Goal: Task Accomplishment & Management: Manage account settings

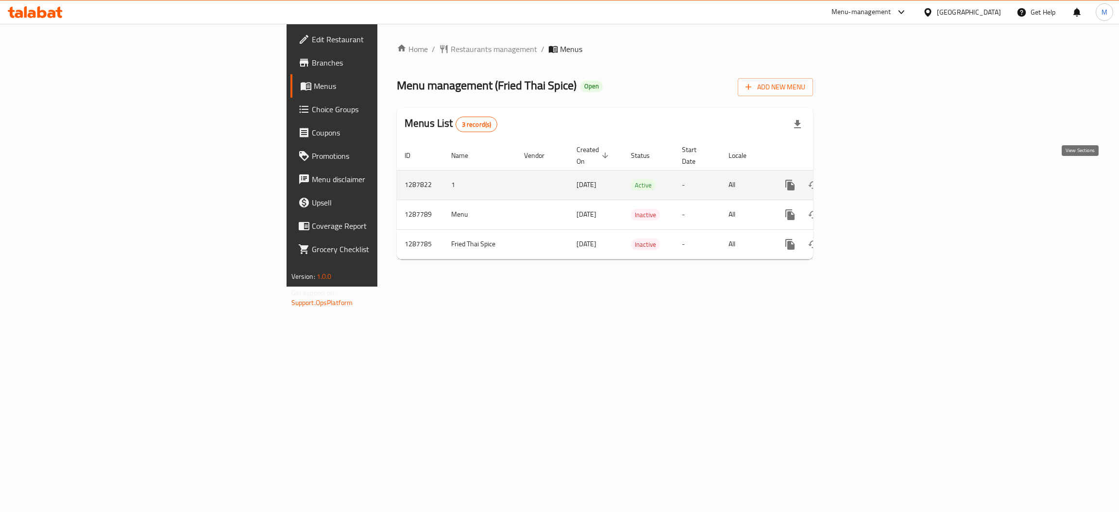
click at [866, 179] on icon "enhanced table" at bounding box center [860, 185] width 12 height 12
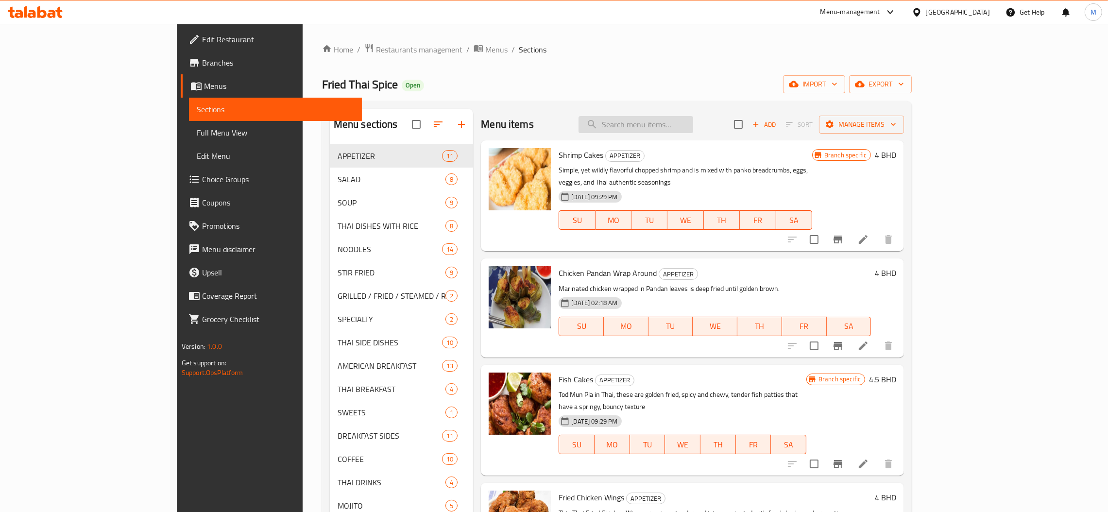
click at [671, 130] on input "search" at bounding box center [635, 124] width 115 height 17
paste input "Shrimps and Grits"
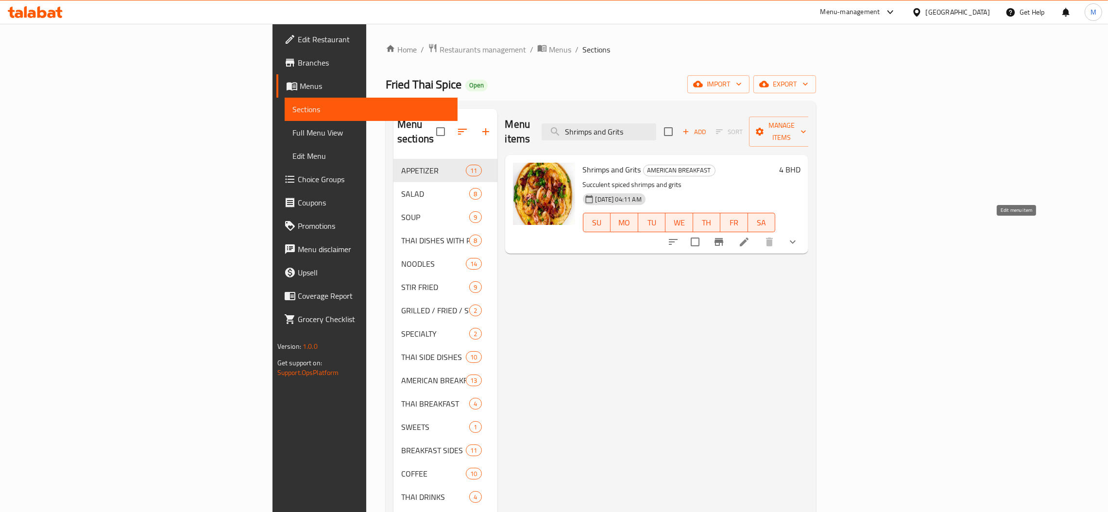
type input "Shrimps and Grits"
click at [749, 238] on icon at bounding box center [744, 242] width 9 height 9
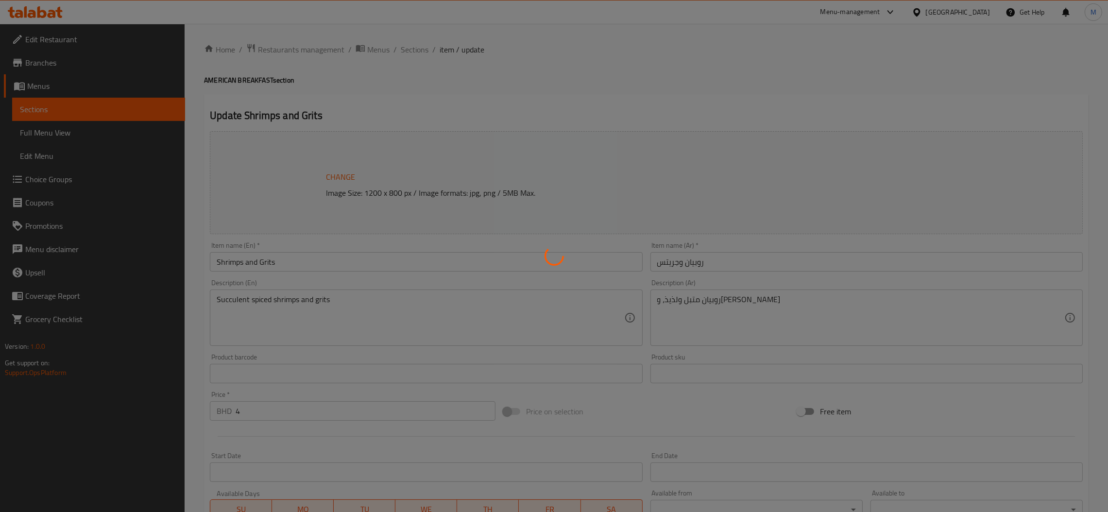
type input "خيارات الطلب الحارة"
type input "1"
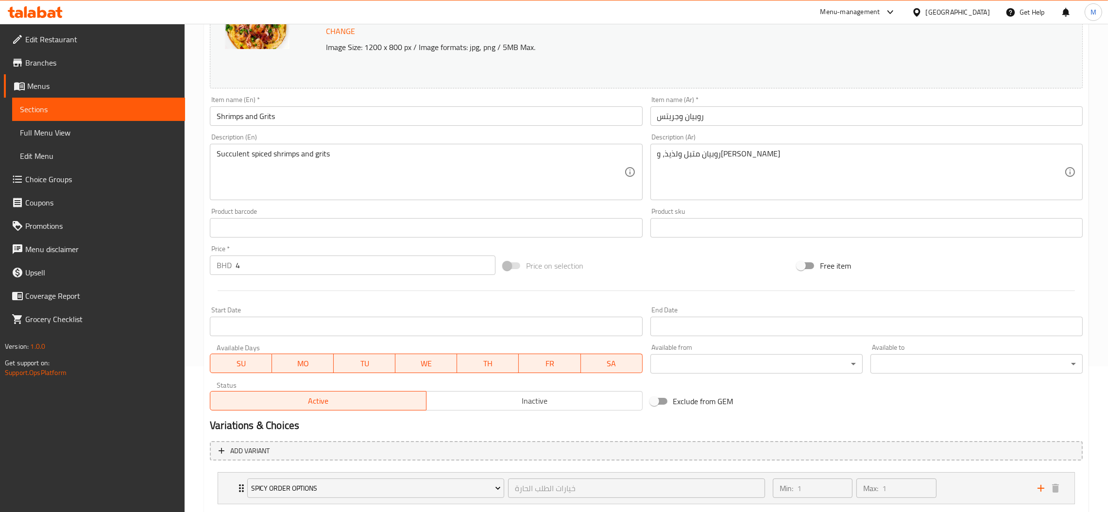
scroll to position [204, 0]
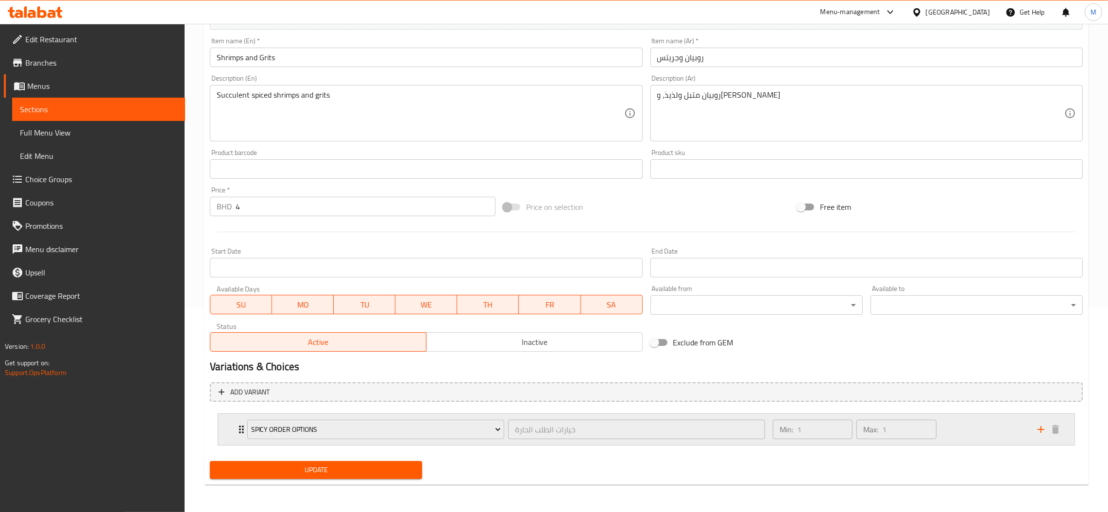
click at [514, 415] on div "Spicy Order Options خيارات الطلب الحارة ​" at bounding box center [505, 429] width 529 height 31
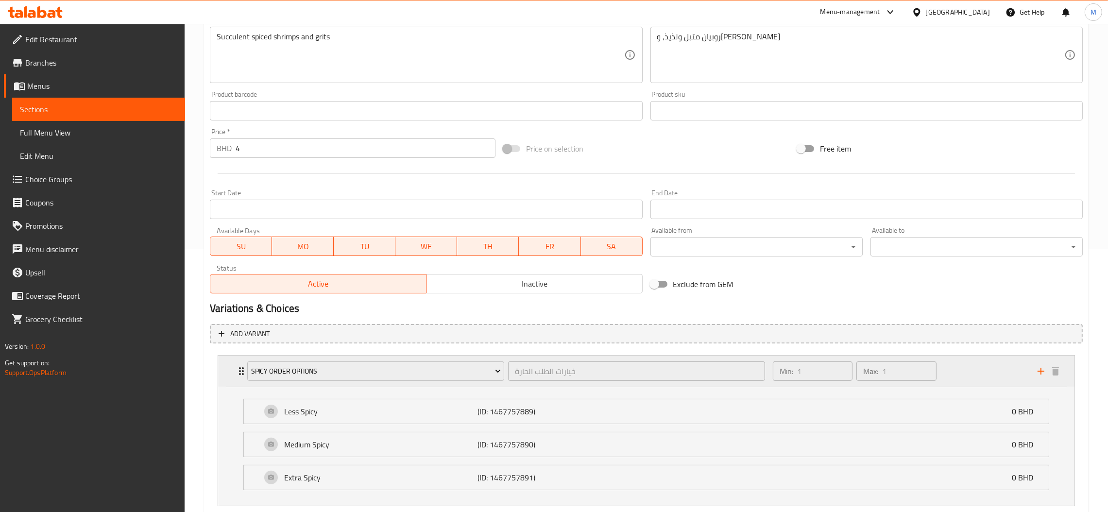
scroll to position [324, 0]
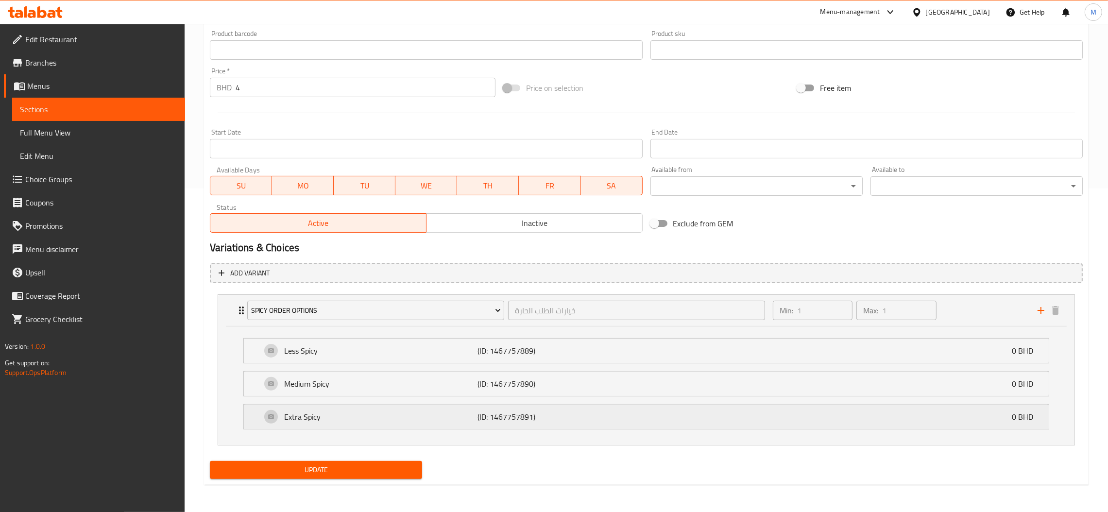
click at [537, 407] on div "Extra Spicy (ID: 1467757891) 0 BHD" at bounding box center [649, 417] width 776 height 24
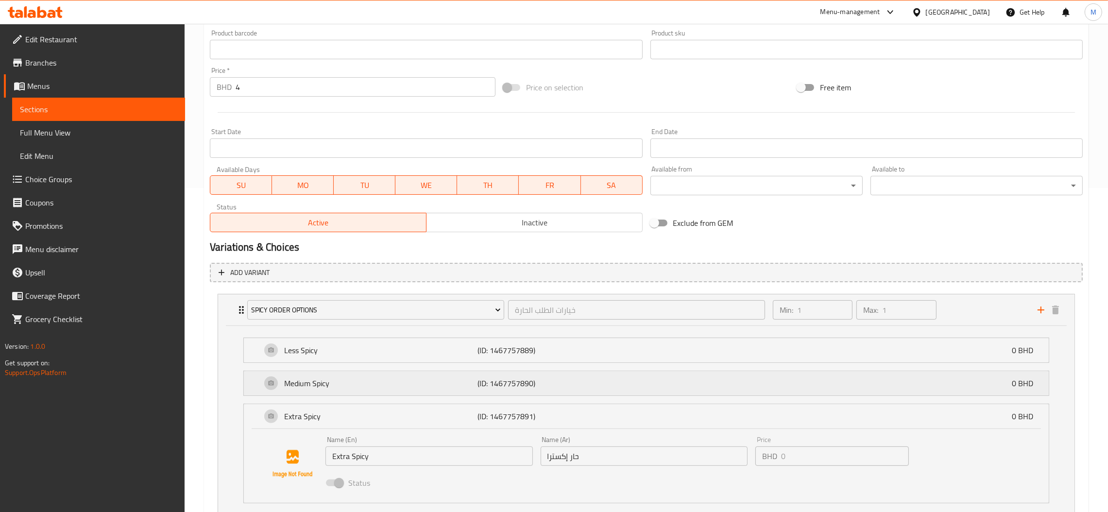
click at [523, 374] on div "Medium Spicy (ID: 1467757890) 0 BHD" at bounding box center [649, 383] width 776 height 24
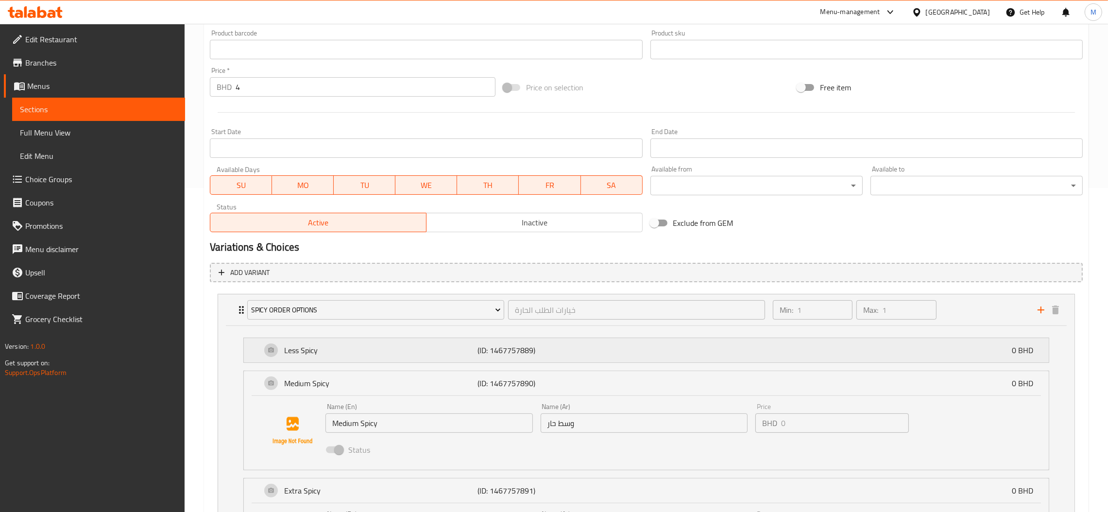
click at [525, 338] on div "Less Spicy (ID: 1467757889) 0 BHD" at bounding box center [649, 350] width 776 height 24
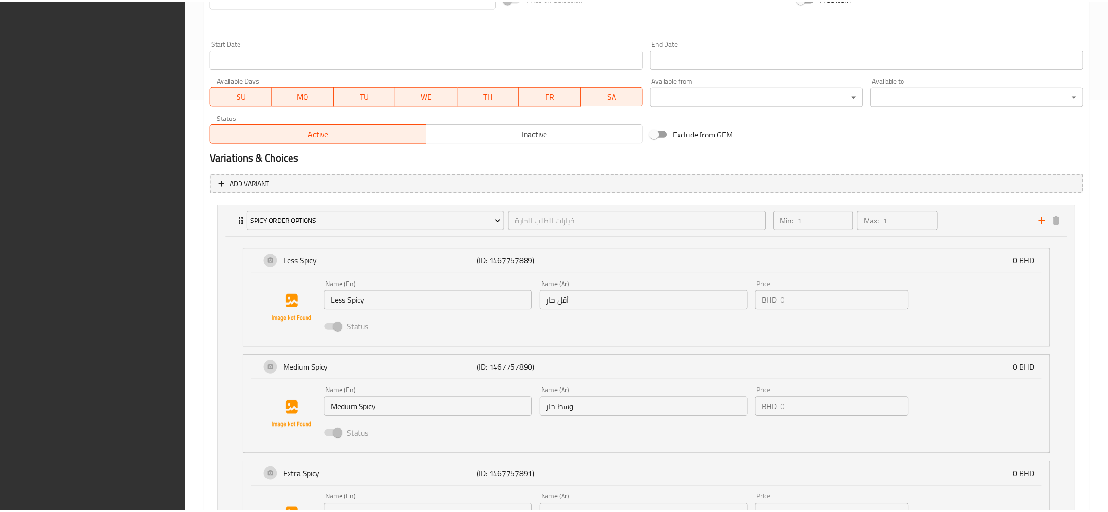
scroll to position [546, 0]
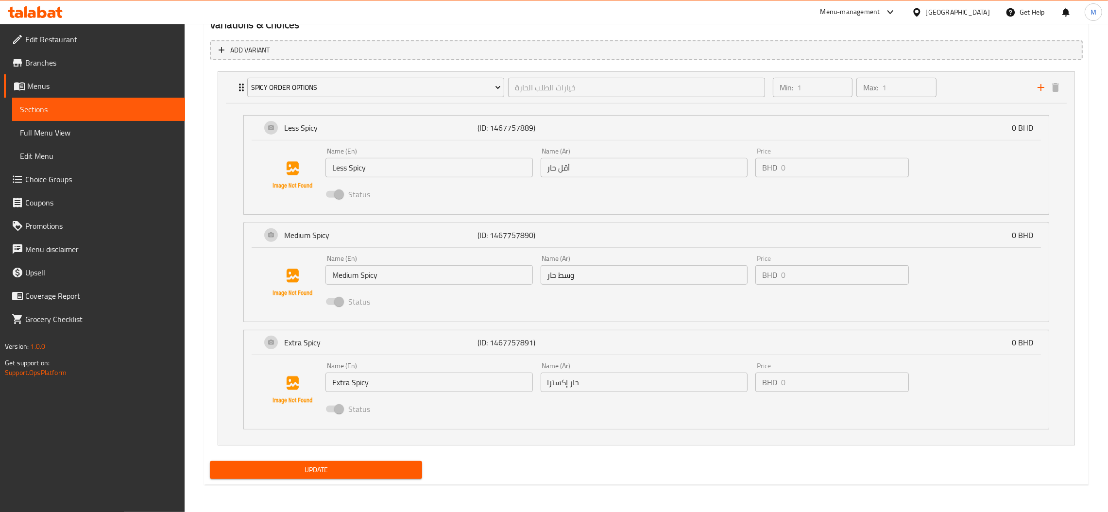
click at [926, 11] on div at bounding box center [919, 12] width 14 height 11
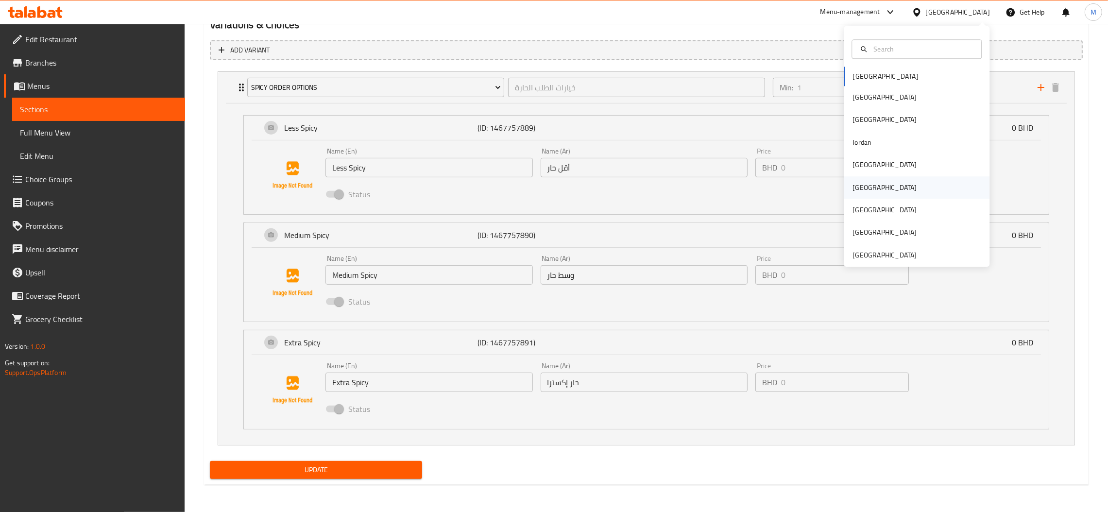
click at [869, 191] on div "[GEOGRAPHIC_DATA]" at bounding box center [917, 187] width 146 height 22
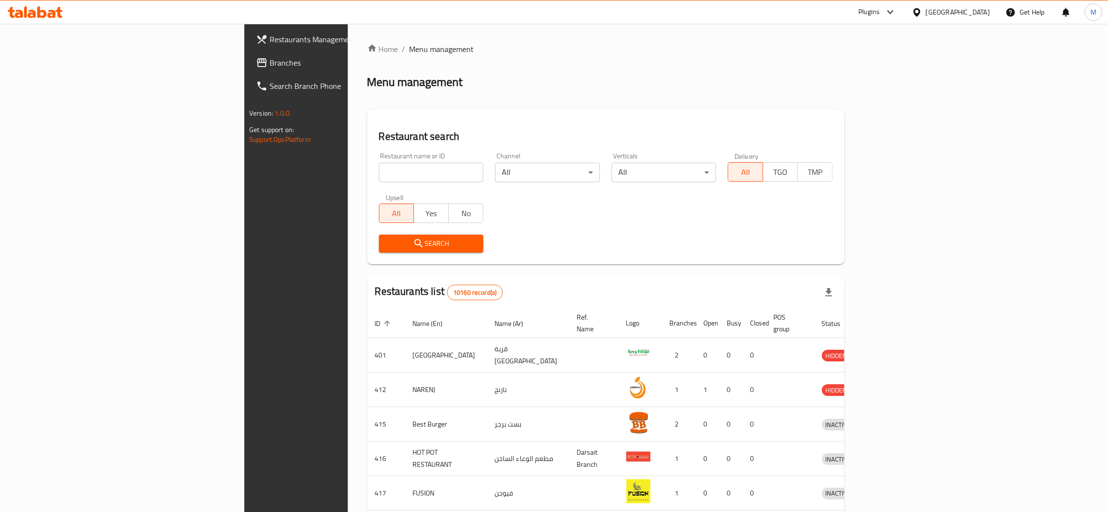
click at [379, 180] on input "search" at bounding box center [431, 172] width 105 height 19
paste input "14339"
type input "14339"
click at [387, 248] on span "Search" at bounding box center [431, 244] width 89 height 12
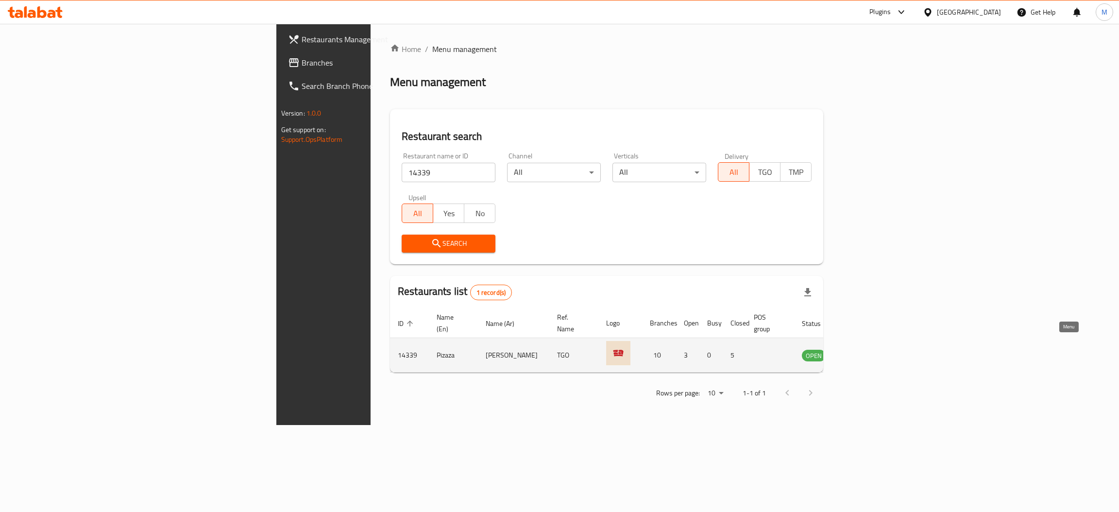
click at [864, 352] on icon "enhanced table" at bounding box center [858, 356] width 11 height 8
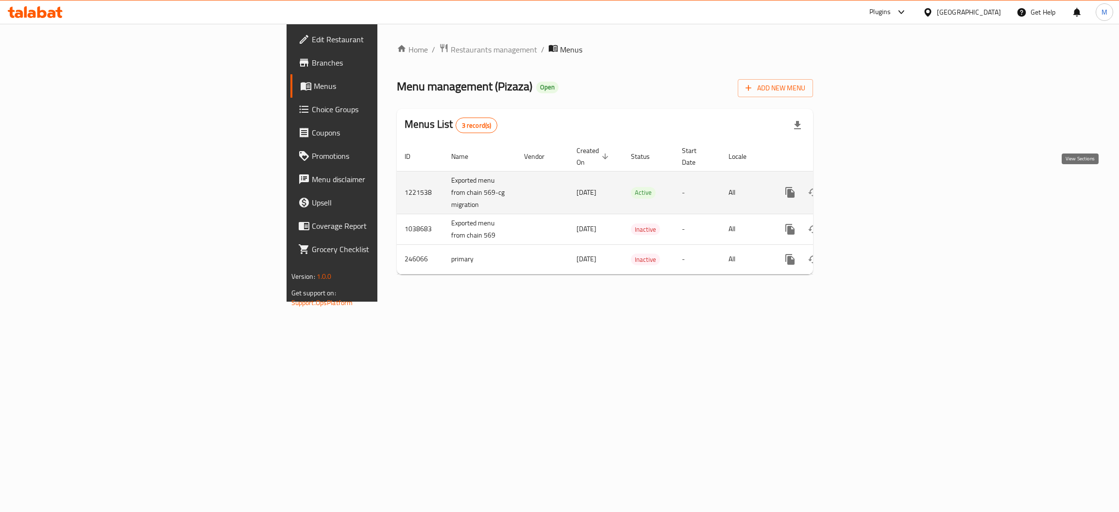
click at [865, 188] on icon "enhanced table" at bounding box center [860, 192] width 9 height 9
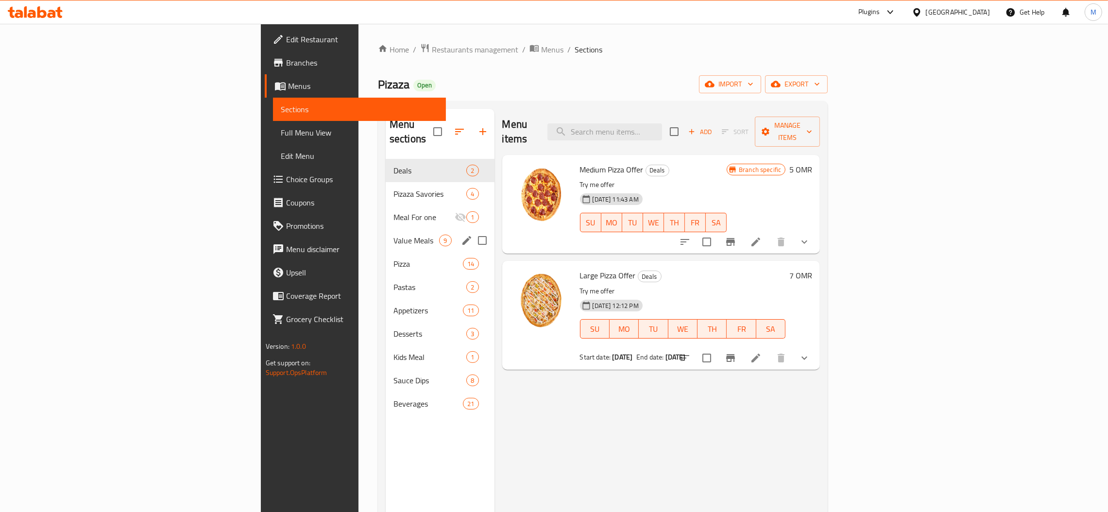
click at [393, 235] on span "Value Meals" at bounding box center [416, 241] width 46 height 12
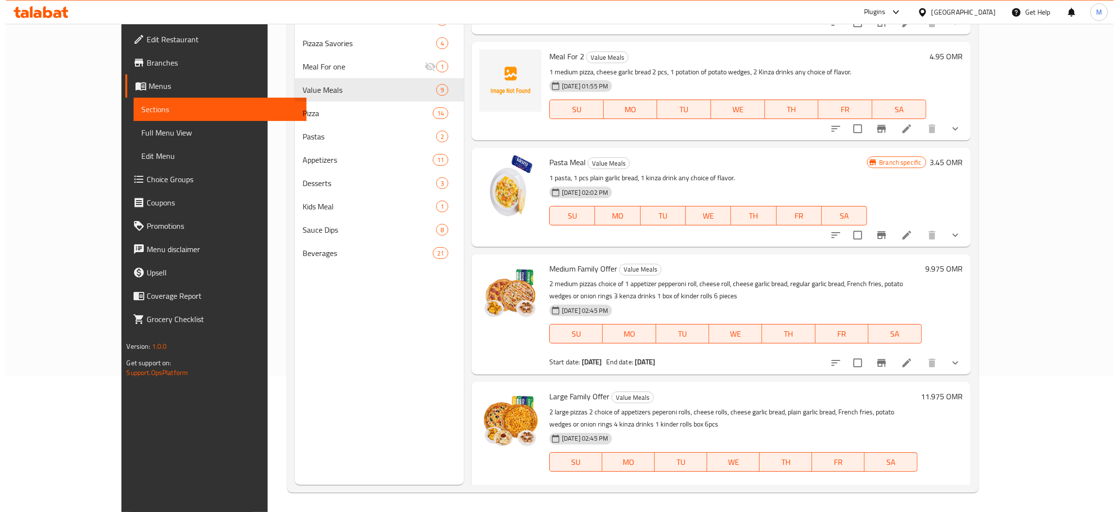
scroll to position [24, 0]
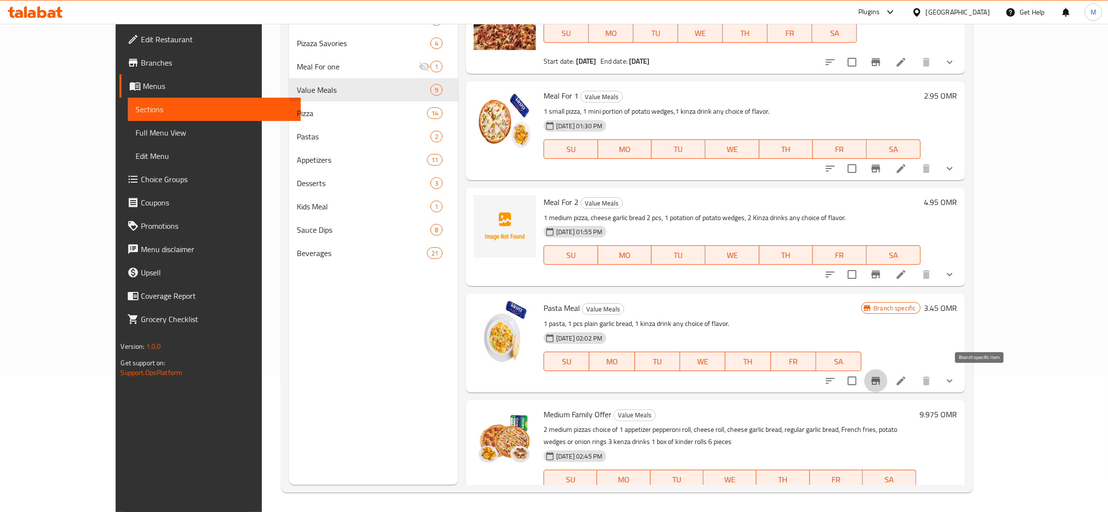
click at [882, 375] on icon "Branch-specific-item" at bounding box center [876, 381] width 12 height 12
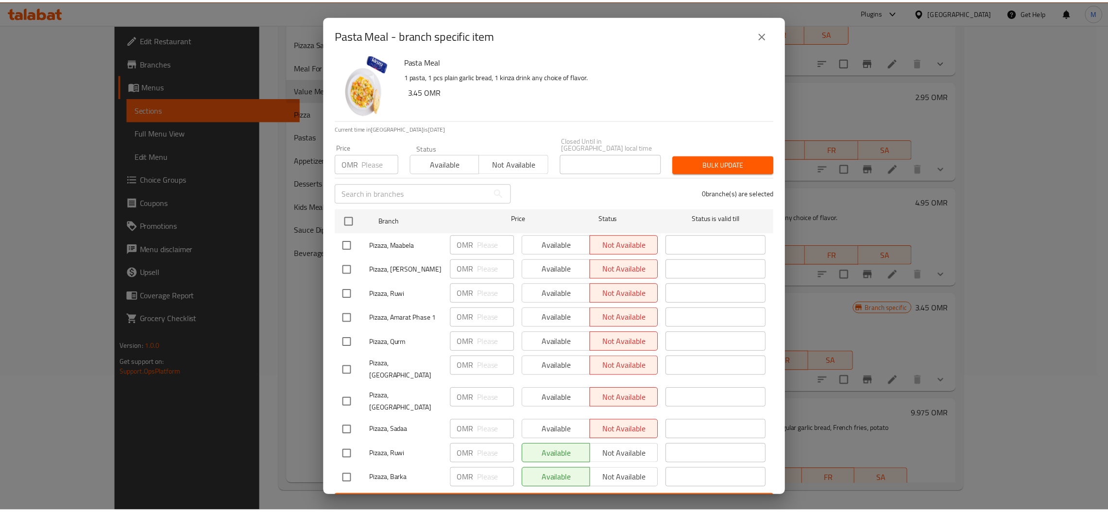
scroll to position [10, 0]
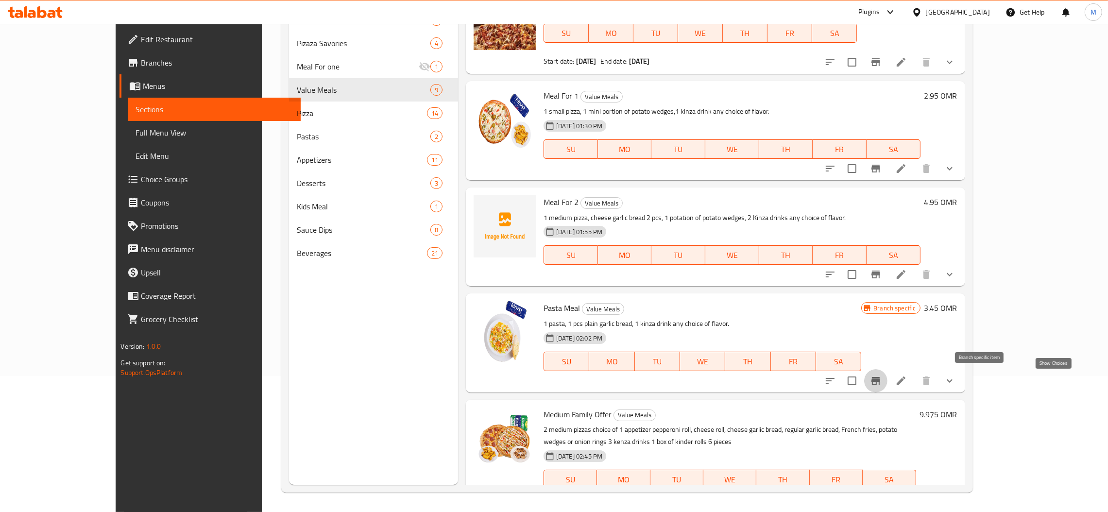
click at [955, 375] on icon "show more" at bounding box center [950, 381] width 12 height 12
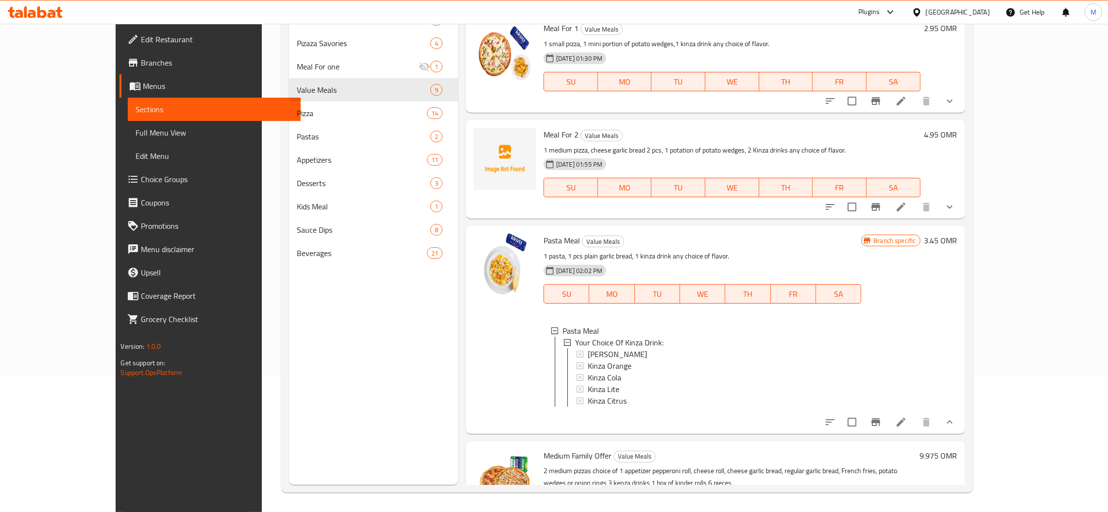
scroll to position [170, 0]
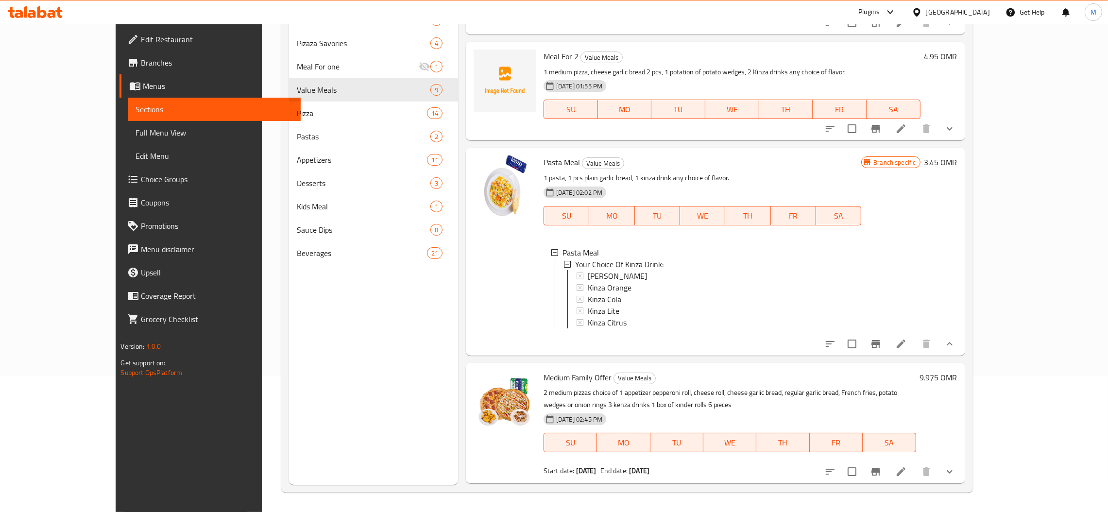
click at [953, 345] on icon "show more" at bounding box center [950, 343] width 6 height 3
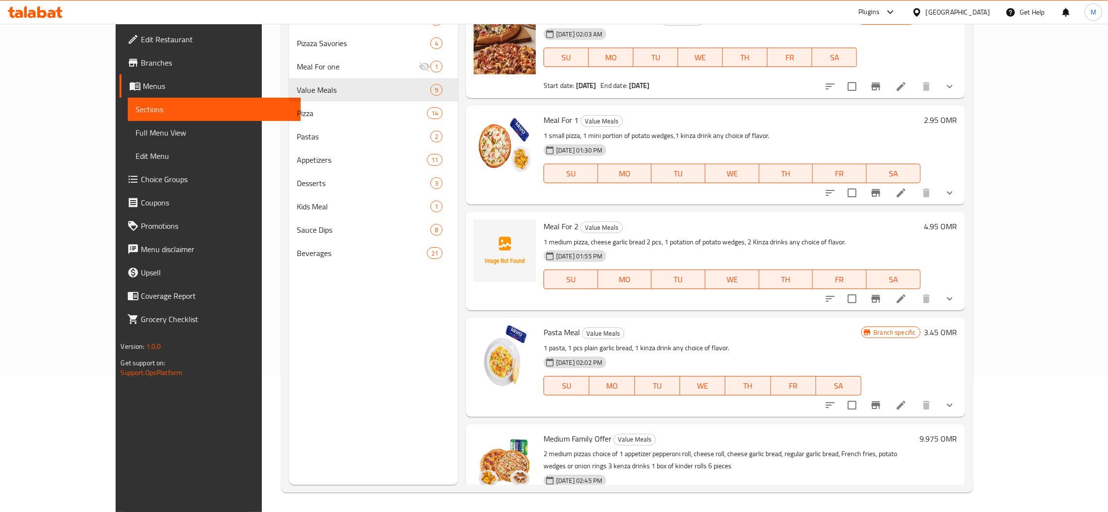
scroll to position [64, 0]
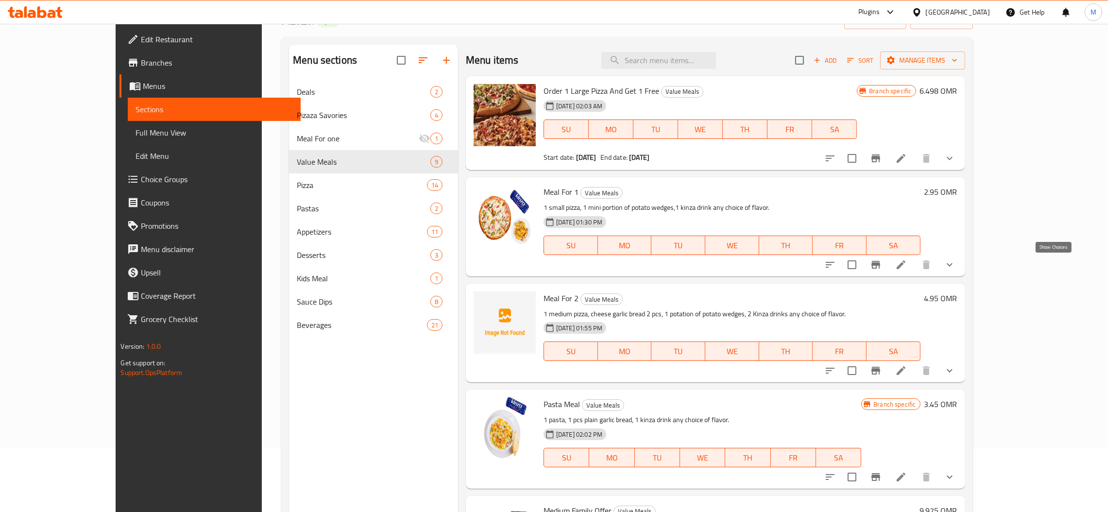
click at [955, 268] on icon "show more" at bounding box center [950, 265] width 12 height 12
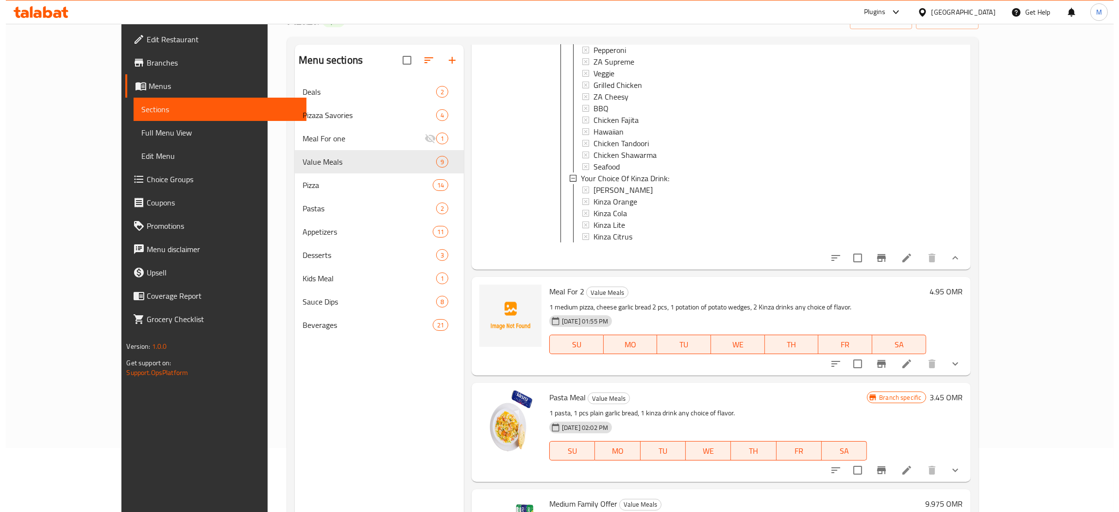
scroll to position [364, 0]
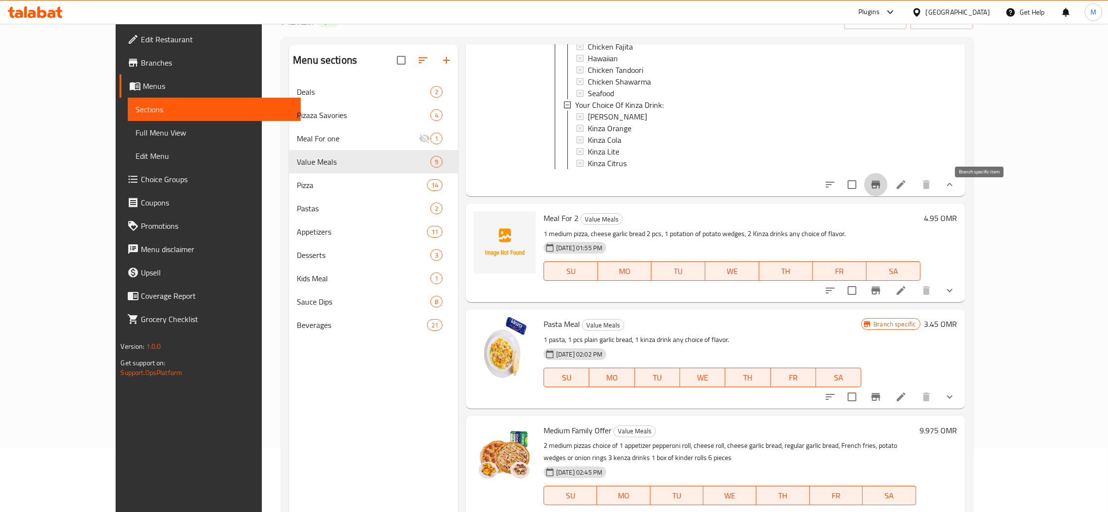
click at [887, 196] on button "Branch-specific-item" at bounding box center [875, 184] width 23 height 23
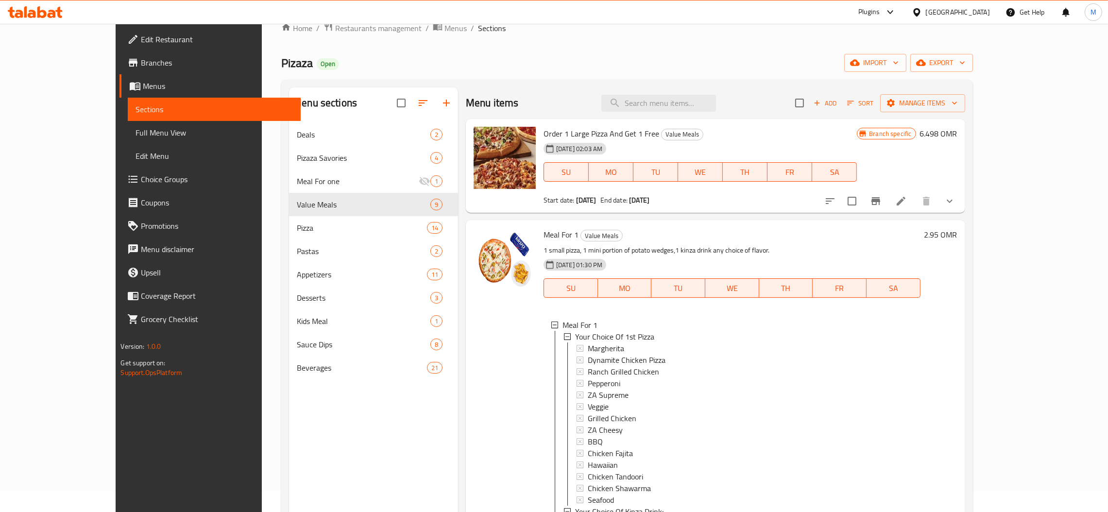
scroll to position [0, 0]
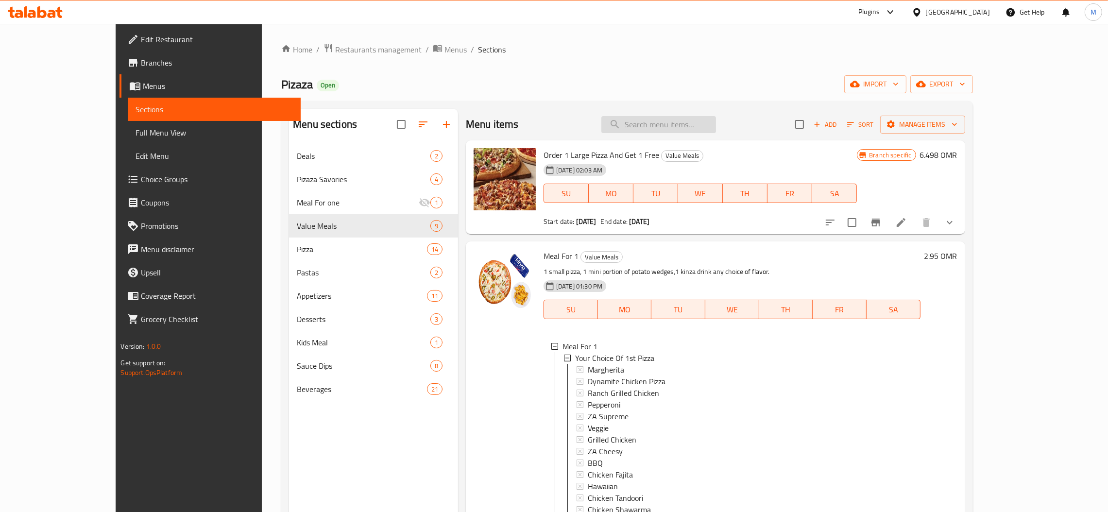
click at [701, 125] on input "search" at bounding box center [658, 124] width 115 height 17
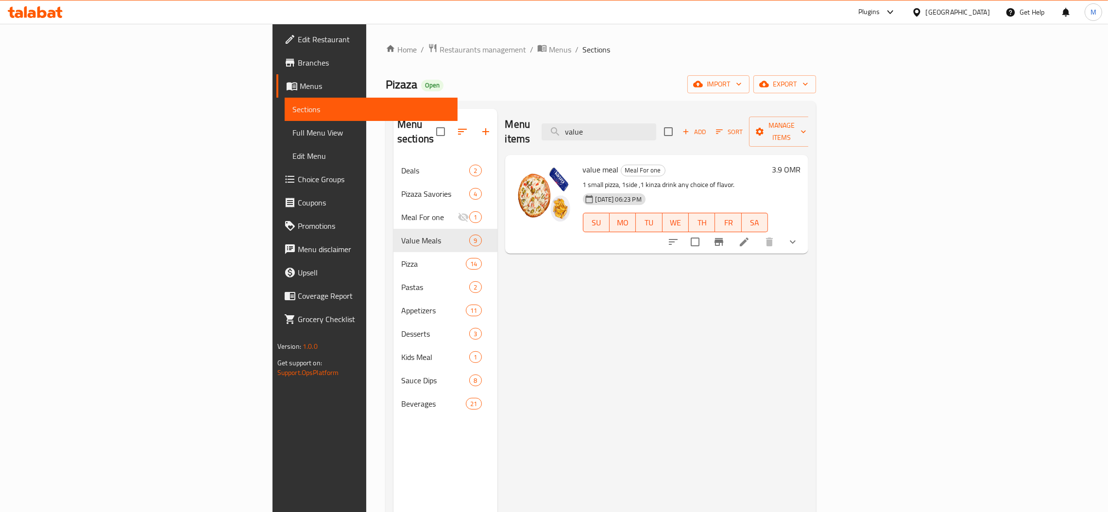
type input "value"
click at [799, 236] on icon "show more" at bounding box center [793, 242] width 12 height 12
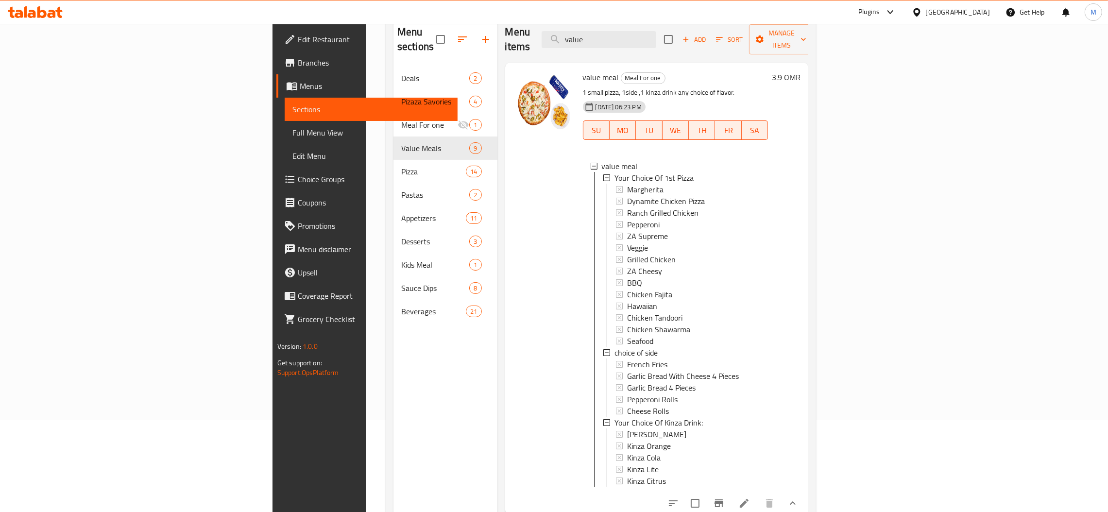
scroll to position [137, 0]
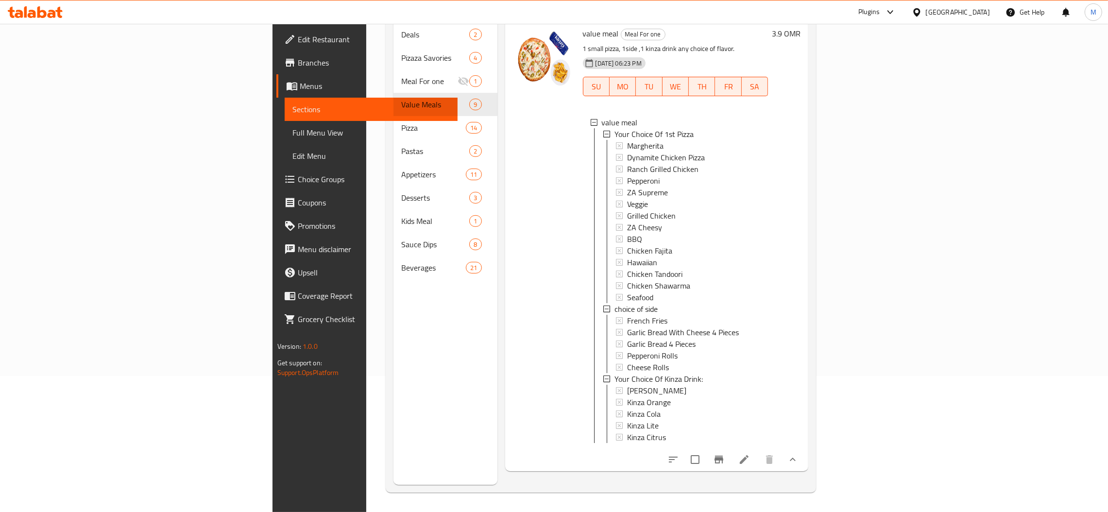
click at [750, 454] on icon at bounding box center [744, 460] width 12 height 12
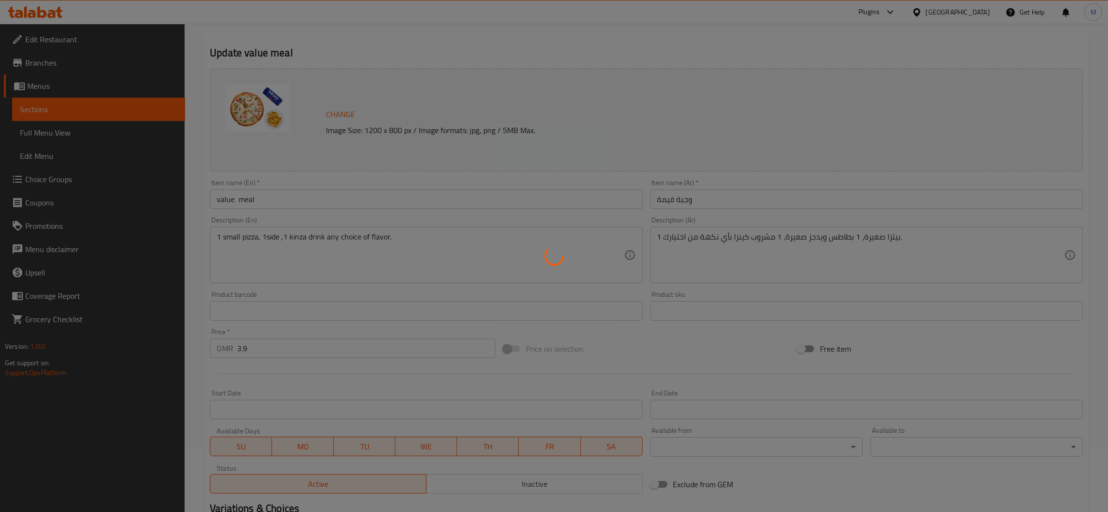
scroll to position [284, 0]
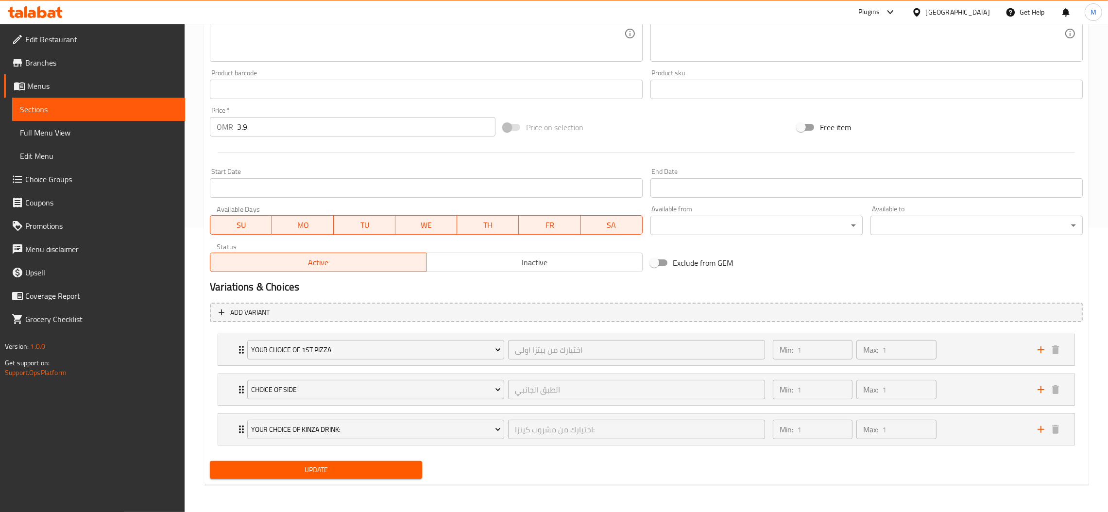
type input "اختيارك من بيتزا اولى"
type input "1"
type input "الطبق الجانبي"
type input "1"
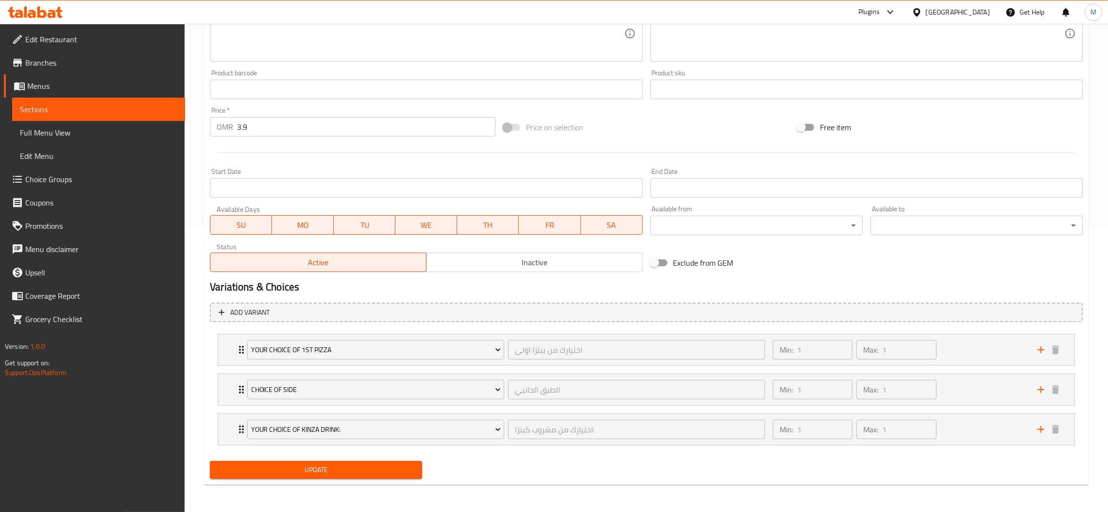
type input "1"
type input "اختيارك من مشروب كينزا:"
type input "1"
click at [537, 417] on div "Your Choice Of Kinza Drink: اختيارك من مشروب كينزا: ​" at bounding box center [505, 429] width 529 height 31
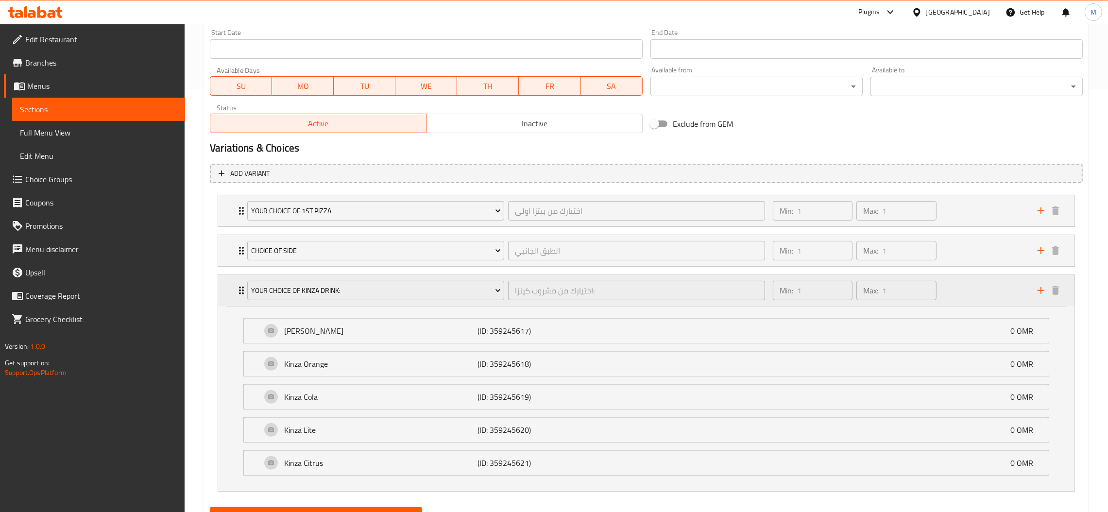
scroll to position [470, 0]
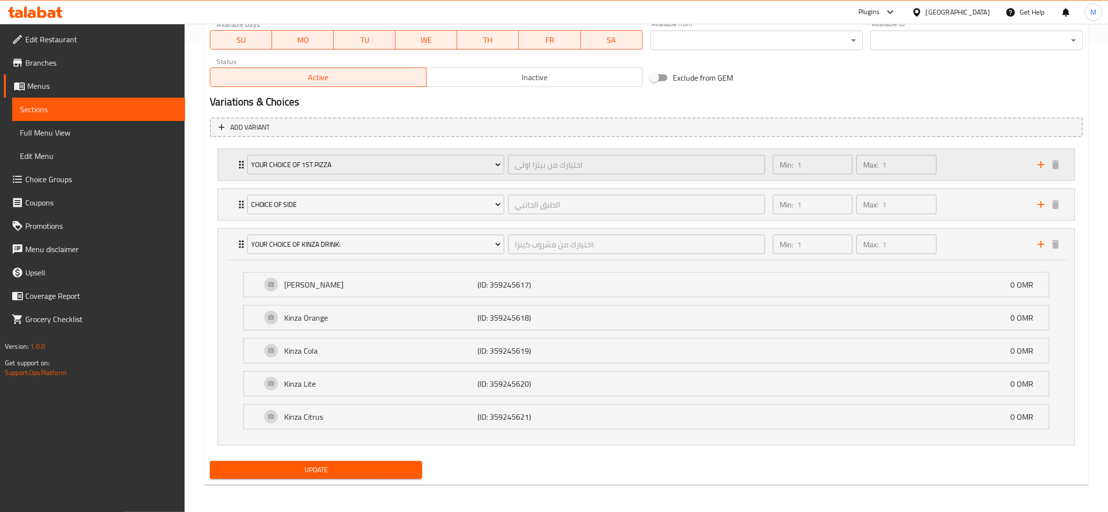
drag, startPoint x: 516, startPoint y: 188, endPoint x: 510, endPoint y: 173, distance: 16.1
click at [517, 189] on div "choice of side الطبق الجانبي ​" at bounding box center [505, 204] width 529 height 31
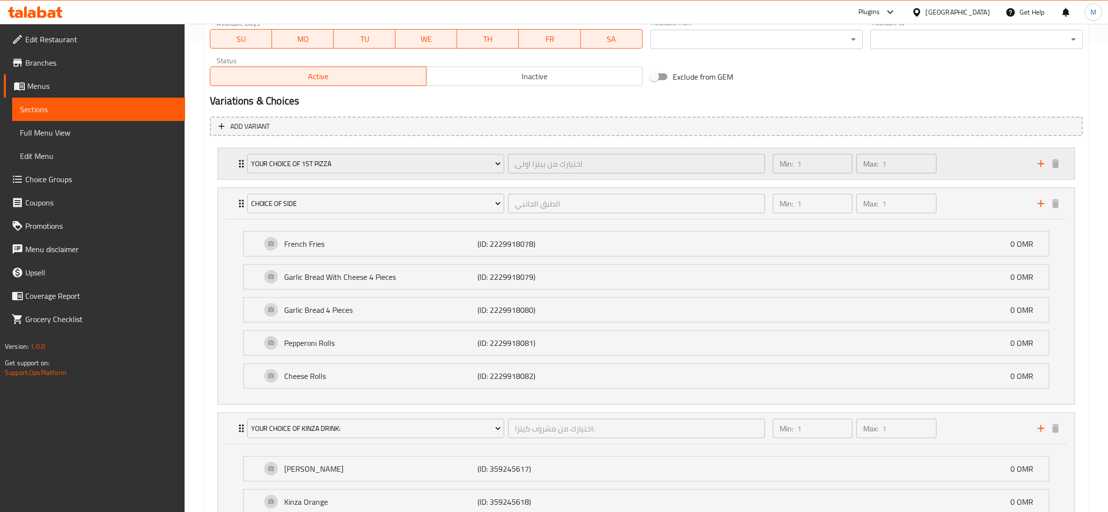
click at [506, 151] on div "Your Choice Of 1st Pizza اختيارك من بيتزا اولى ​" at bounding box center [505, 163] width 529 height 31
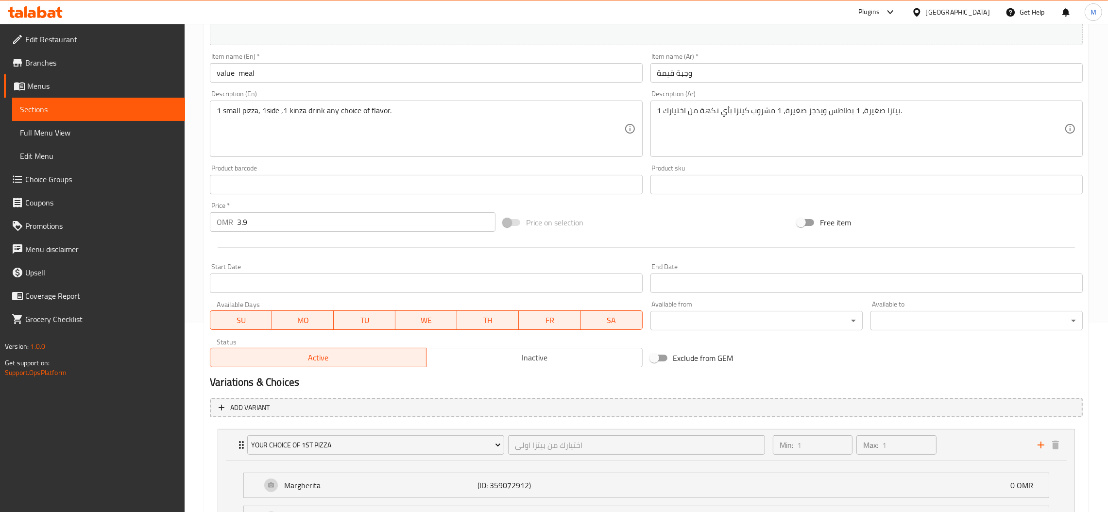
scroll to position [252, 0]
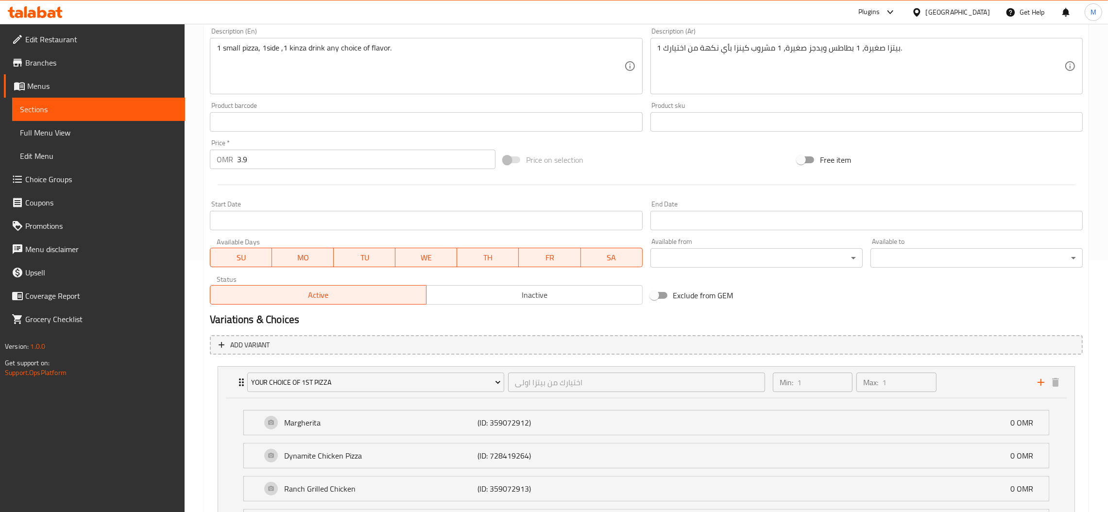
click at [767, 224] on input "Start Date" at bounding box center [866, 220] width 432 height 19
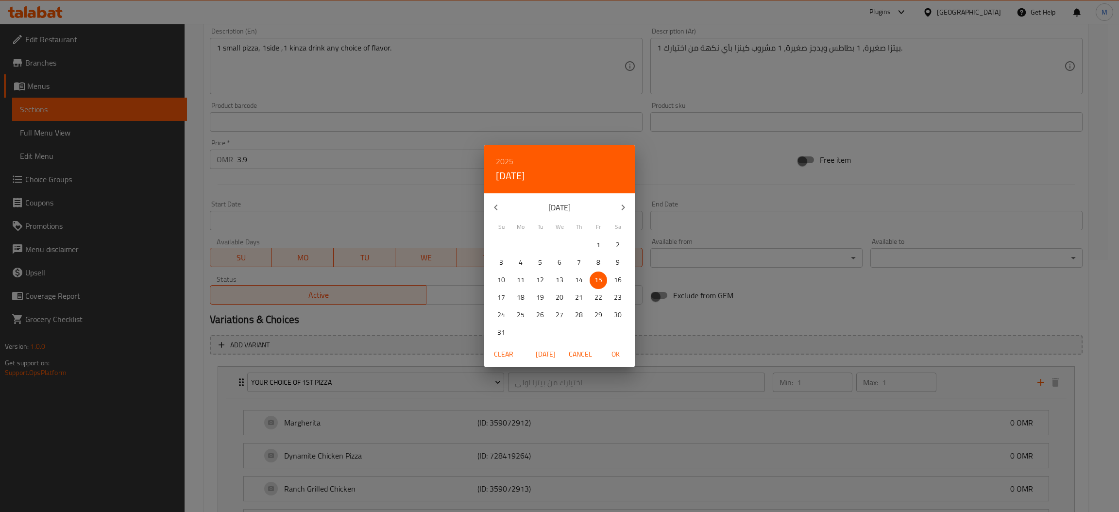
click at [620, 208] on icon "button" at bounding box center [623, 208] width 12 height 12
click at [502, 278] on p "14" at bounding box center [501, 280] width 8 height 12
click at [618, 352] on span "OK" at bounding box center [615, 354] width 23 height 12
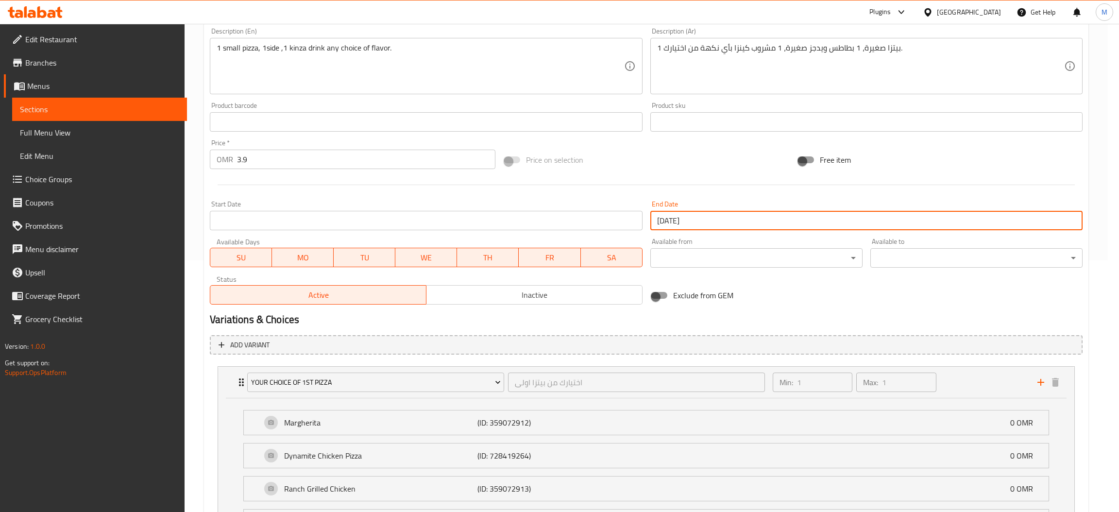
type input "[DATE]"
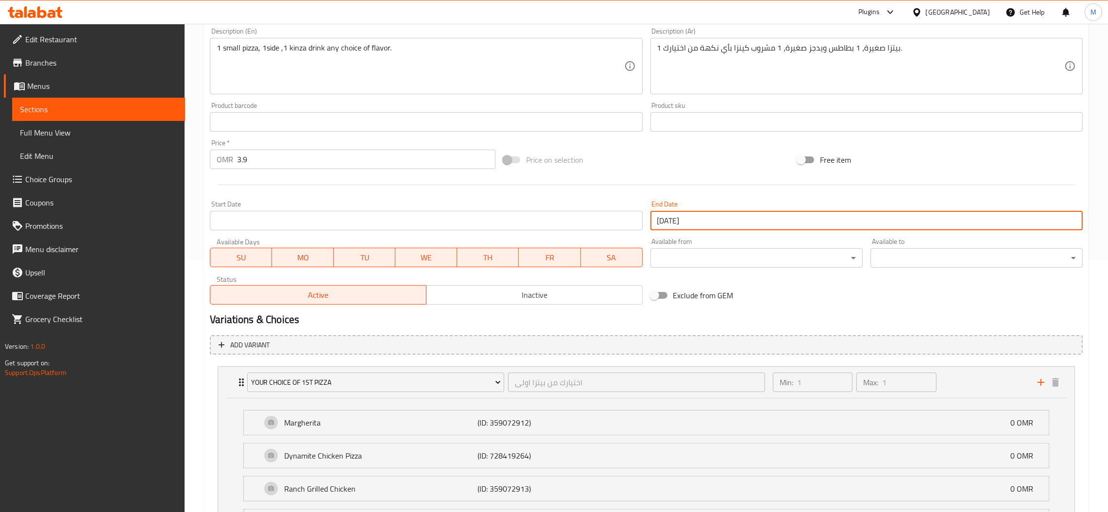
click at [630, 194] on div at bounding box center [646, 185] width 881 height 24
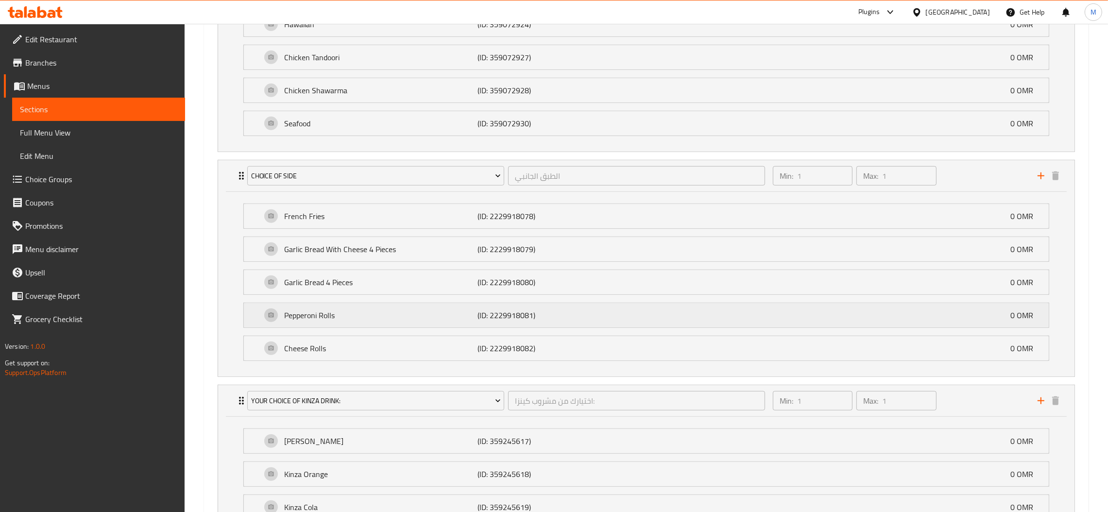
scroll to position [1141, 0]
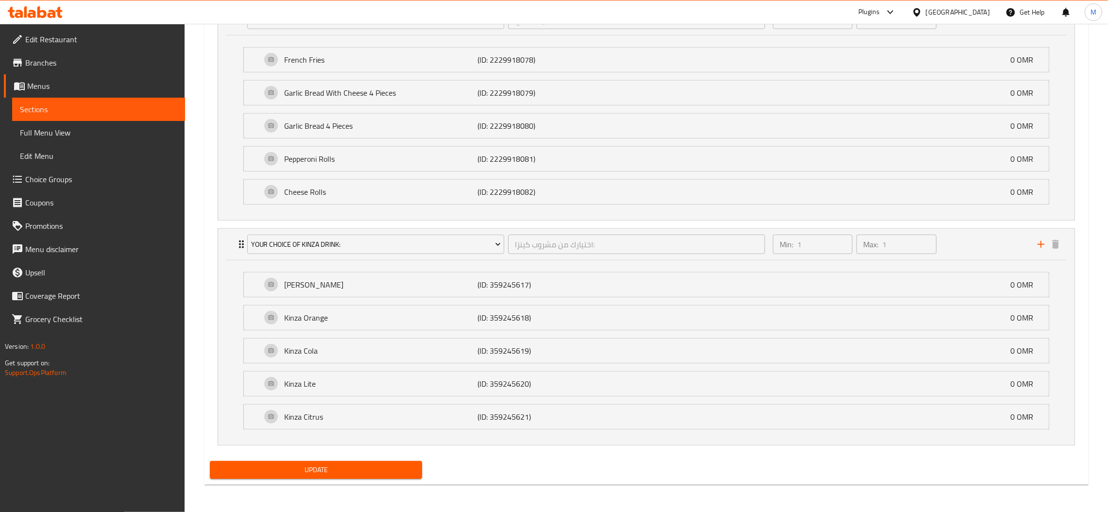
click at [409, 468] on span "Update" at bounding box center [316, 470] width 197 height 12
click at [126, 488] on icon at bounding box center [124, 486] width 5 height 5
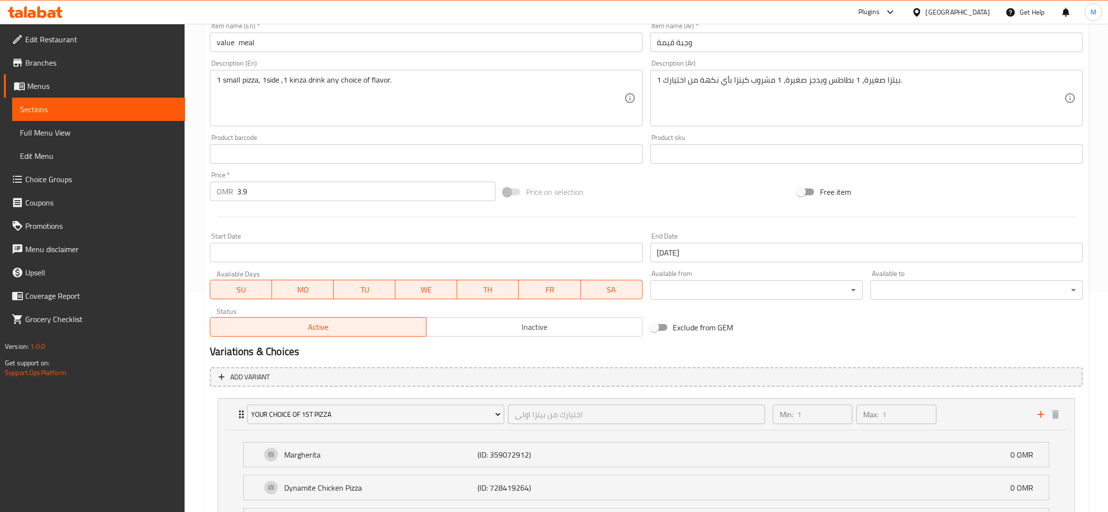
scroll to position [194, 0]
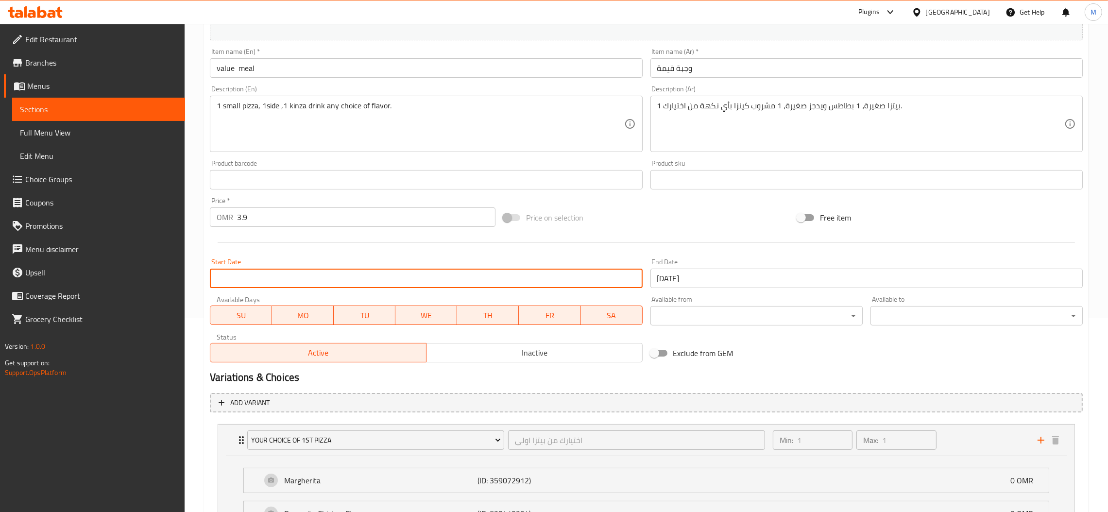
click at [405, 275] on input "Start Date" at bounding box center [426, 278] width 432 height 19
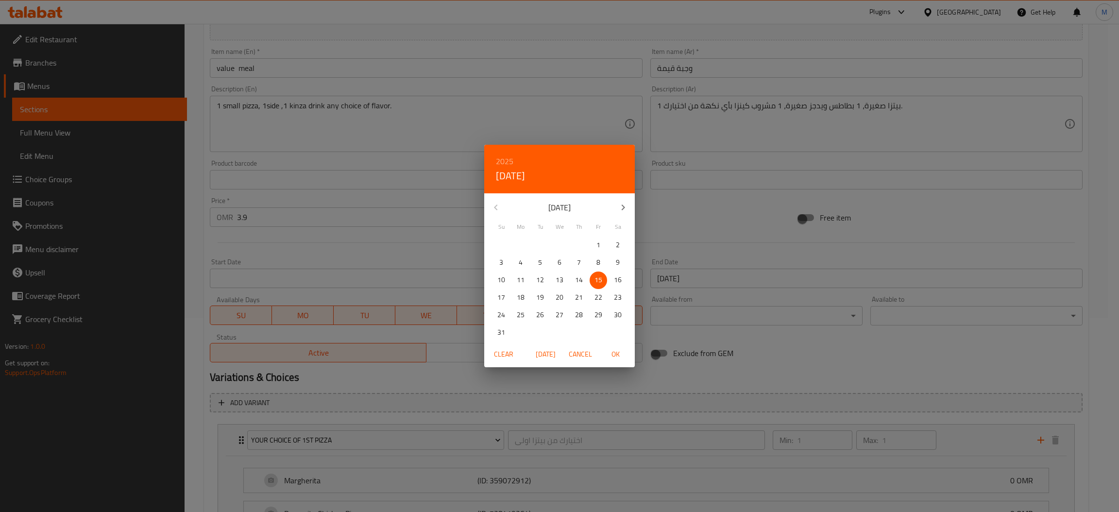
click at [581, 278] on p "14" at bounding box center [579, 280] width 8 height 12
click at [608, 356] on span "OK" at bounding box center [615, 354] width 23 height 12
type input "[DATE]"
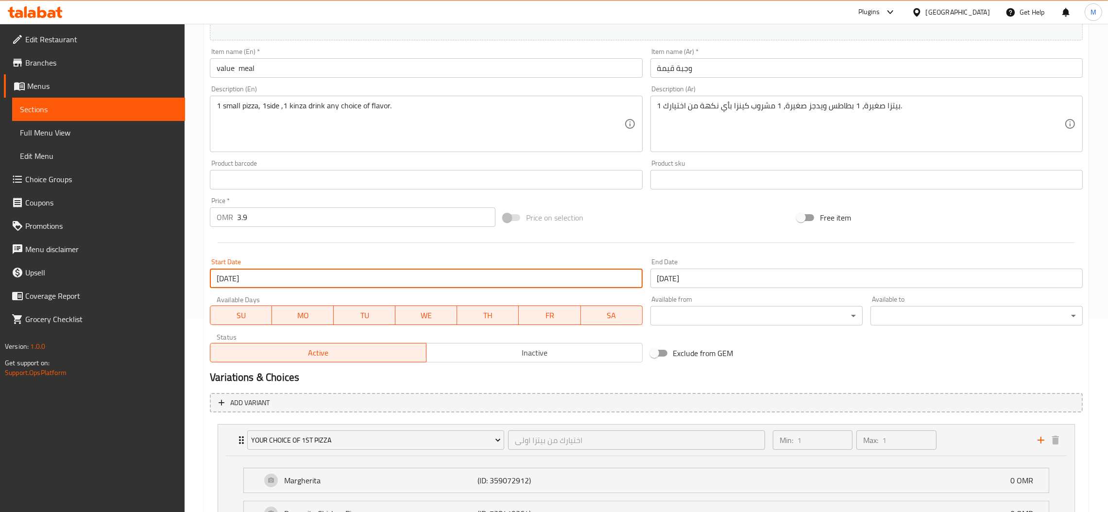
click at [620, 256] on div "Start Date 14-08-2025 Start Date" at bounding box center [426, 273] width 440 height 37
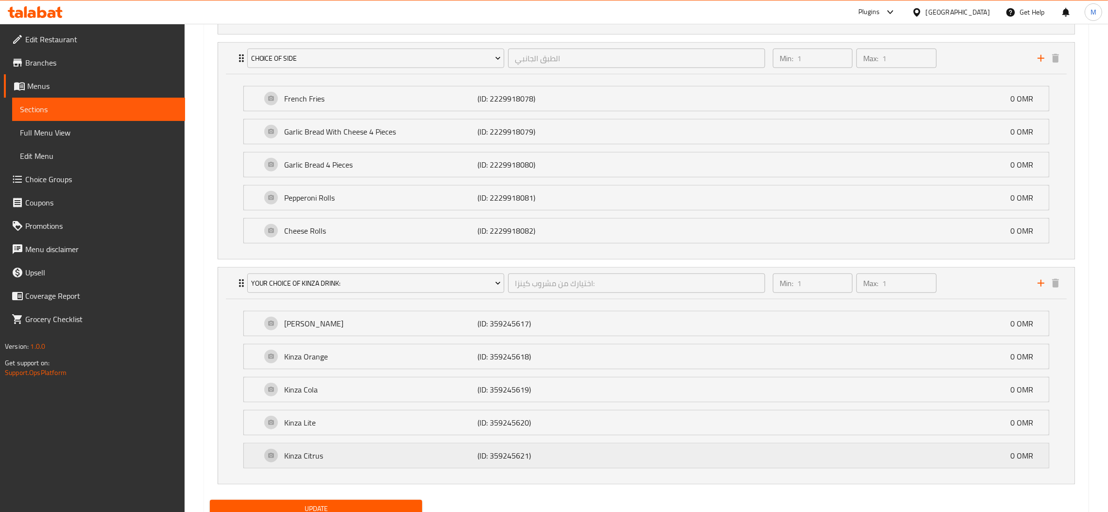
scroll to position [1141, 0]
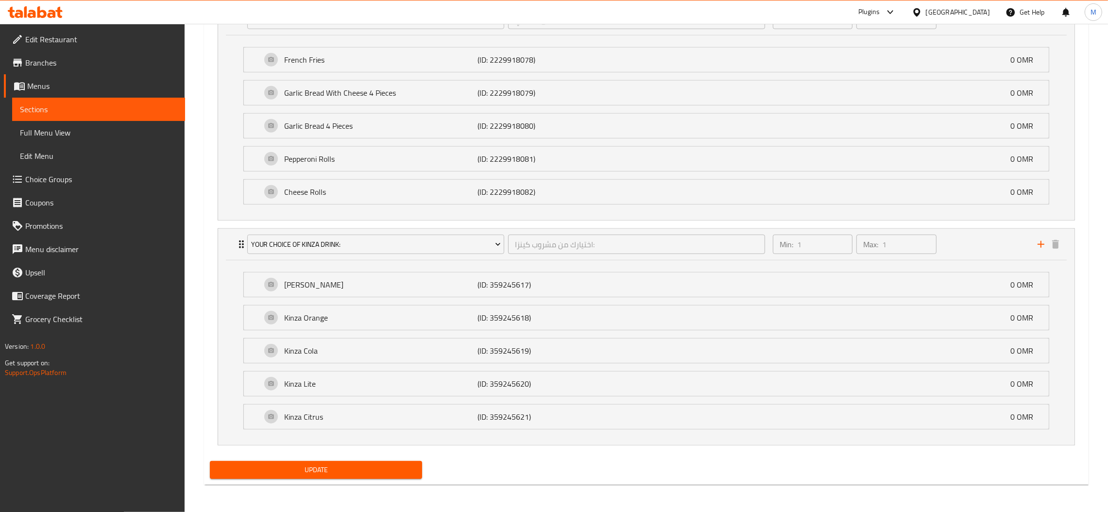
click at [356, 466] on span "Update" at bounding box center [316, 470] width 197 height 12
click at [124, 486] on icon at bounding box center [124, 486] width 5 height 5
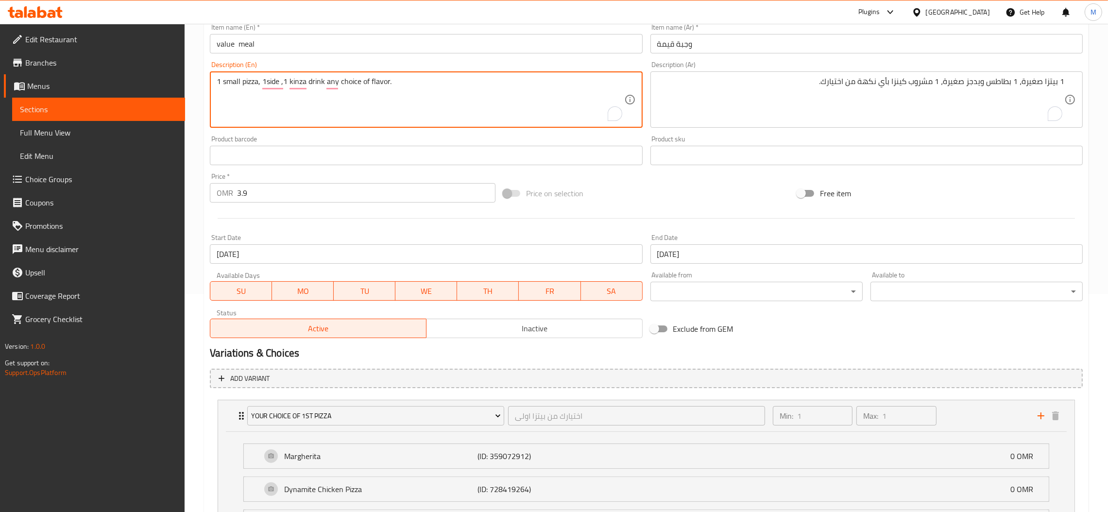
scroll to position [0, 0]
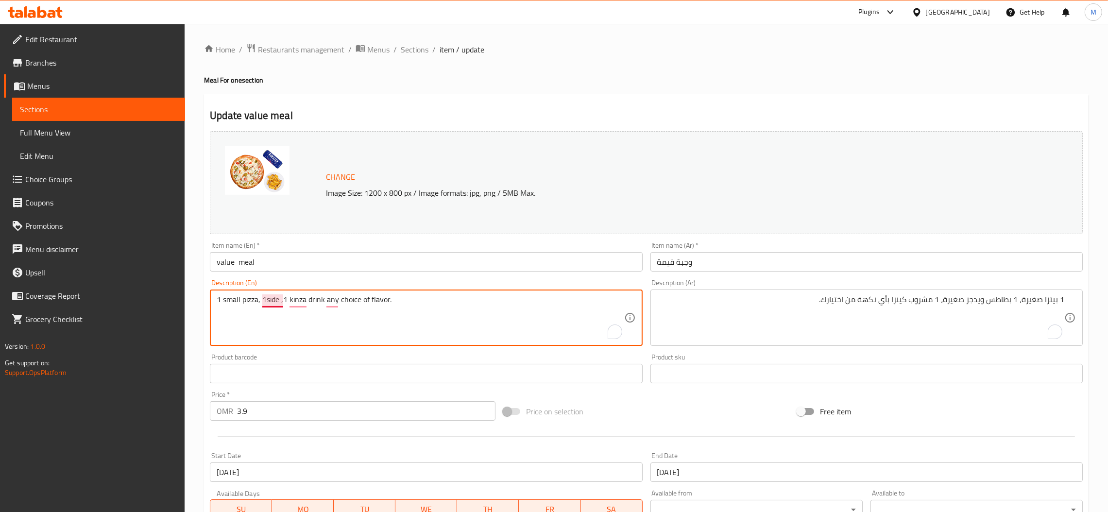
click at [267, 299] on textarea "1 small pizza, 1side ,1 kinza drink any choice of flavor." at bounding box center [420, 318] width 407 height 46
click at [410, 305] on textarea "1 small pizza, 1 side ,1 kinza drink any choice of flavor." at bounding box center [420, 318] width 407 height 46
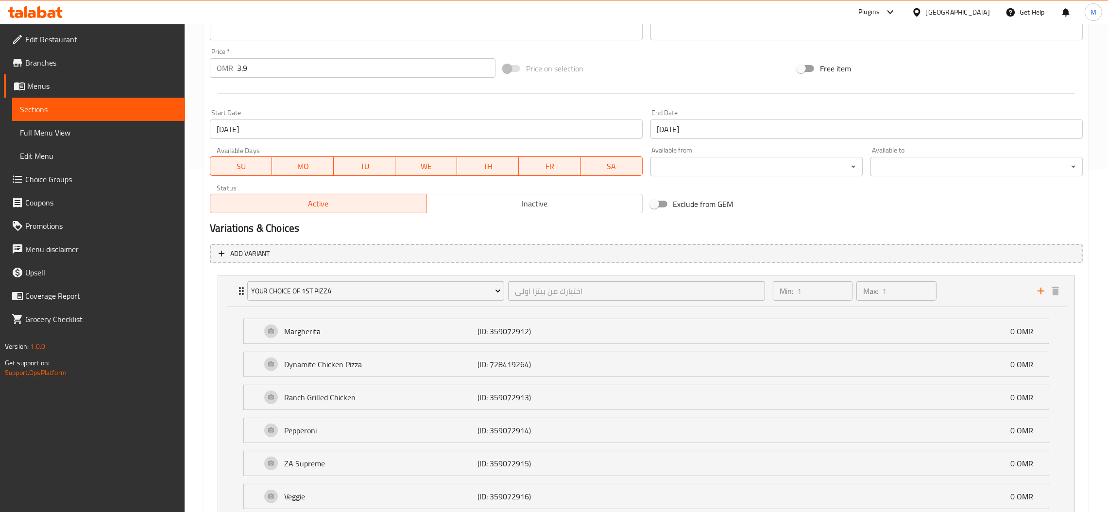
scroll to position [218, 0]
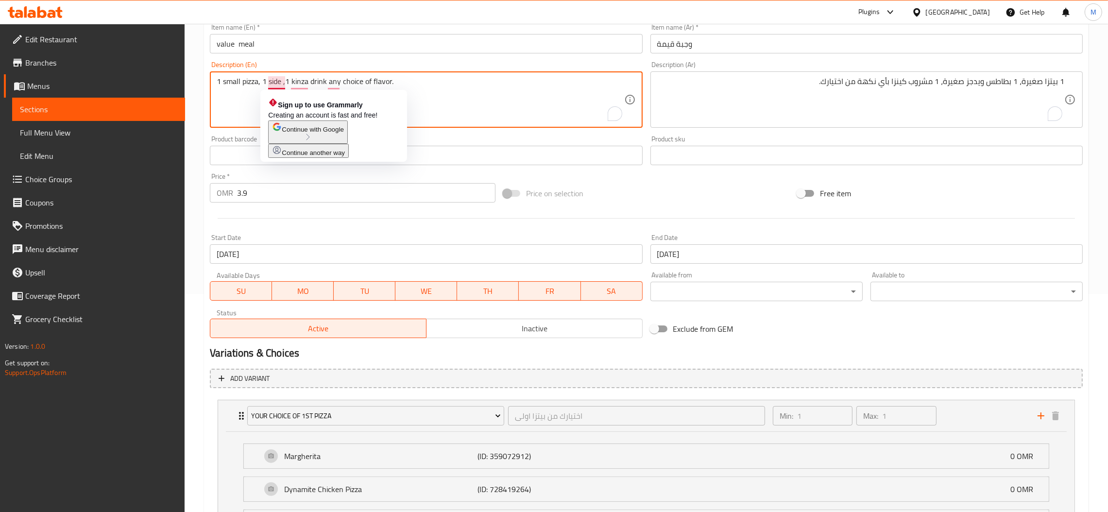
drag, startPoint x: 281, startPoint y: 84, endPoint x: 270, endPoint y: 85, distance: 11.2
click at [270, 85] on textarea "1 small pizza, 1 side ,1 kinza drink any choice of flavor." at bounding box center [420, 100] width 407 height 46
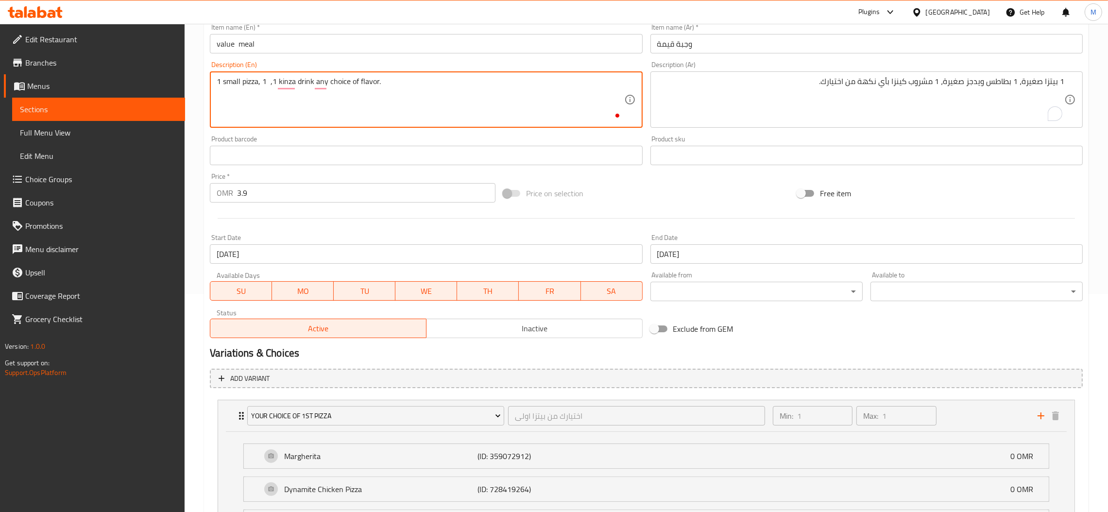
paste textarea "Choice of Side"
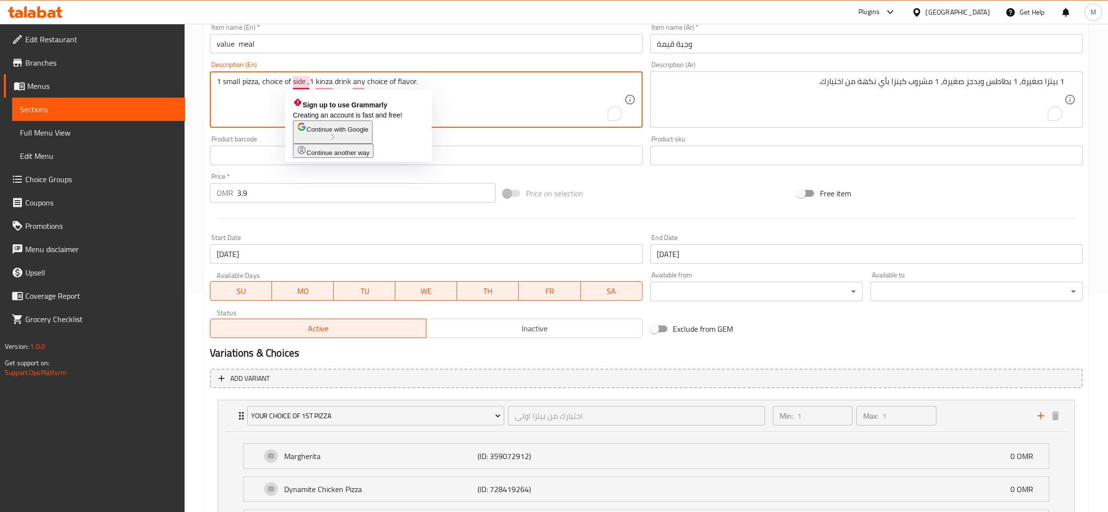
click at [307, 78] on textarea "1 small pizza, choice of side ,1 kinza drink any choice of flavor." at bounding box center [420, 100] width 407 height 46
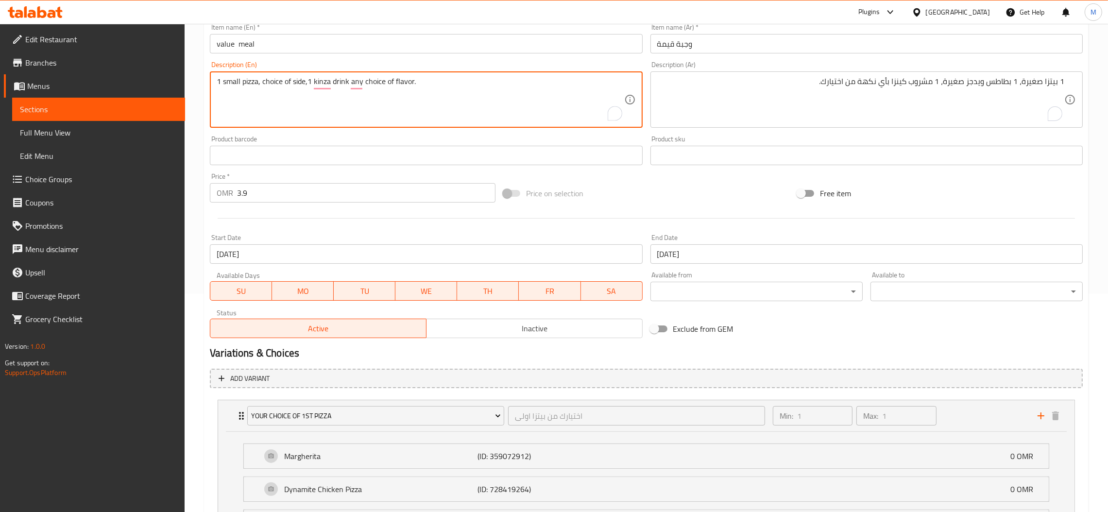
type textarea "1 small pizza, choice of side,1 kinza drink any choice of flavor."
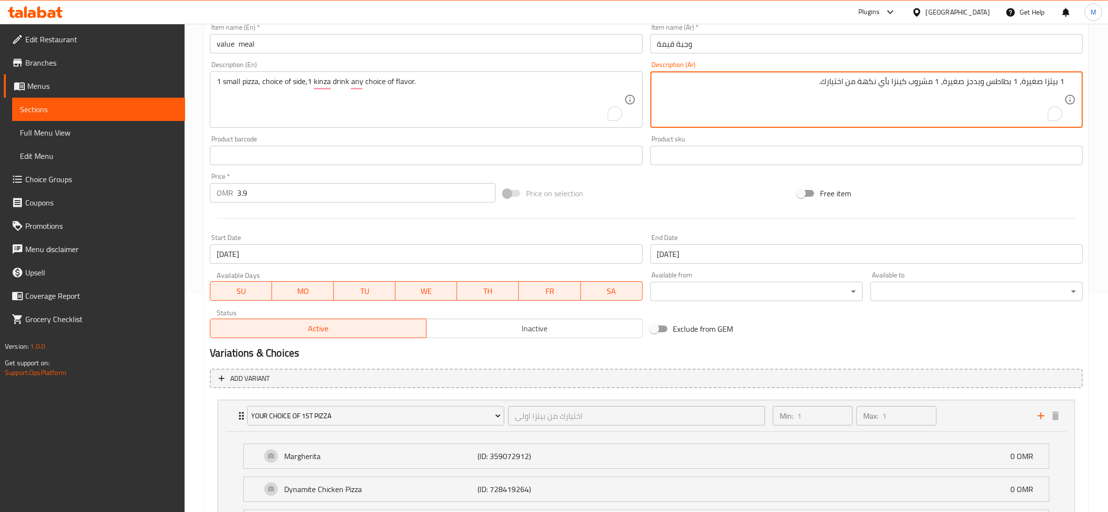
drag, startPoint x: 945, startPoint y: 84, endPoint x: 1017, endPoint y: 84, distance: 71.9
type textarea "1 بيتزا صغيرة، اختيار من جانب، 1 مشروب كينزا بأي نكهة من اختيارك."
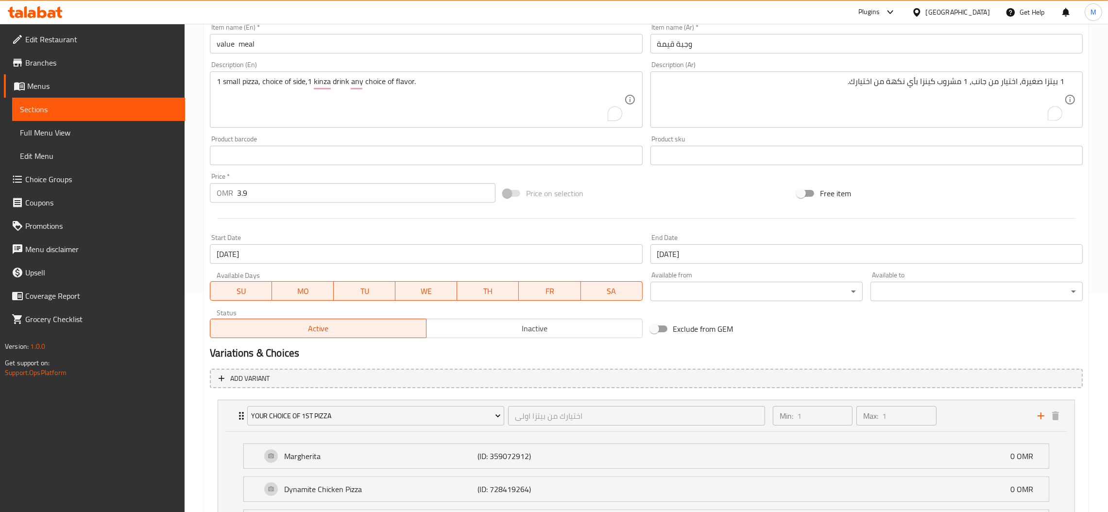
click at [631, 62] on div "Description (En) 1 small pizza, choice of side,1 kinza drink any choice of flav…" at bounding box center [426, 94] width 432 height 67
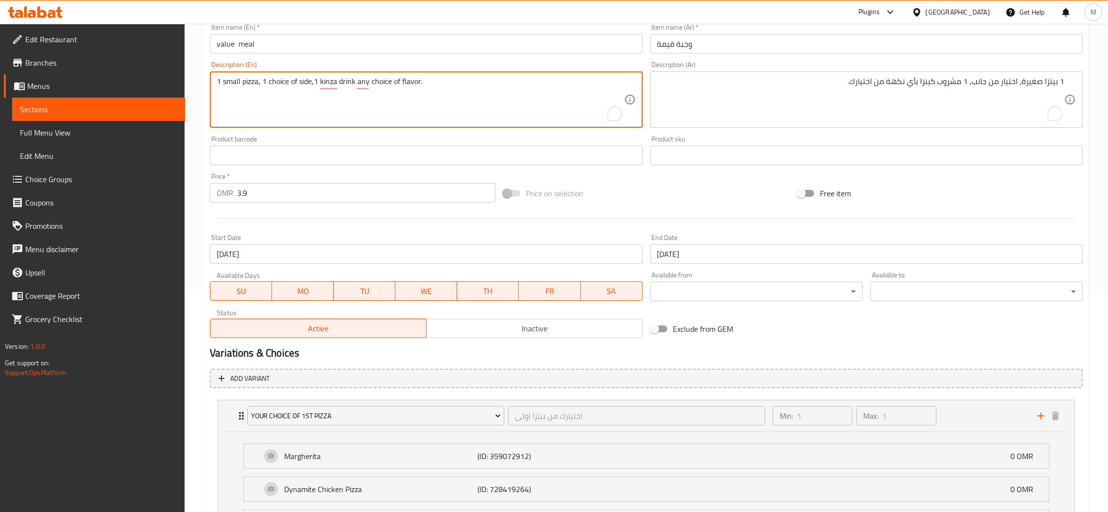
type textarea "1 small pizza, 1 choice of side,1 kinza drink any choice of flavor."
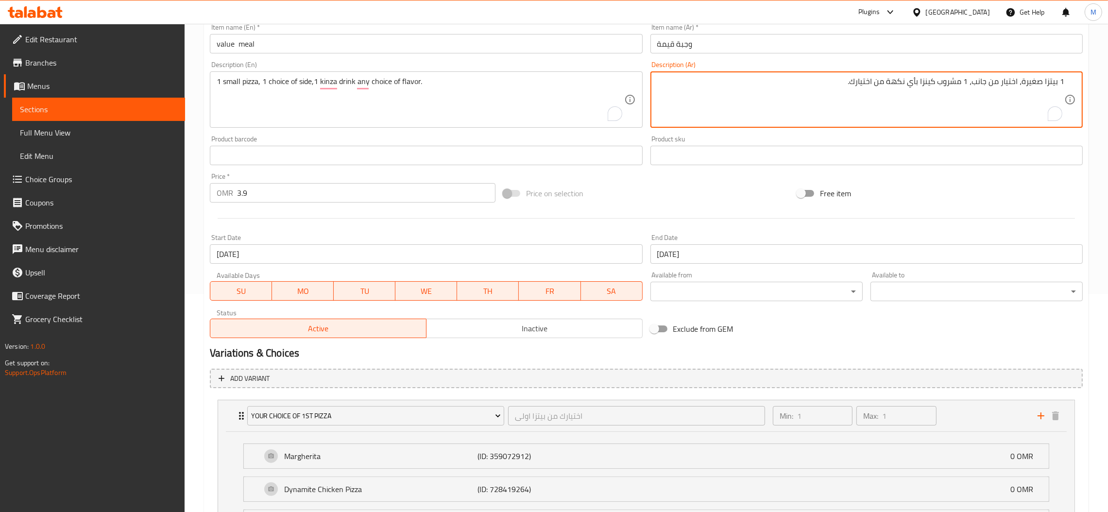
click at [1020, 81] on textarea "1 بيتزا صغيرة، اختيار من جانب، 1 مشروب كينزا بأي نكهة من اختيارك." at bounding box center [860, 100] width 407 height 46
click at [1004, 86] on textarea "1 بيتزا صغيرة، اختيار من جانب، 1 مشروب كينزا بأي نكهة من اختيارك." at bounding box center [860, 100] width 407 height 46
click at [1002, 83] on textarea "1 بيتزا صغيرة، اختيار من جانب، 1 مشروب كينزا بأي نكهة من اختيارك." at bounding box center [860, 100] width 407 height 46
type textarea "1 بيتزا صغيرة، اختيار واحد من جانب، 1 مشروب كينزا بأي نكهة من اختيارك."
click at [987, 65] on div "Description (Ar) 1 بيتزا صغيرة، اختيار واحد من جانب، 1 مشروب كينزا بأي نكهة من …" at bounding box center [866, 94] width 432 height 67
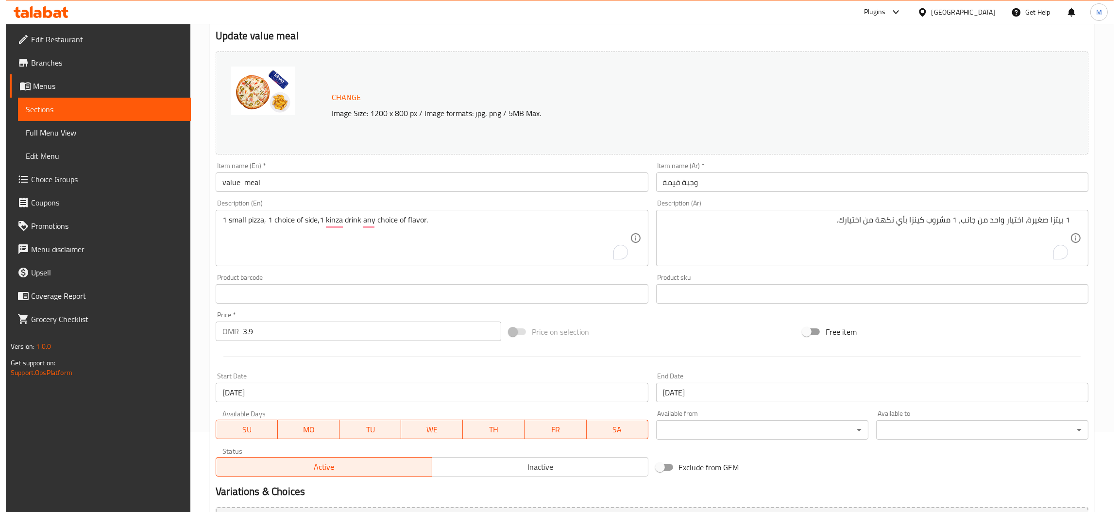
scroll to position [0, 0]
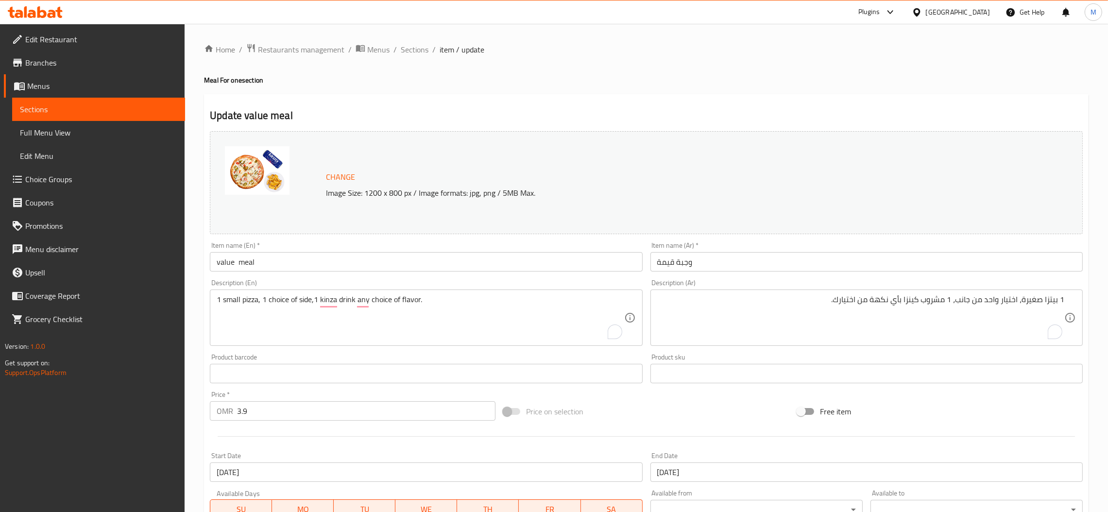
click at [302, 265] on input "value meal" at bounding box center [426, 261] width 432 height 19
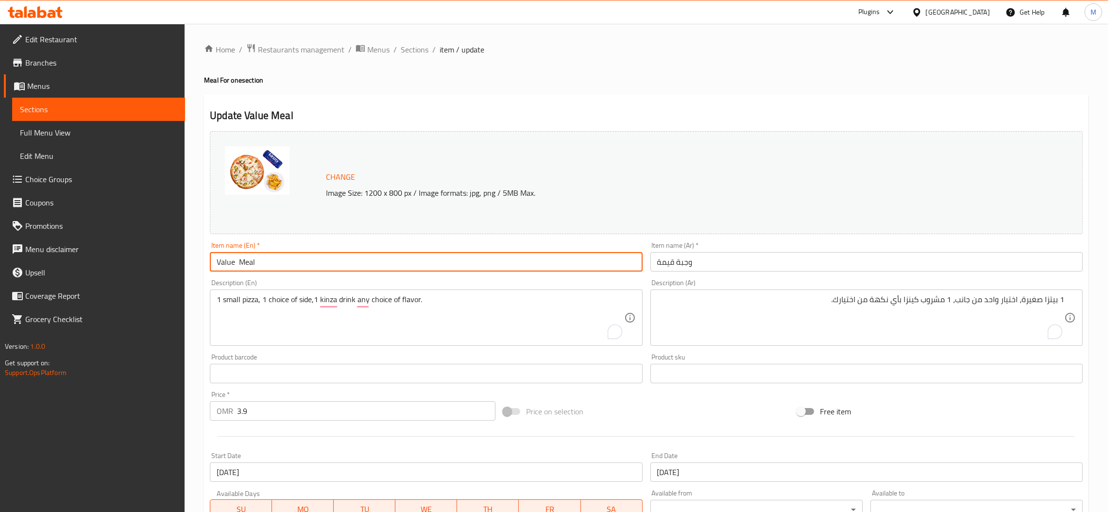
click at [333, 264] on input "Value Meal" at bounding box center [426, 261] width 432 height 19
click at [643, 240] on div "Item name (En)   * Value Meal Item name (En) *" at bounding box center [426, 256] width 440 height 37
click at [217, 266] on input "Value Meal" at bounding box center [426, 261] width 432 height 19
click at [235, 260] on input "Value Meal" at bounding box center [426, 261] width 432 height 19
click at [240, 261] on input "Value Meal" at bounding box center [426, 261] width 432 height 19
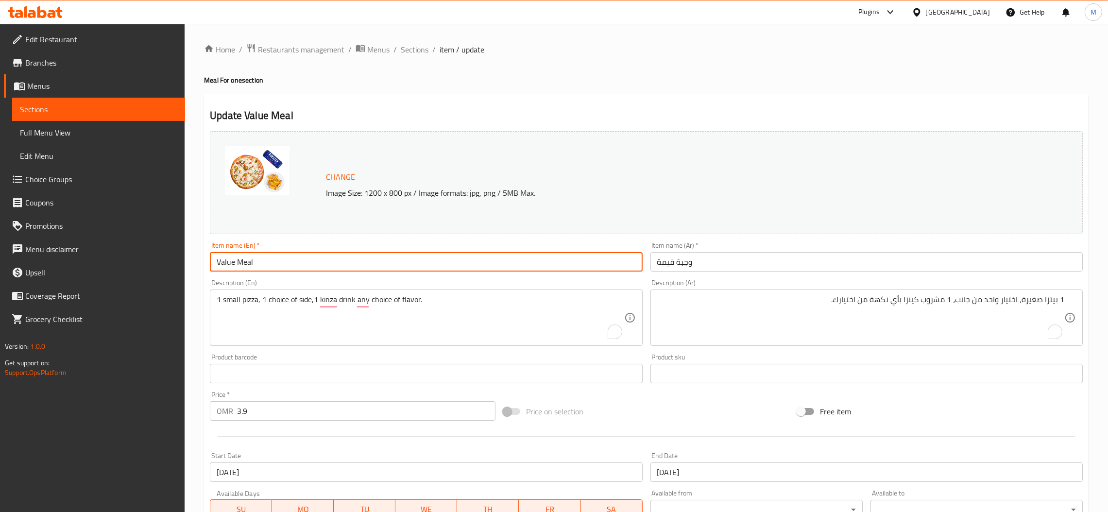
type input "Value Meal"
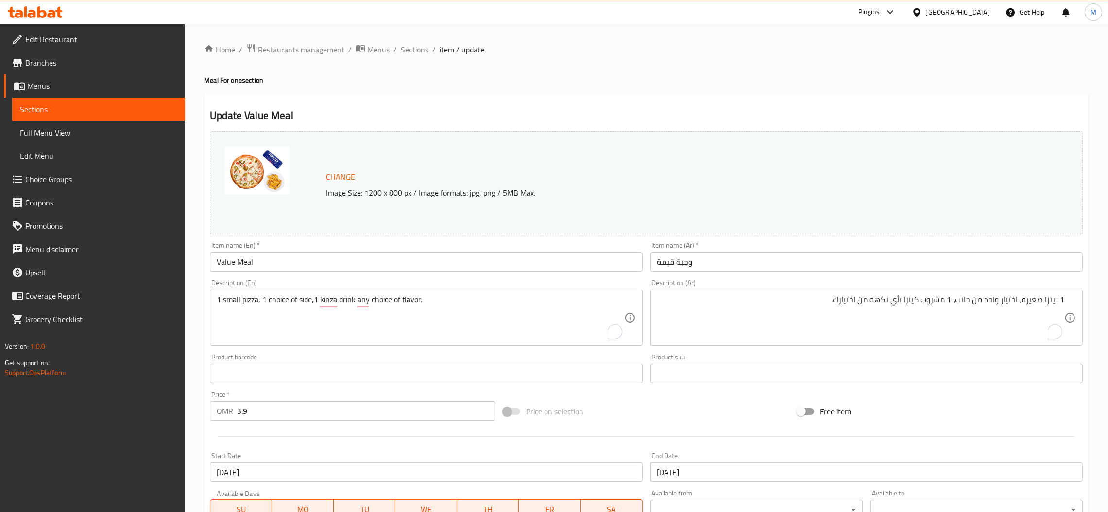
click at [352, 249] on div "Item name (En)   * Value Meal Item name (En) *" at bounding box center [426, 257] width 432 height 30
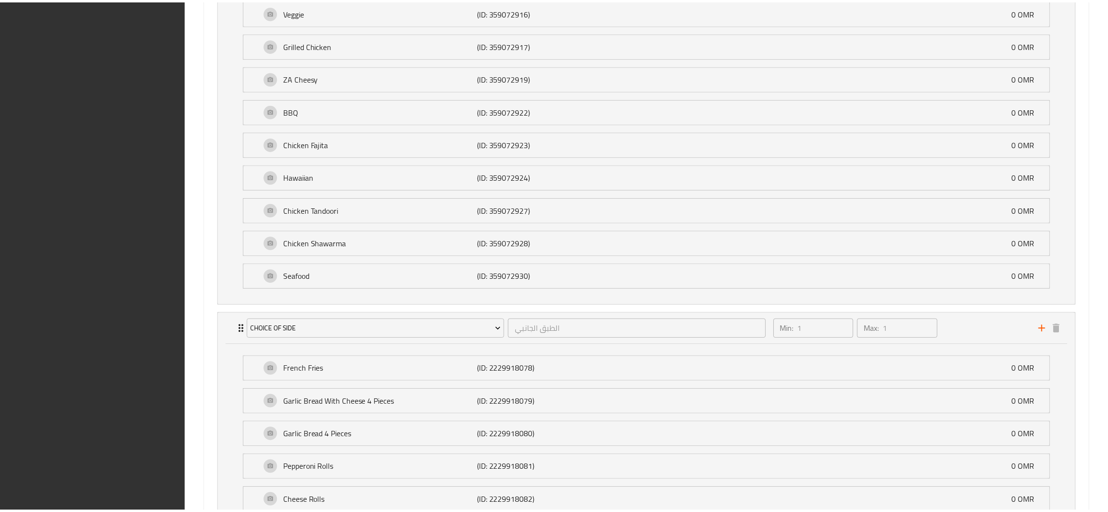
scroll to position [1141, 0]
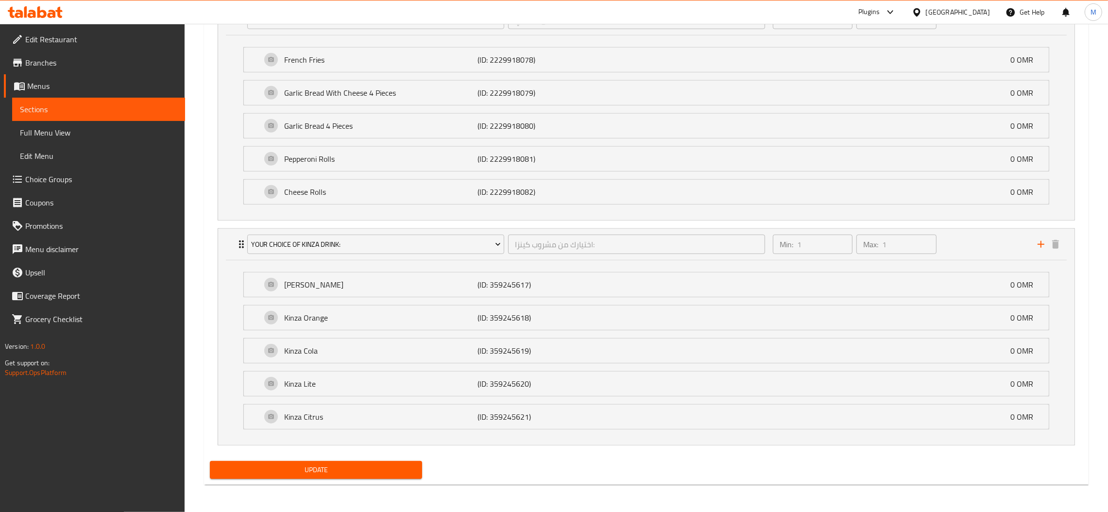
click at [368, 470] on span "Update" at bounding box center [316, 470] width 197 height 12
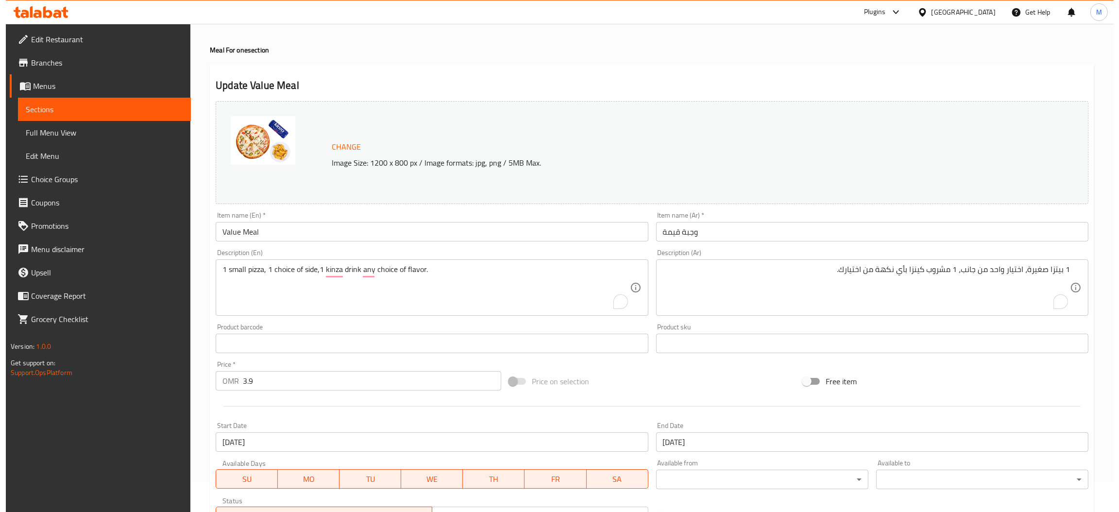
scroll to position [0, 0]
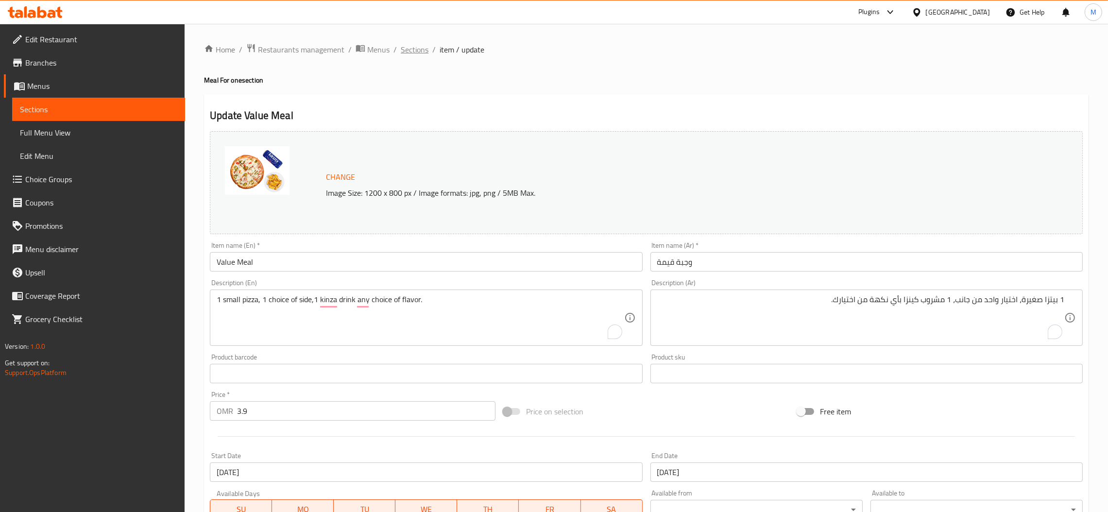
click at [422, 45] on span "Sections" at bounding box center [415, 50] width 28 height 12
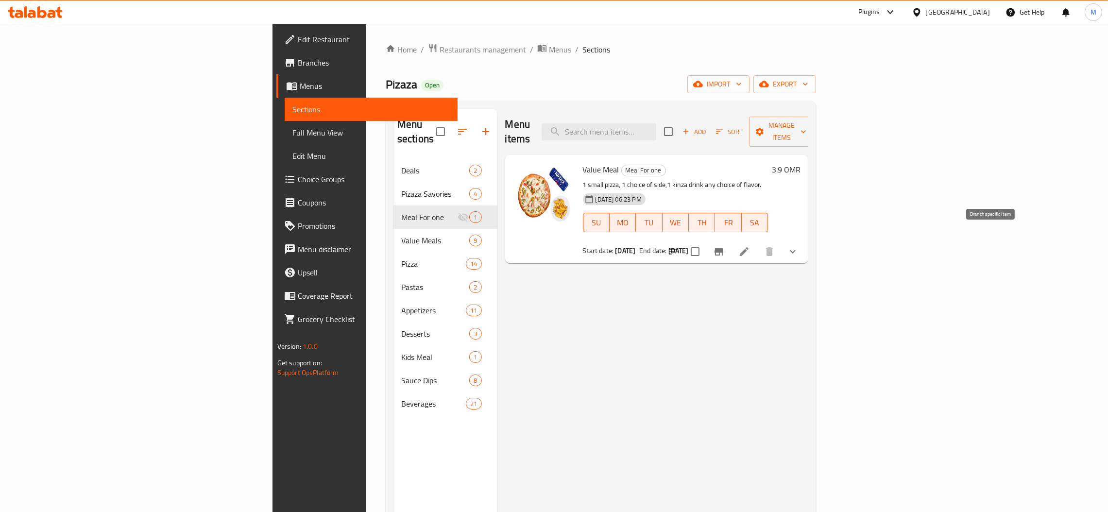
click at [723, 248] on icon "Branch-specific-item" at bounding box center [719, 252] width 9 height 8
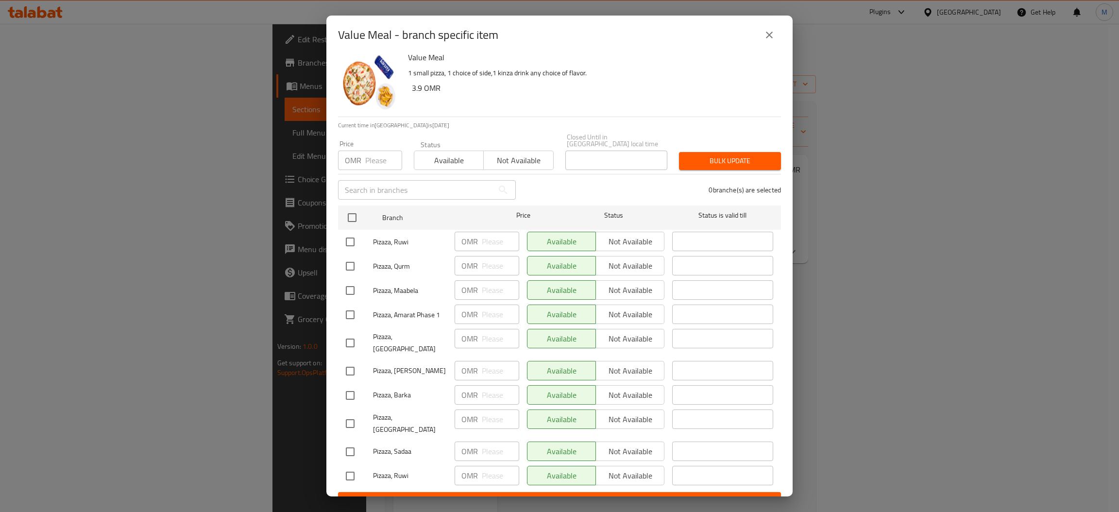
scroll to position [10, 0]
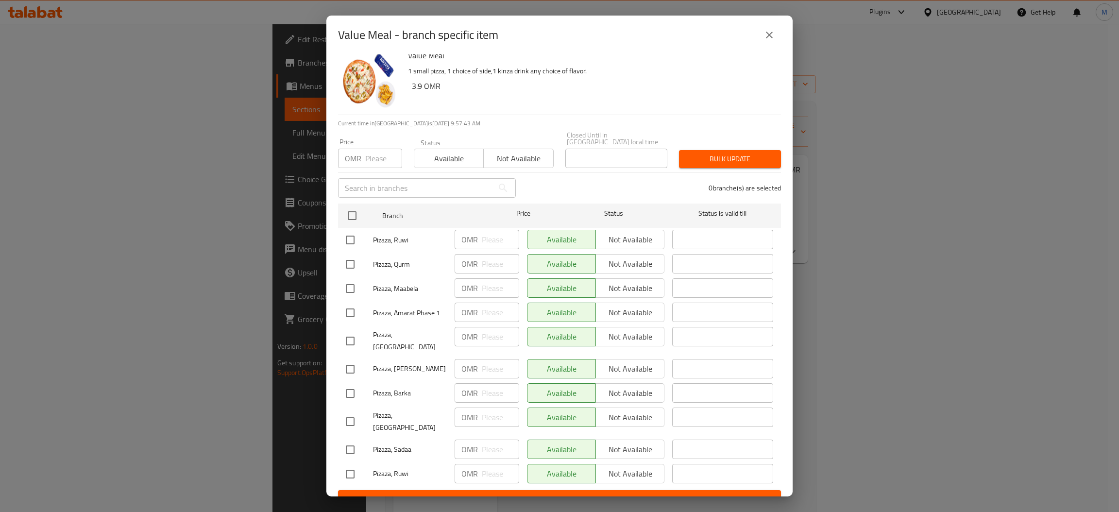
click at [767, 24] on button "close" at bounding box center [769, 34] width 23 height 23
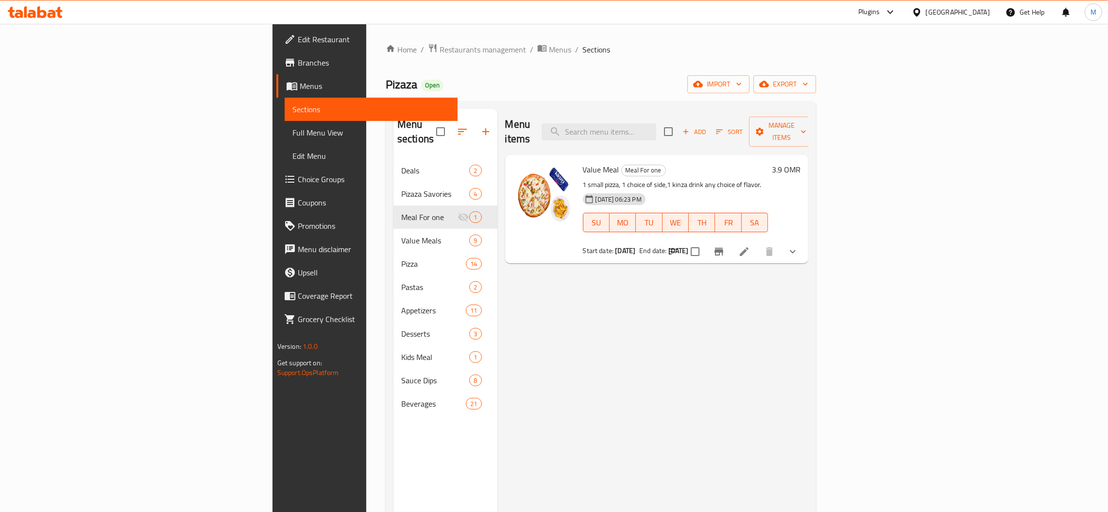
click at [583, 162] on span "Value Meal" at bounding box center [601, 169] width 36 height 15
copy h6 "Value Meal"
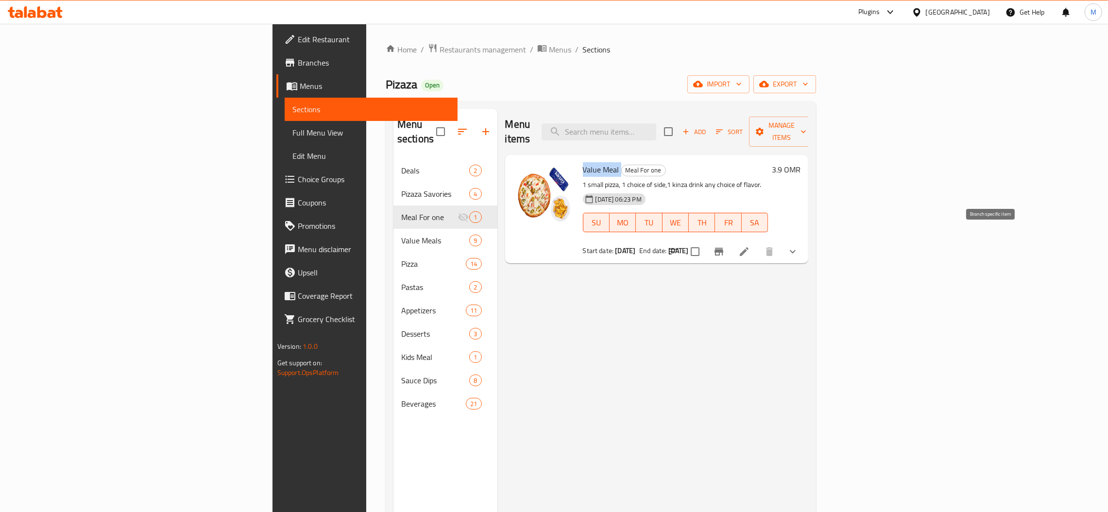
click at [725, 246] on icon "Branch-specific-item" at bounding box center [719, 252] width 12 height 12
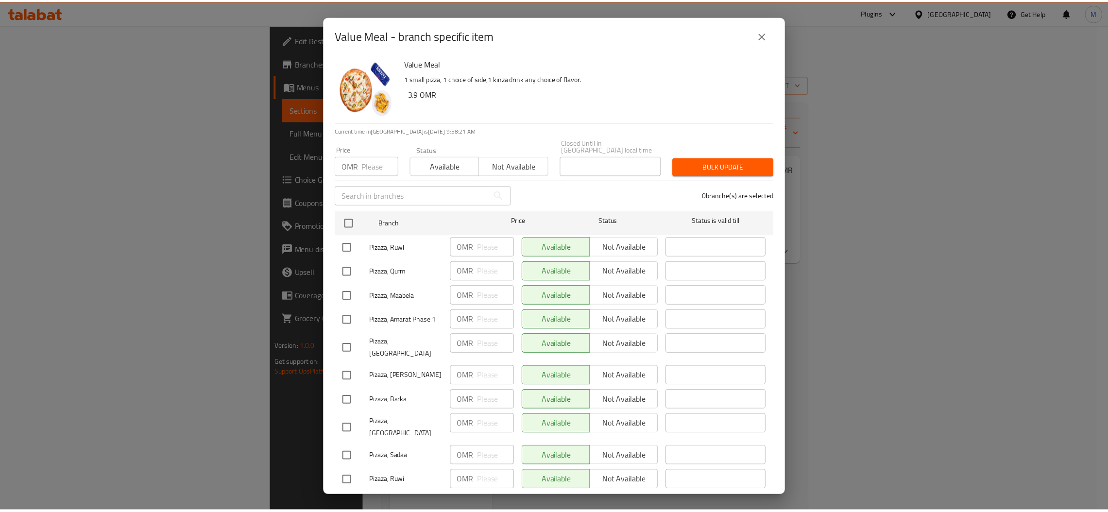
scroll to position [0, 0]
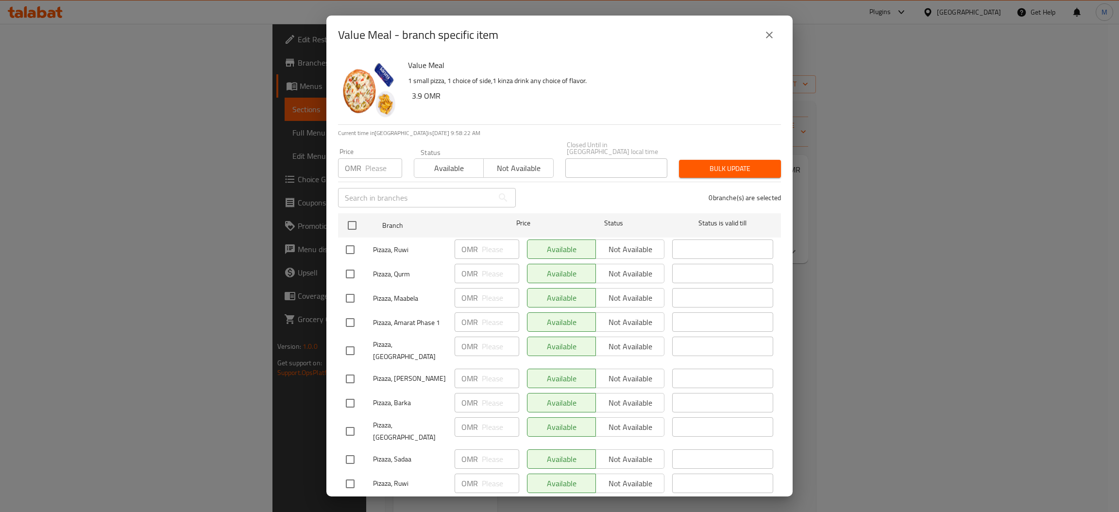
click at [770, 37] on icon "close" at bounding box center [770, 35] width 12 height 12
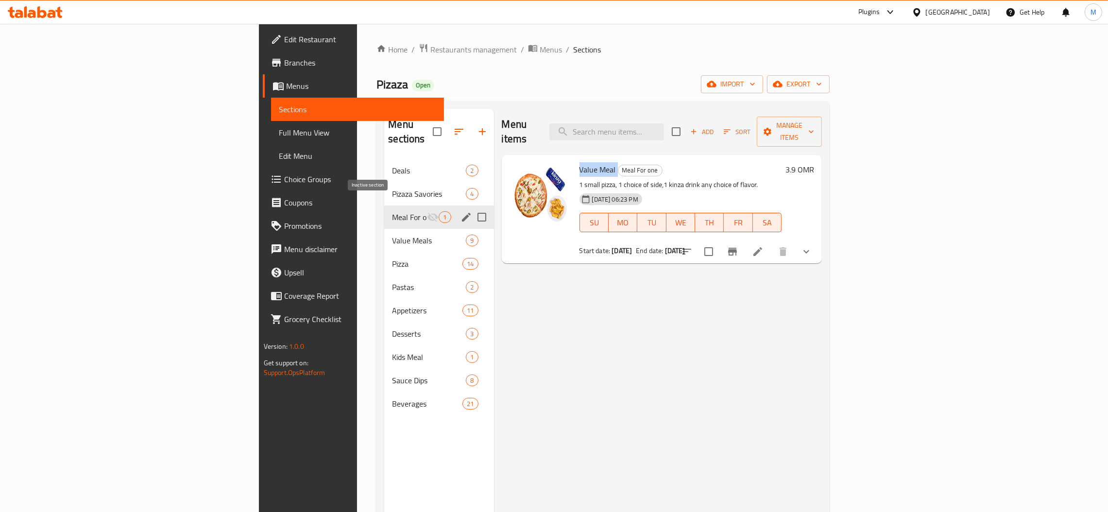
click at [427, 211] on icon "Menu sections" at bounding box center [433, 217] width 12 height 12
click at [460, 211] on icon "edit" at bounding box center [466, 217] width 12 height 12
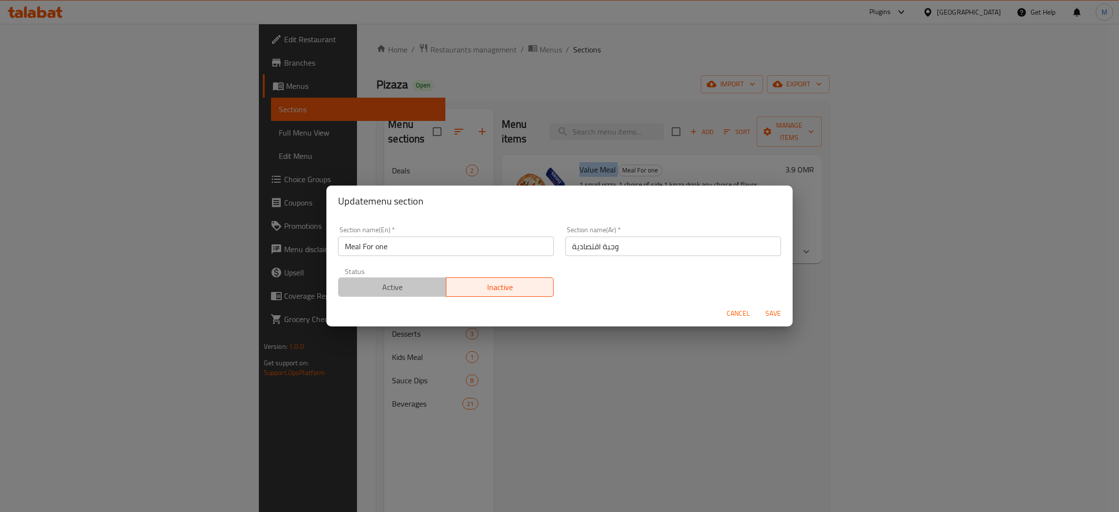
click at [398, 281] on span "Active" at bounding box center [392, 287] width 100 height 14
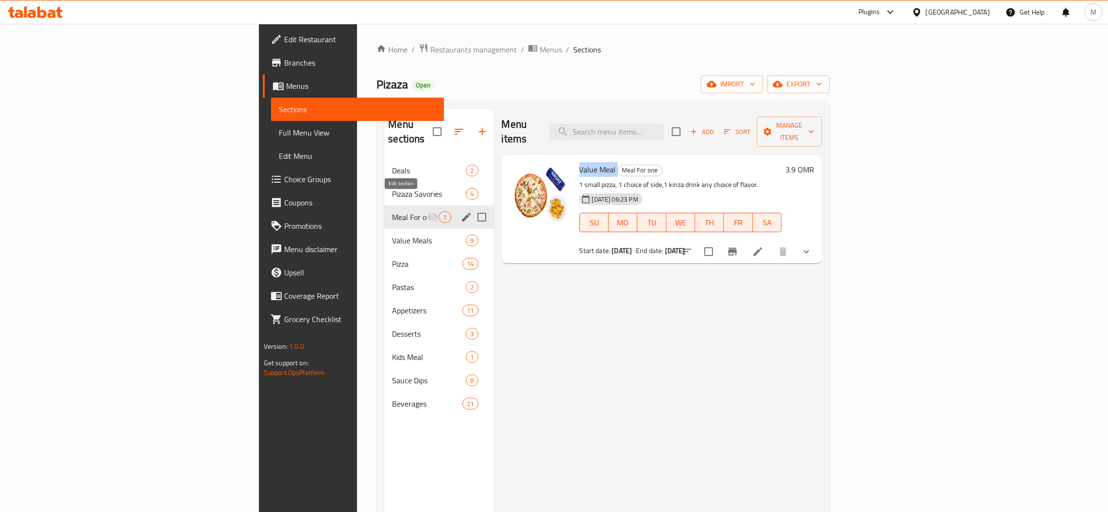
click at [462, 213] on icon "edit" at bounding box center [466, 217] width 9 height 9
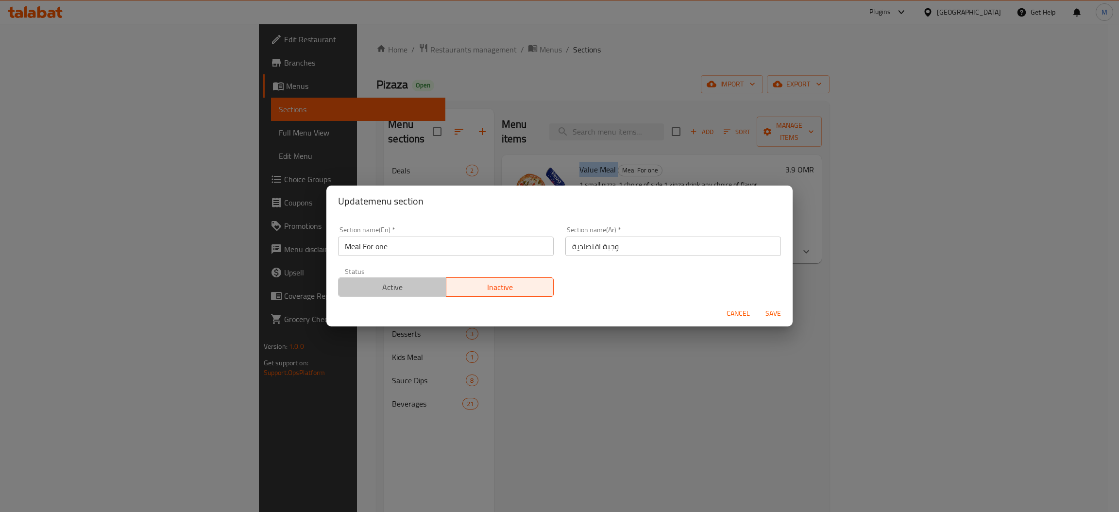
click at [424, 286] on span "Active" at bounding box center [392, 287] width 100 height 14
click at [766, 316] on span "Save" at bounding box center [773, 313] width 23 height 12
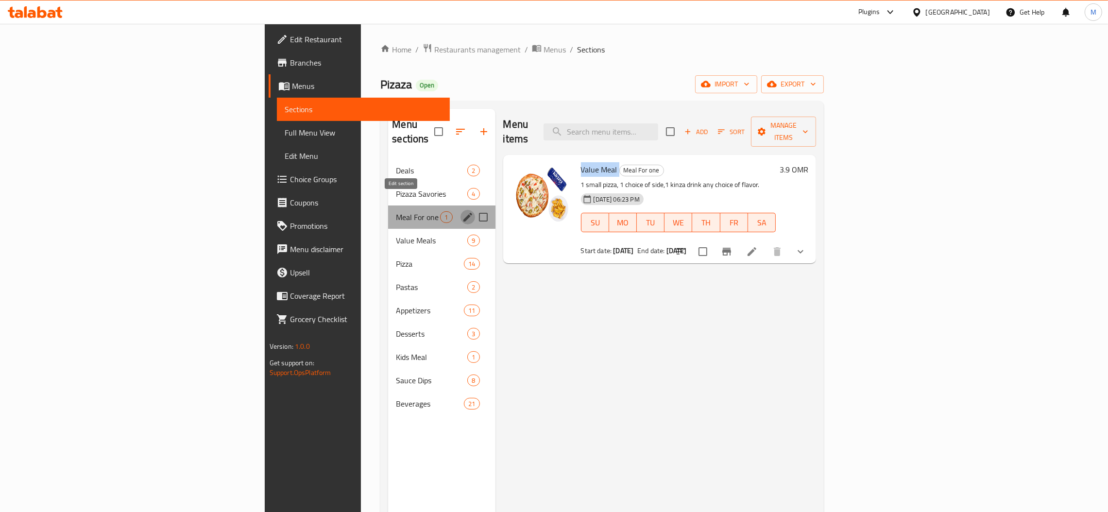
click at [462, 211] on icon "edit" at bounding box center [468, 217] width 12 height 12
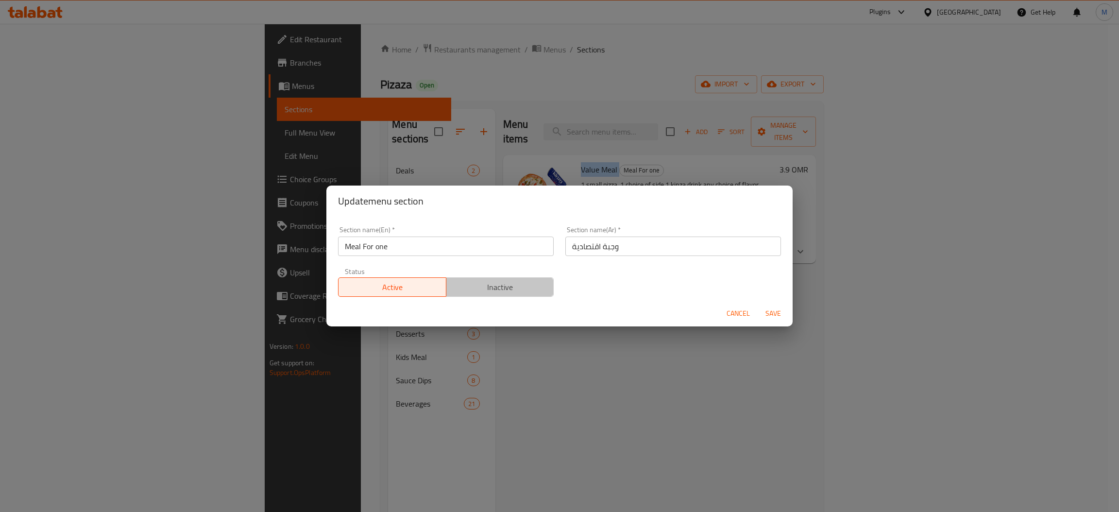
click at [520, 288] on span "Inactive" at bounding box center [500, 287] width 100 height 14
click at [773, 314] on span "Save" at bounding box center [773, 313] width 23 height 12
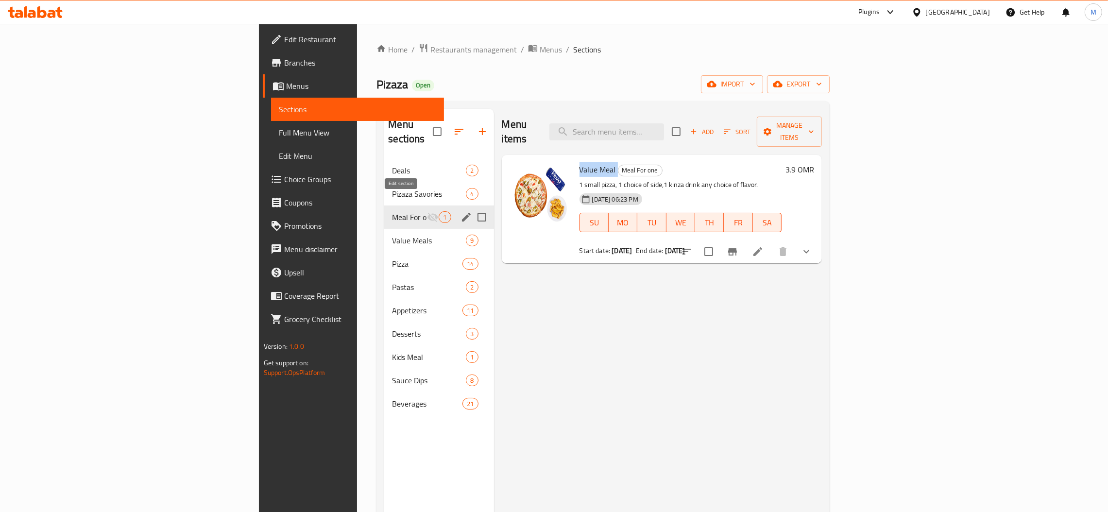
click at [460, 211] on icon "edit" at bounding box center [466, 217] width 12 height 12
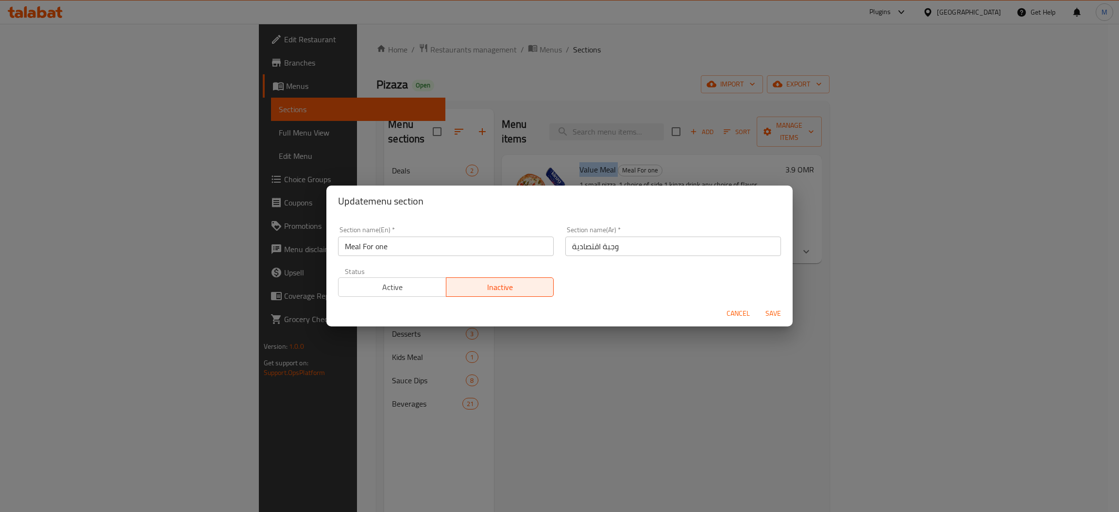
click at [368, 283] on span "Active" at bounding box center [392, 287] width 100 height 14
click at [771, 317] on span "Save" at bounding box center [773, 313] width 23 height 12
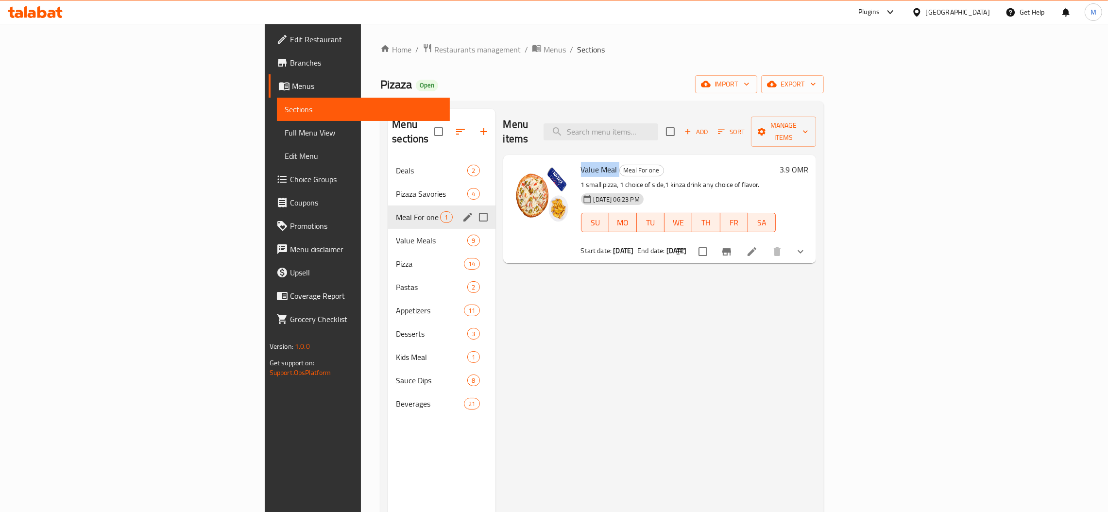
click at [462, 211] on icon "edit" at bounding box center [468, 217] width 12 height 12
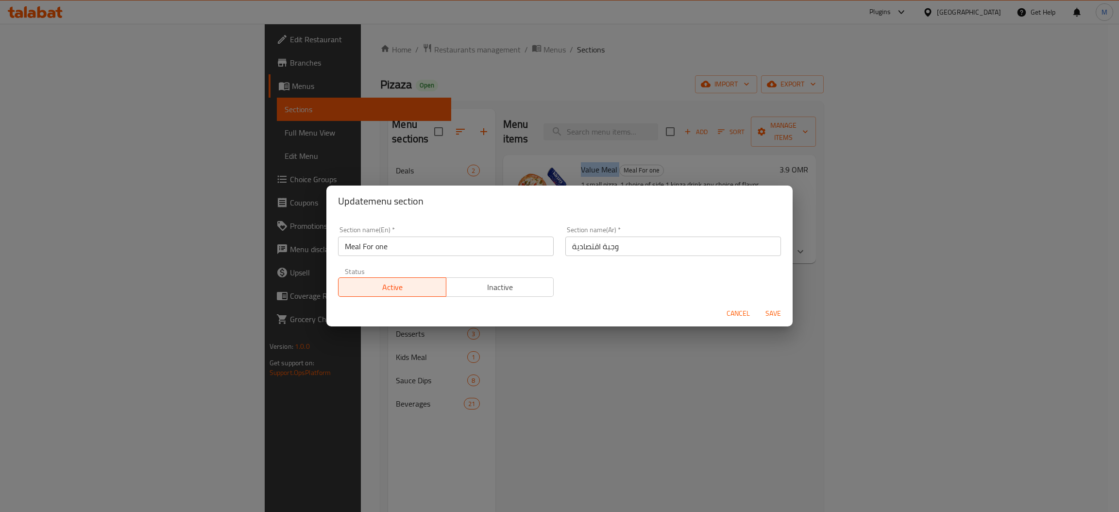
click at [736, 305] on button "Cancel" at bounding box center [738, 314] width 31 height 18
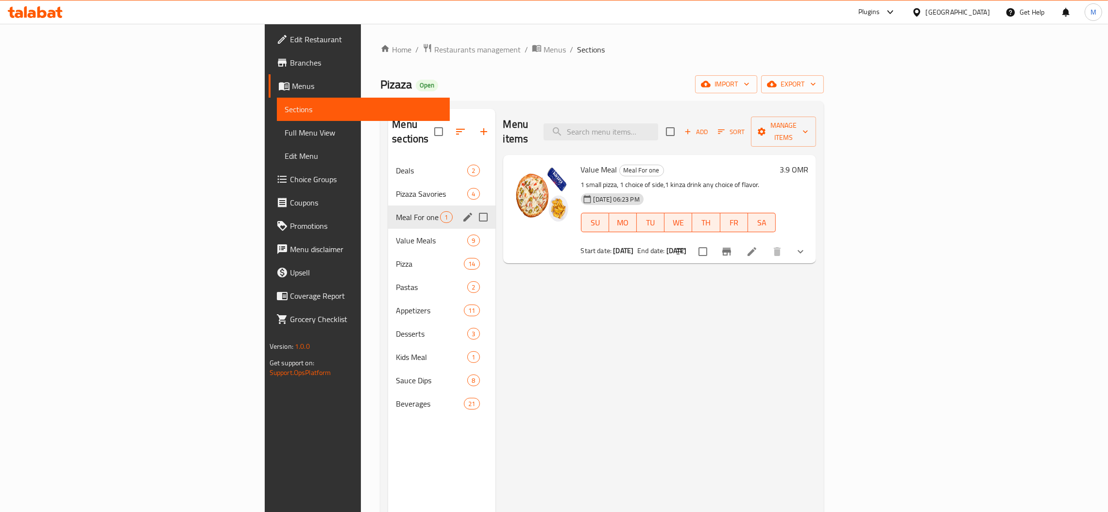
click at [732, 310] on div "Menu items Add Sort Manage items Value Meal Meal For one 1 small pizza, 1 choic…" at bounding box center [655, 365] width 321 height 512
click at [756, 247] on icon at bounding box center [752, 251] width 9 height 9
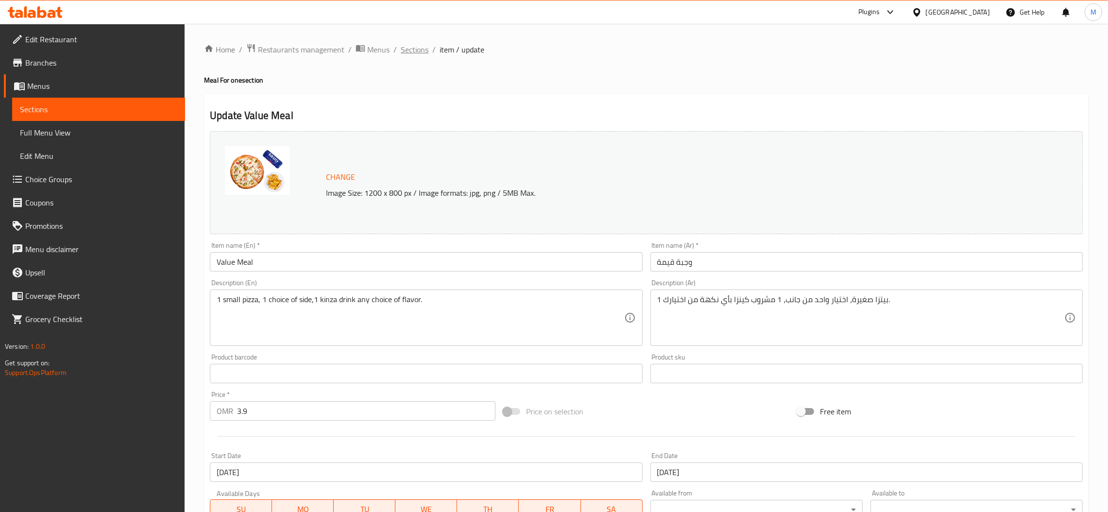
click at [425, 47] on span "Sections" at bounding box center [415, 50] width 28 height 12
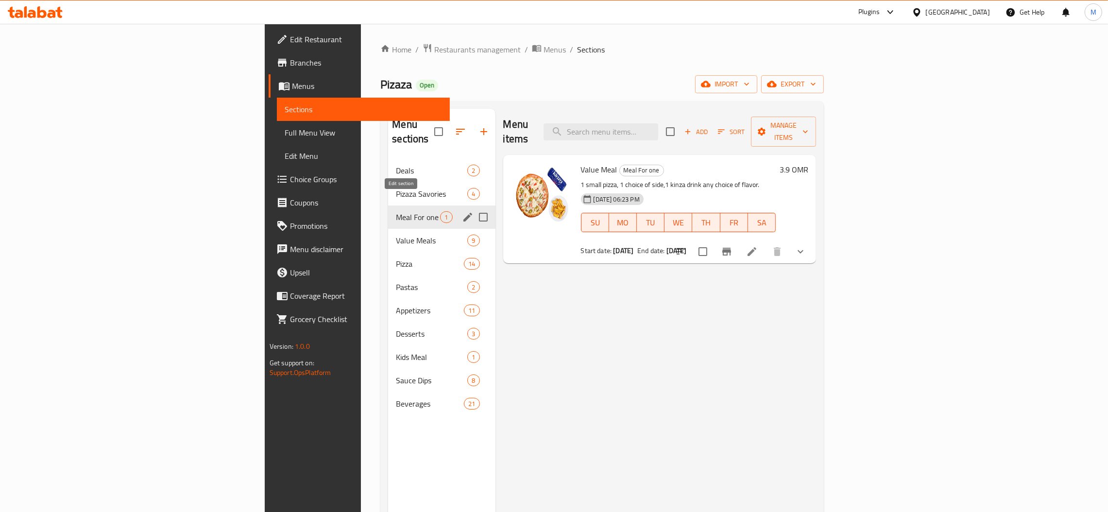
click at [463, 213] on icon "edit" at bounding box center [467, 217] width 9 height 9
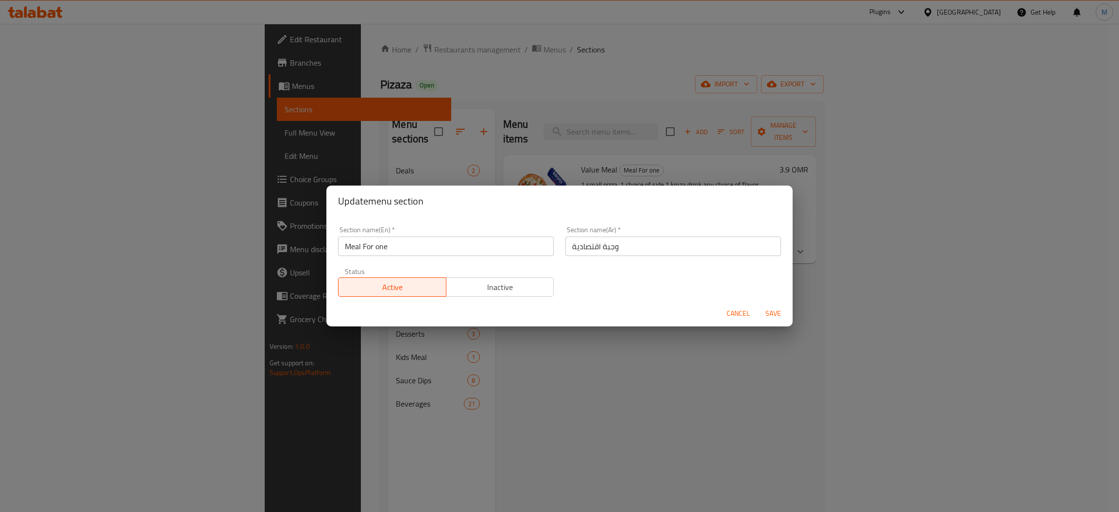
click at [501, 285] on span "Inactive" at bounding box center [500, 287] width 100 height 14
click at [776, 312] on span "Save" at bounding box center [773, 313] width 23 height 12
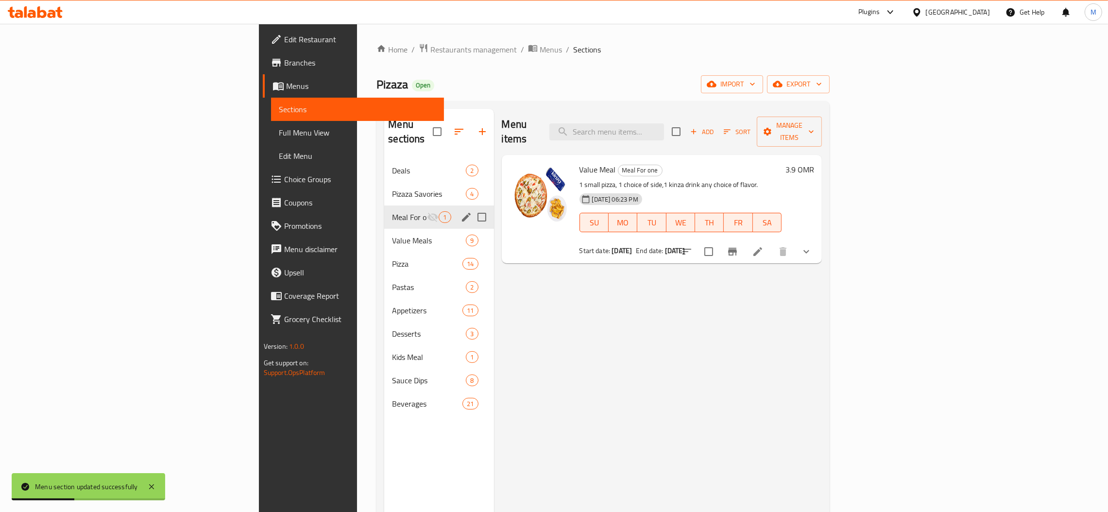
click at [460, 211] on icon "edit" at bounding box center [466, 217] width 12 height 12
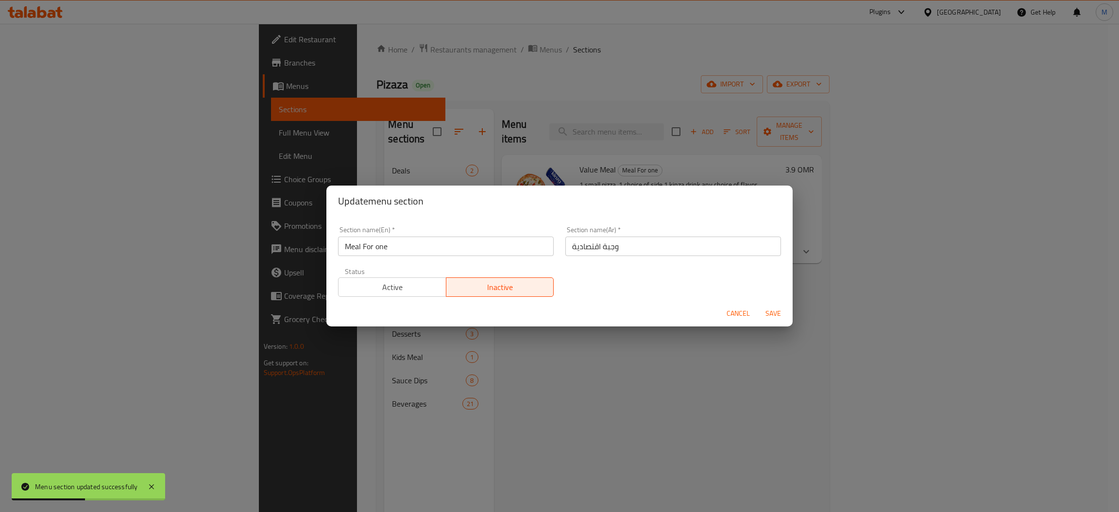
click at [390, 293] on span "Active" at bounding box center [392, 287] width 100 height 14
click at [772, 313] on span "Save" at bounding box center [773, 313] width 23 height 12
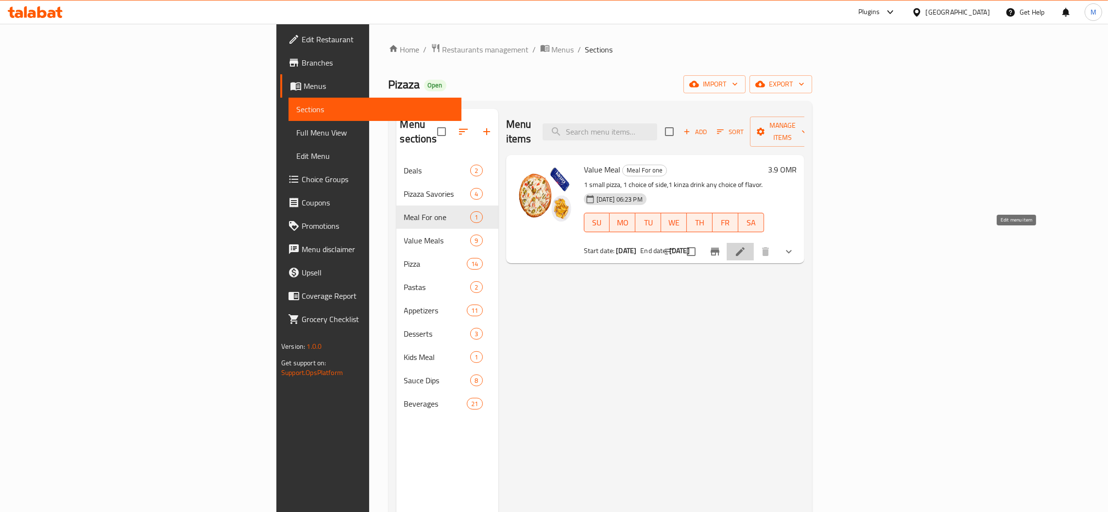
click at [745, 247] on icon at bounding box center [740, 251] width 9 height 9
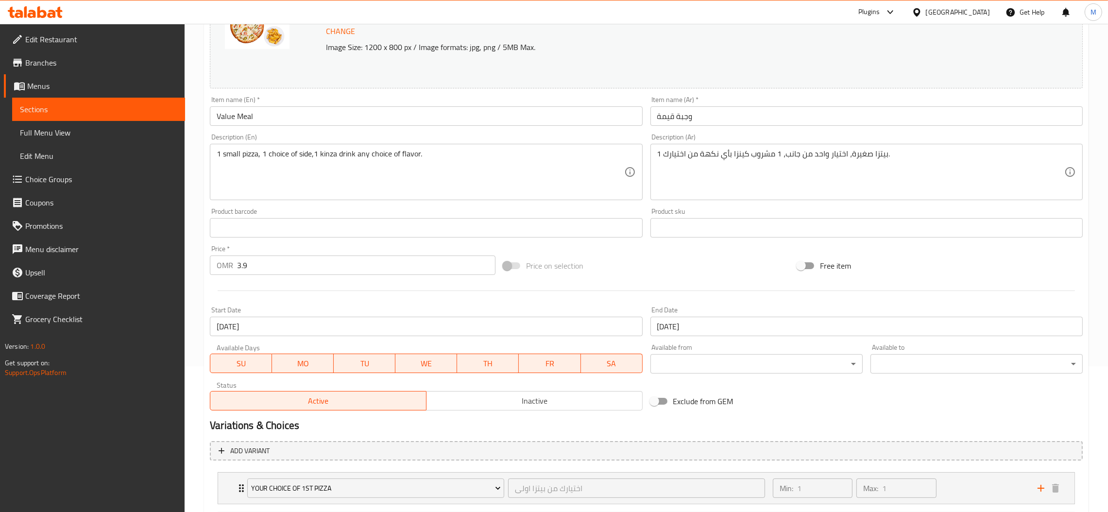
scroll to position [284, 0]
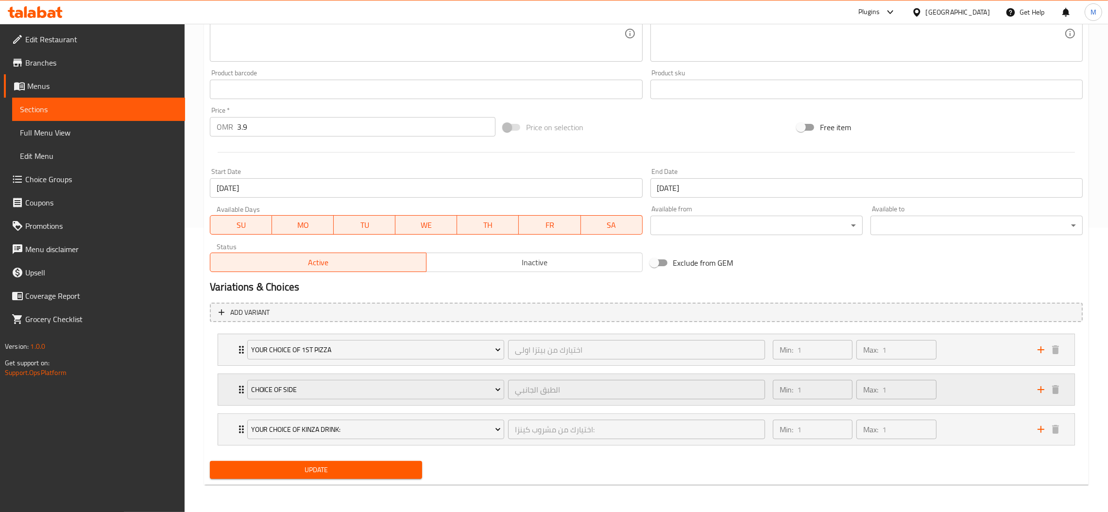
click at [506, 375] on div "choice of side الطبق الجانبي ​" at bounding box center [505, 389] width 529 height 31
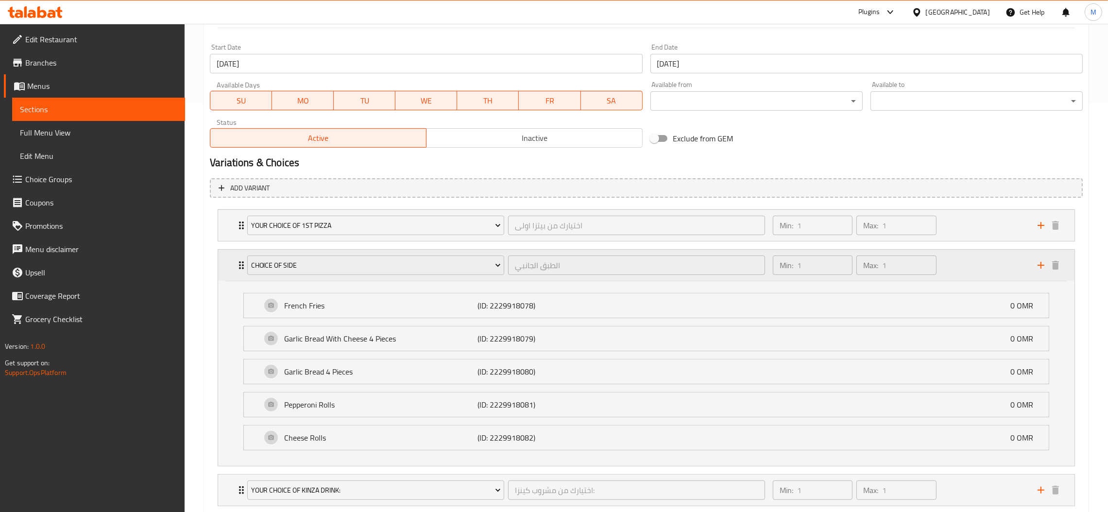
scroll to position [430, 0]
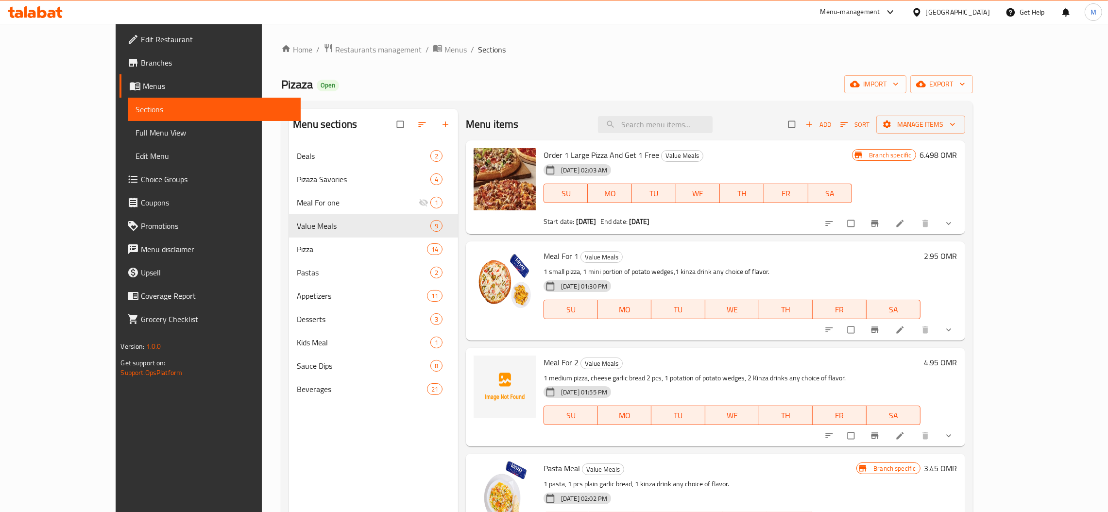
click at [141, 68] on span "Branches" at bounding box center [217, 63] width 152 height 12
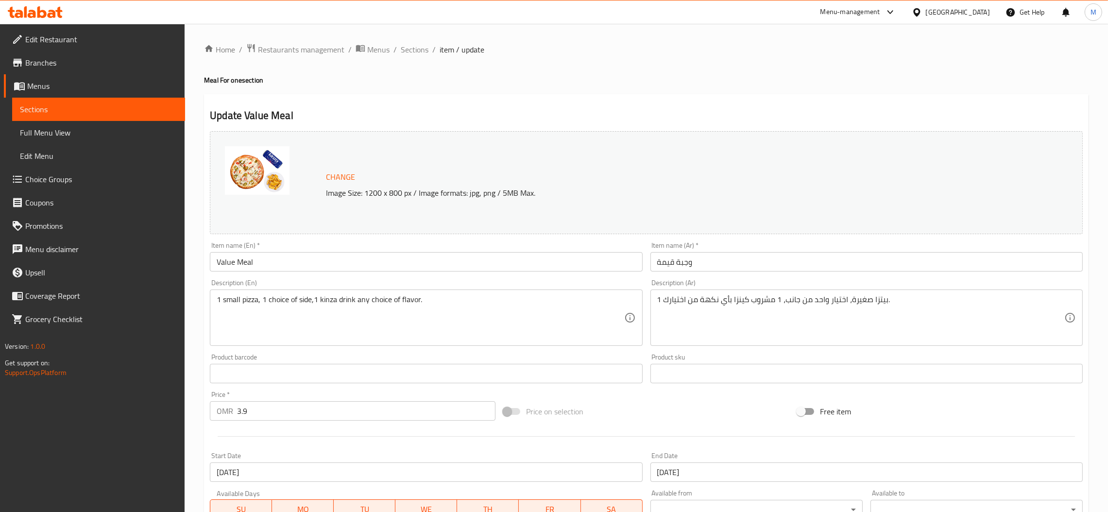
click at [71, 180] on span "Choice Groups" at bounding box center [101, 179] width 152 height 12
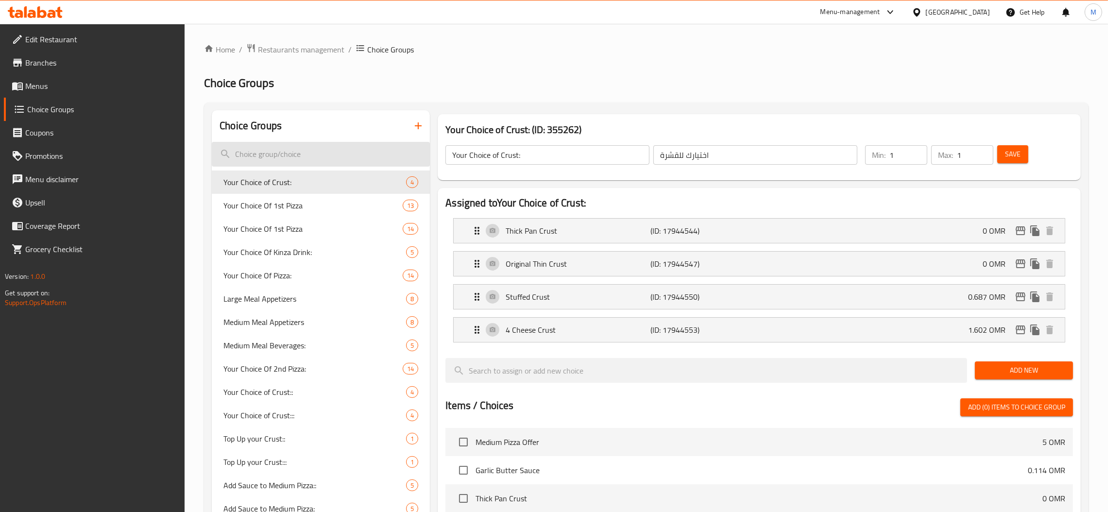
click at [268, 146] on input "search" at bounding box center [321, 154] width 218 height 25
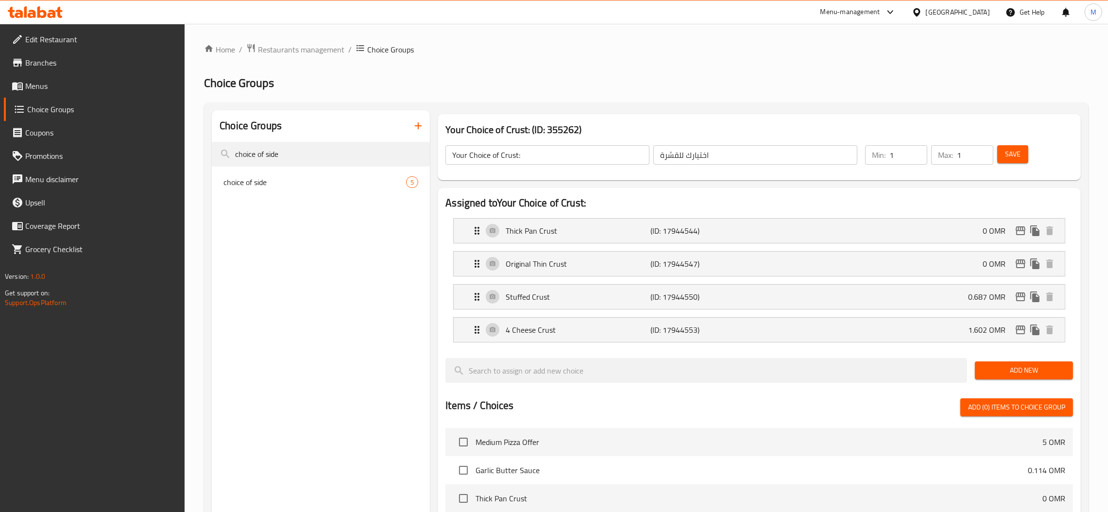
type input "choice of side"
click at [272, 173] on div "choice of side 5" at bounding box center [321, 181] width 218 height 23
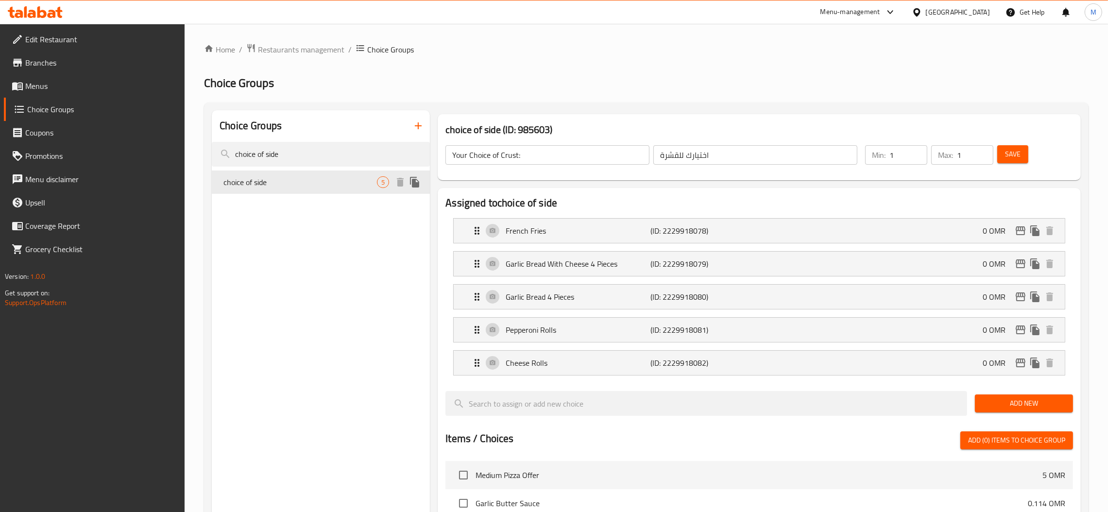
type input "choice of side"
type input "الطبق الجانبي"
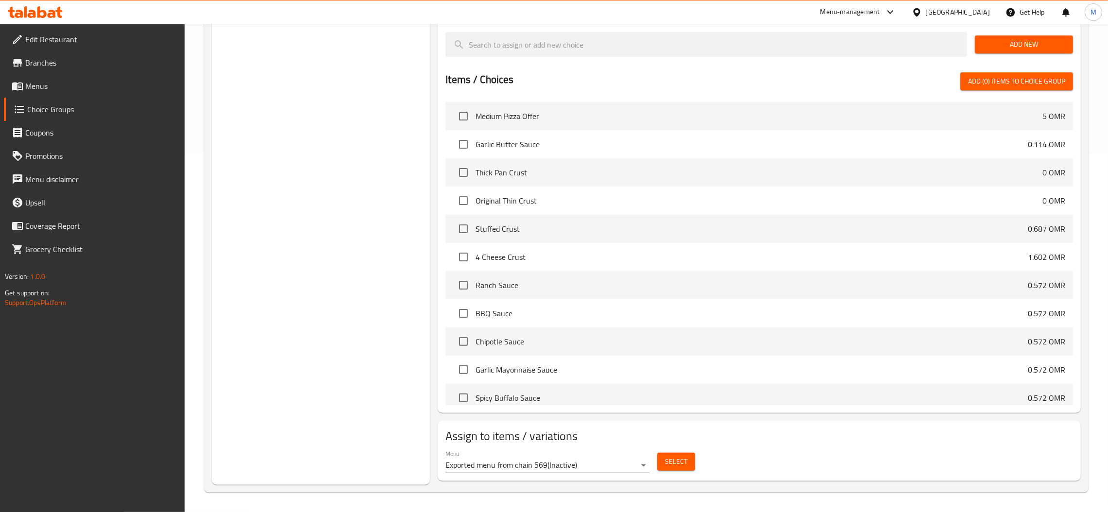
scroll to position [360, 0]
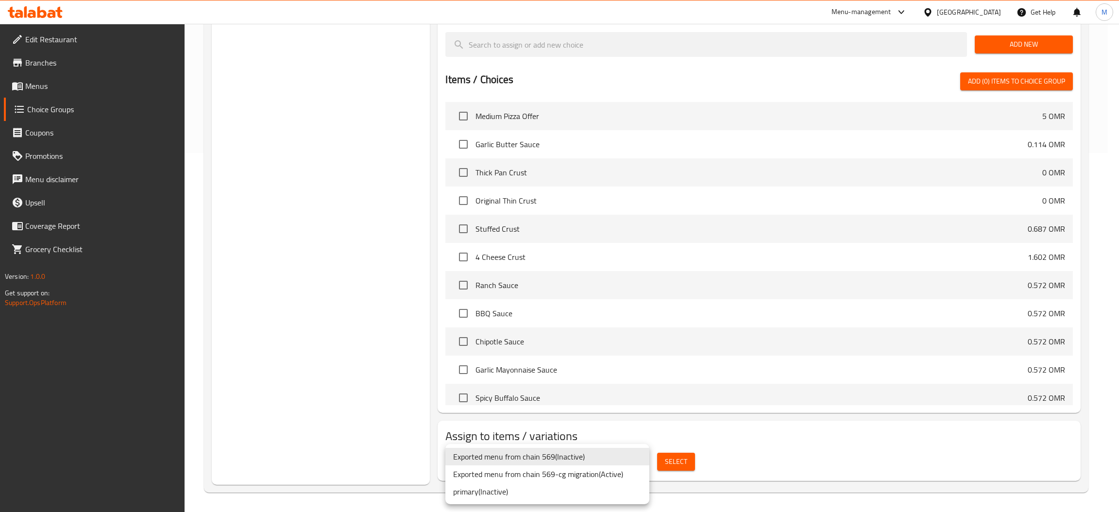
click at [614, 476] on li "Exported menu from chain 569-cg migration ( Active )" at bounding box center [547, 473] width 204 height 17
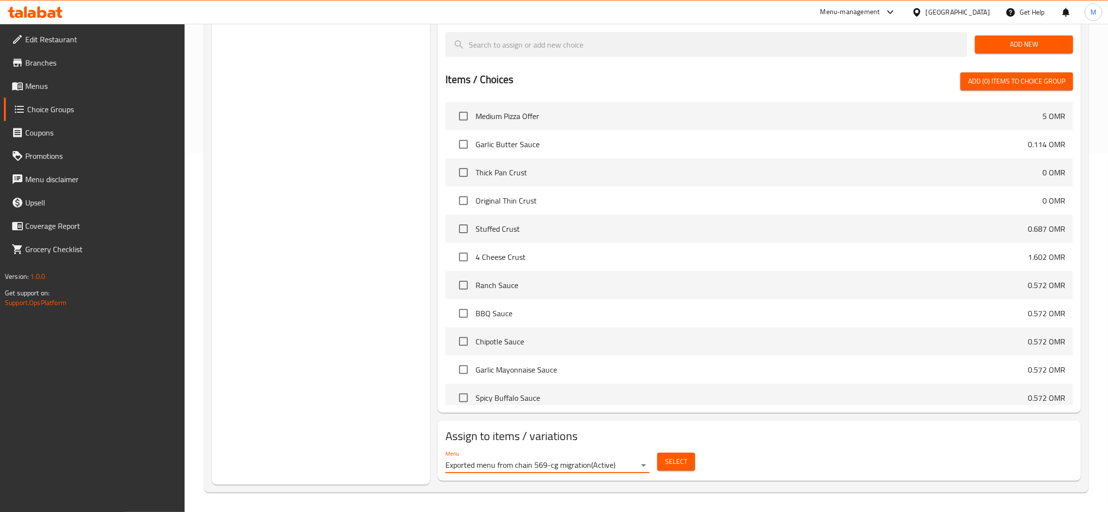
click at [675, 465] on span "Select" at bounding box center [676, 462] width 22 height 12
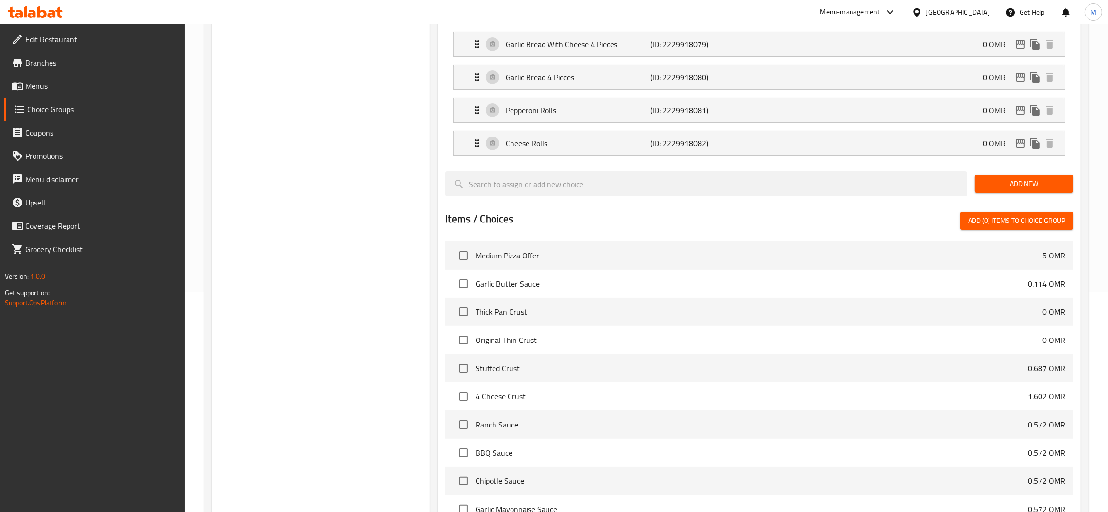
scroll to position [141, 0]
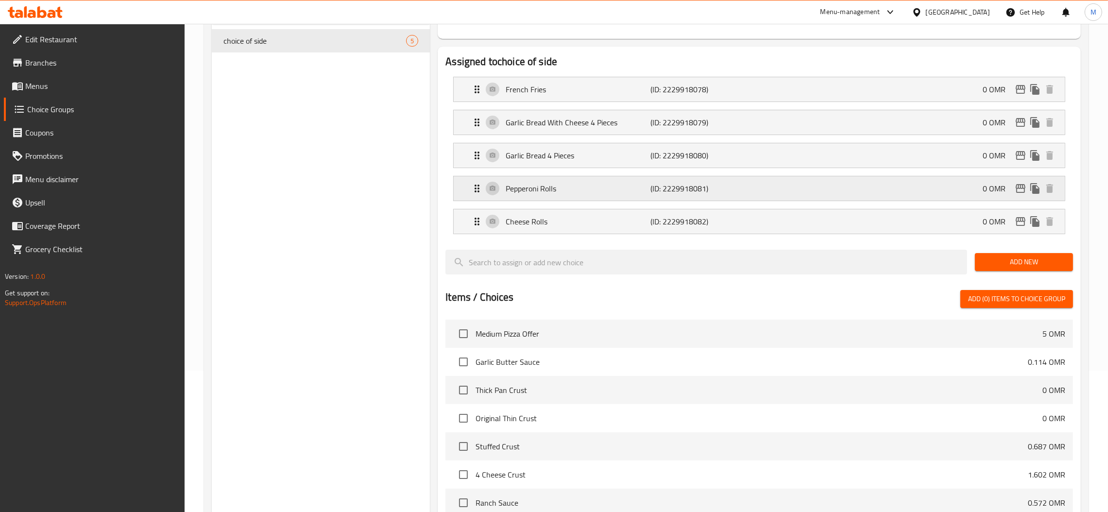
click at [576, 183] on p "Pepperoni Rolls" at bounding box center [578, 189] width 145 height 12
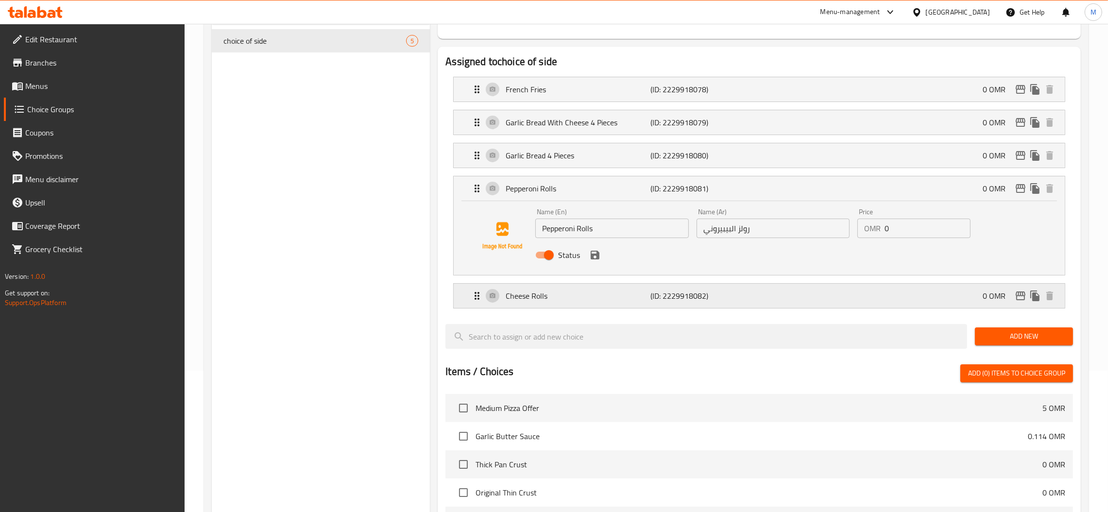
click at [619, 303] on div "Cheese Rolls (ID: 2229918082) 0 OMR" at bounding box center [762, 296] width 582 height 24
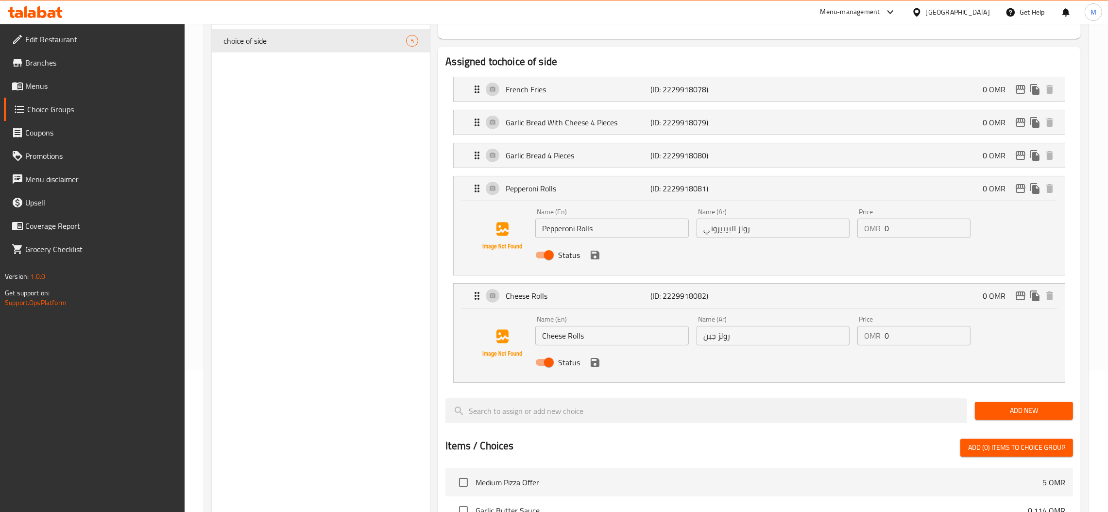
click at [626, 237] on input "Pepperoni Rolls" at bounding box center [611, 228] width 153 height 19
click at [609, 226] on input "Pepperoni Rolls Pieces" at bounding box center [611, 228] width 153 height 19
click at [608, 224] on input "Pepperoni Rolls Pieces" at bounding box center [611, 228] width 153 height 19
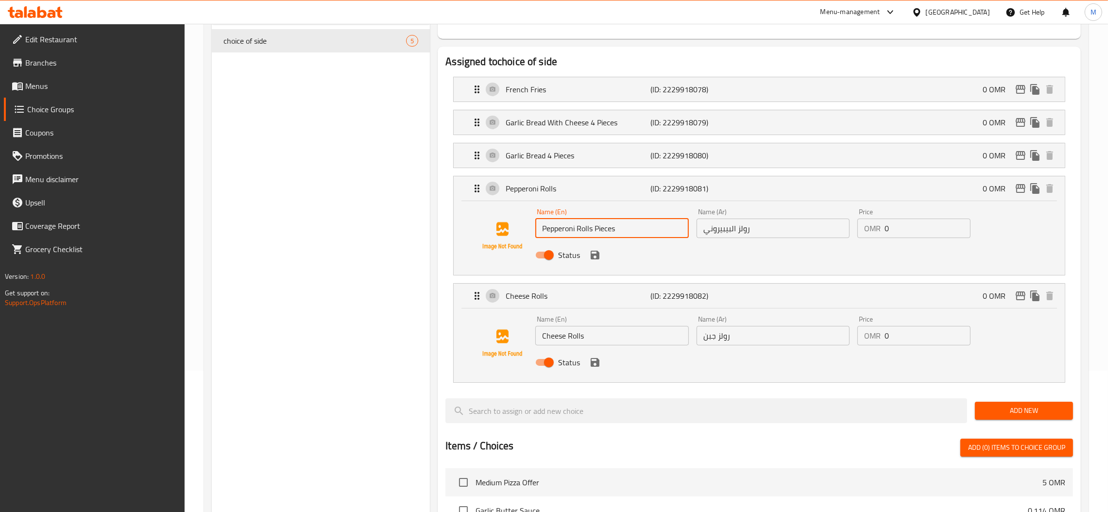
type input "Pepperoni Rolls Pieces"
click at [613, 340] on input "Cheese Rolls" at bounding box center [611, 335] width 153 height 19
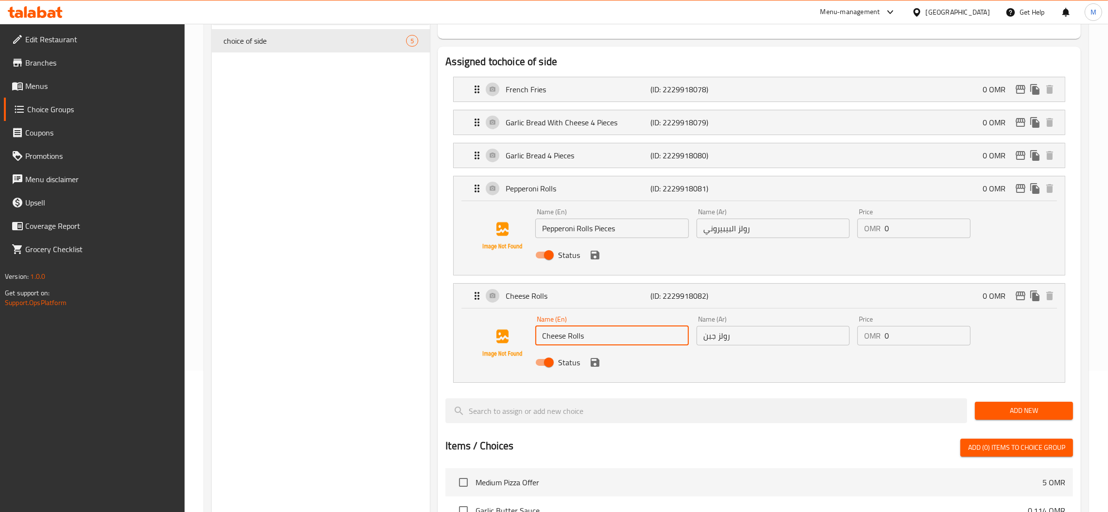
paste input "Pieces"
click at [593, 252] on icon "save" at bounding box center [595, 255] width 9 height 9
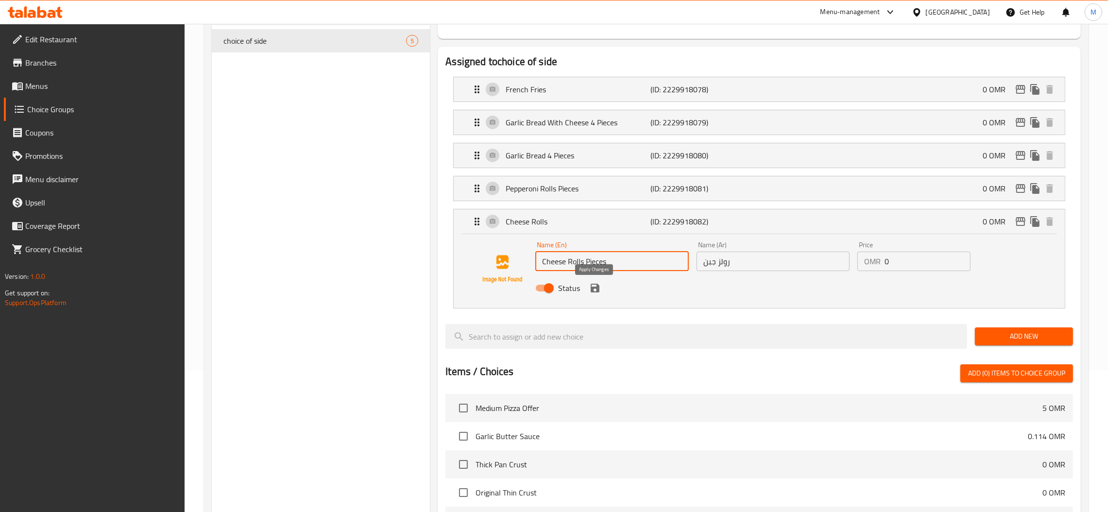
type input "Cheese Rolls Pieces"
click at [601, 290] on button "save" at bounding box center [595, 288] width 15 height 15
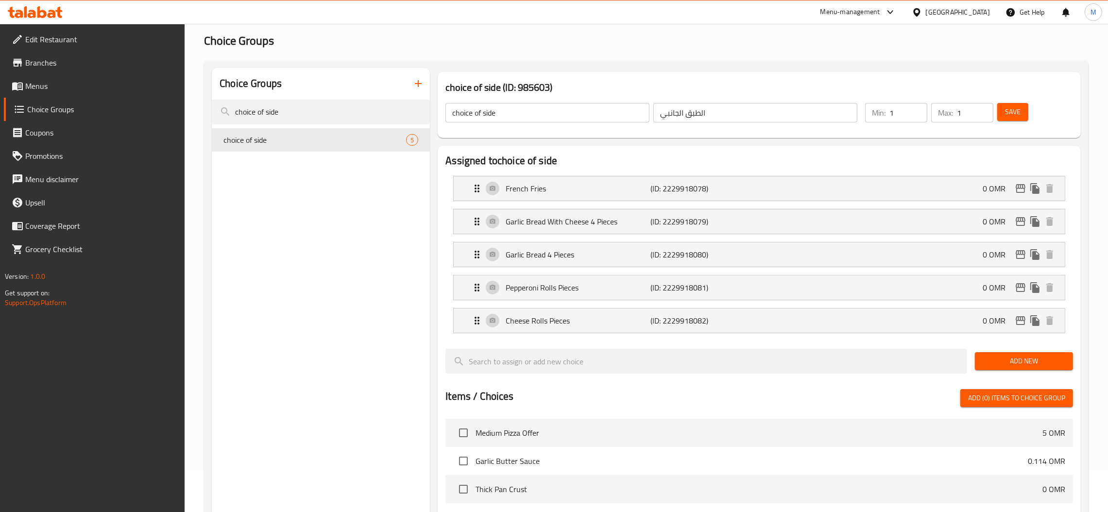
scroll to position [0, 0]
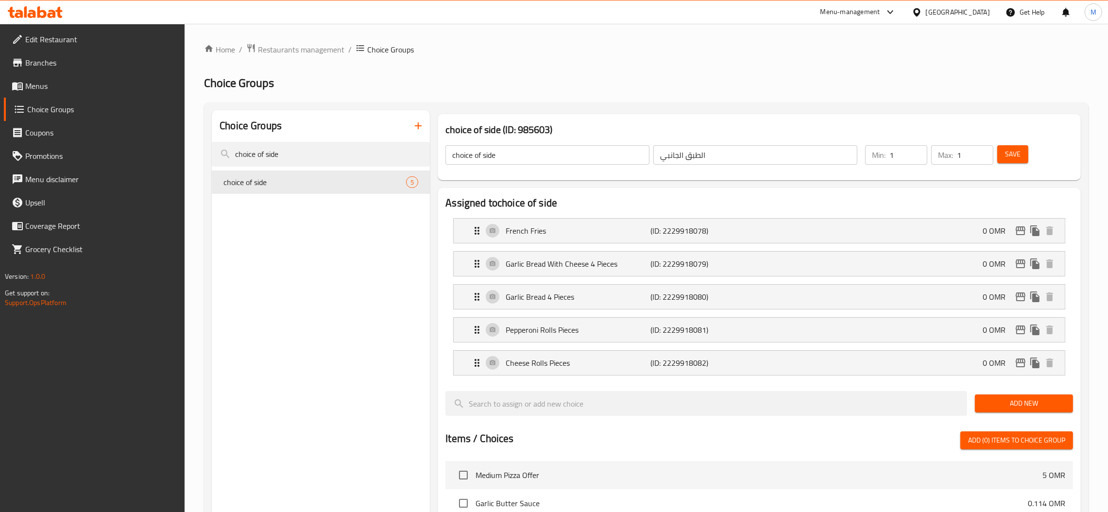
click at [1013, 150] on span "Save" at bounding box center [1013, 154] width 16 height 12
click at [581, 324] on p "Pepperoni Rolls Pieces" at bounding box center [578, 330] width 145 height 12
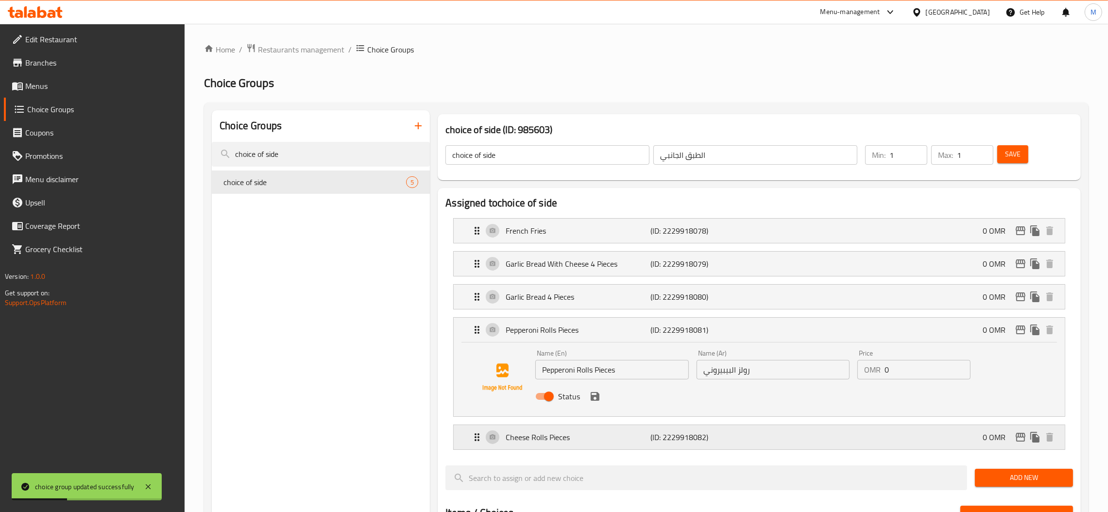
click at [575, 436] on p "Cheese Rolls Pieces" at bounding box center [578, 437] width 145 height 12
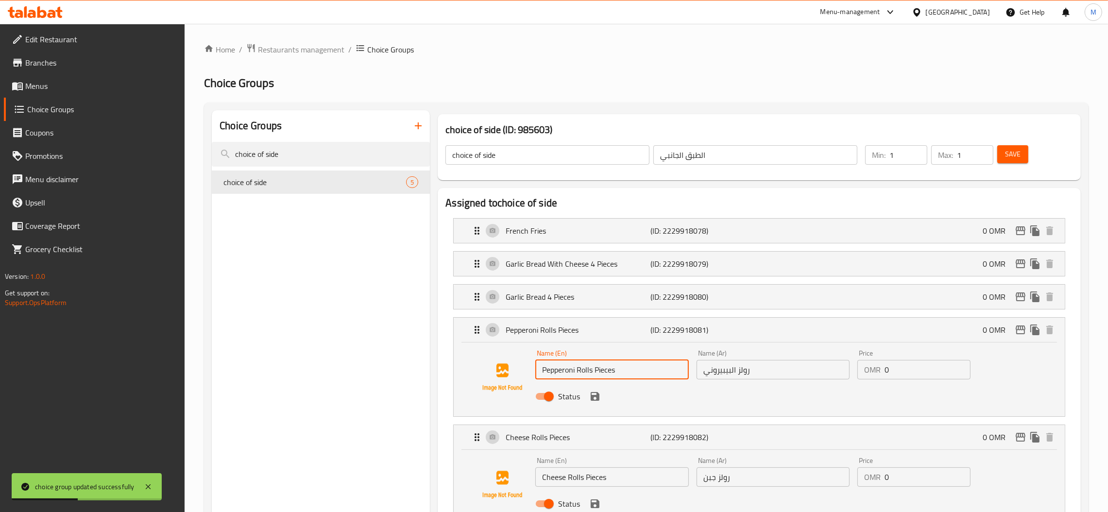
click at [596, 369] on input "Pepperoni Rolls Pieces" at bounding box center [611, 369] width 153 height 19
type input "Pepperoni Rolls 6 Pieces"
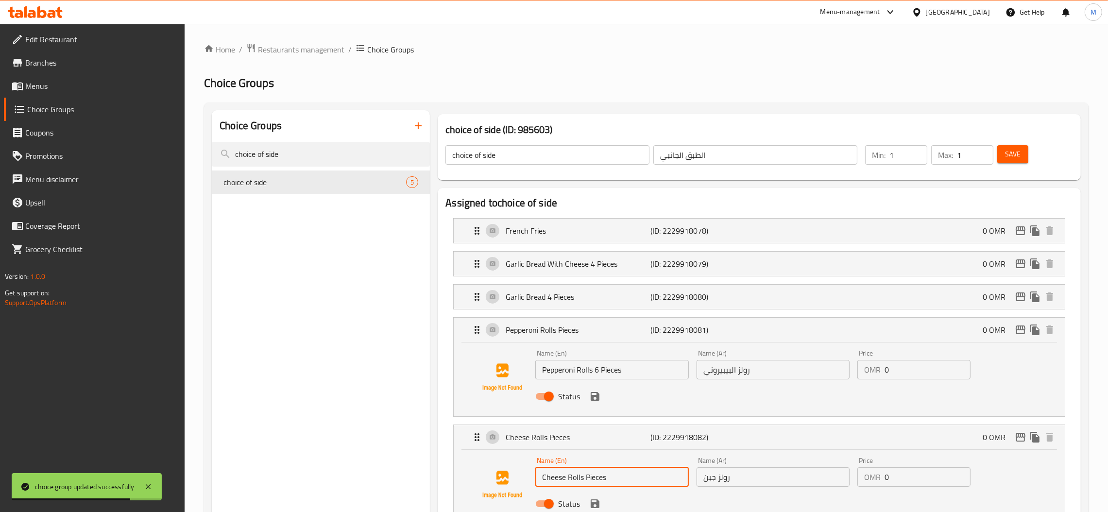
click at [584, 483] on input "Cheese Rolls Pieces" at bounding box center [611, 476] width 153 height 19
click at [596, 398] on icon "save" at bounding box center [595, 397] width 12 height 12
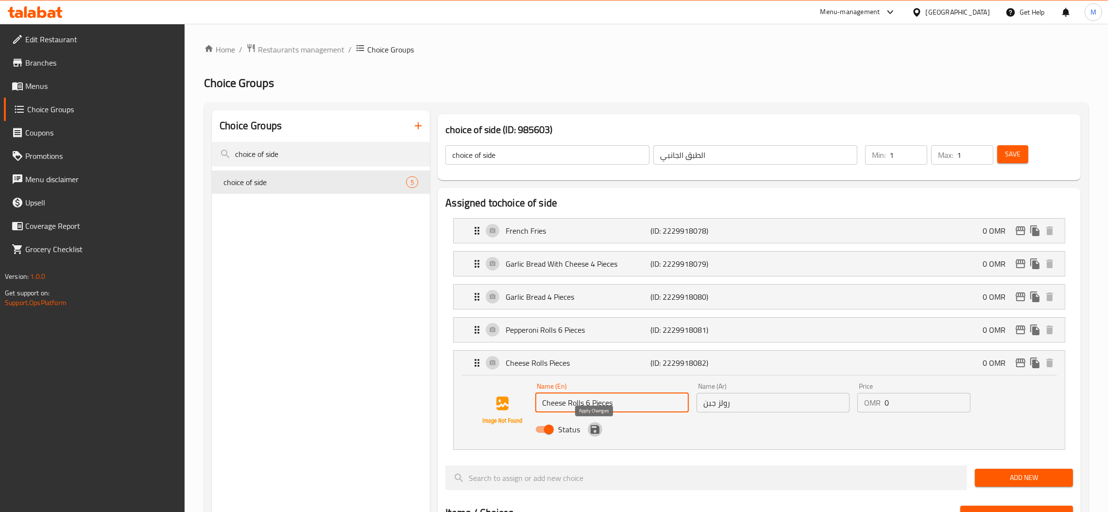
click at [599, 431] on icon "save" at bounding box center [595, 430] width 12 height 12
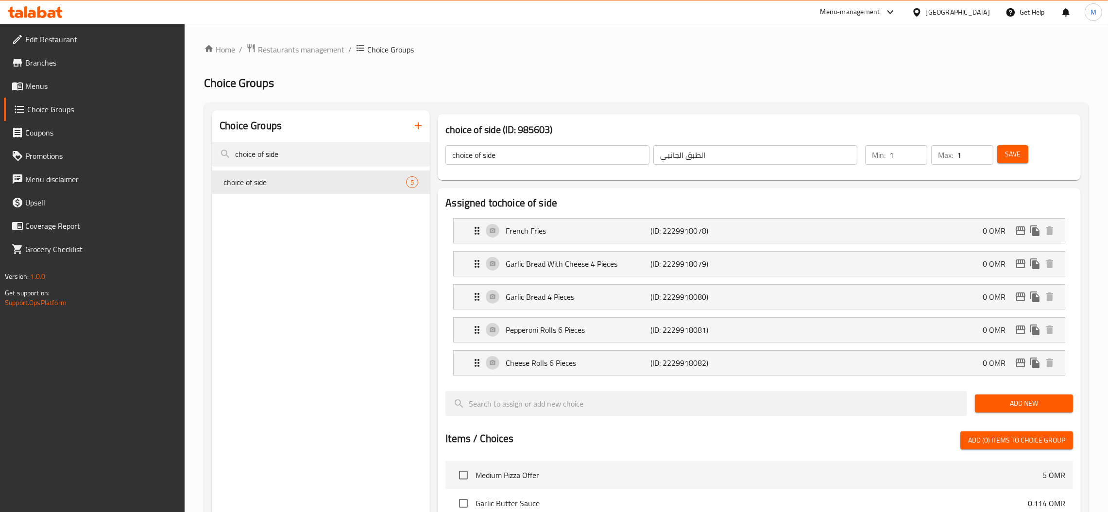
type input "Cheese Rolls 6 Pieces"
click at [1015, 151] on span "Save" at bounding box center [1013, 154] width 16 height 12
click at [561, 236] on p "French Fries" at bounding box center [578, 231] width 145 height 12
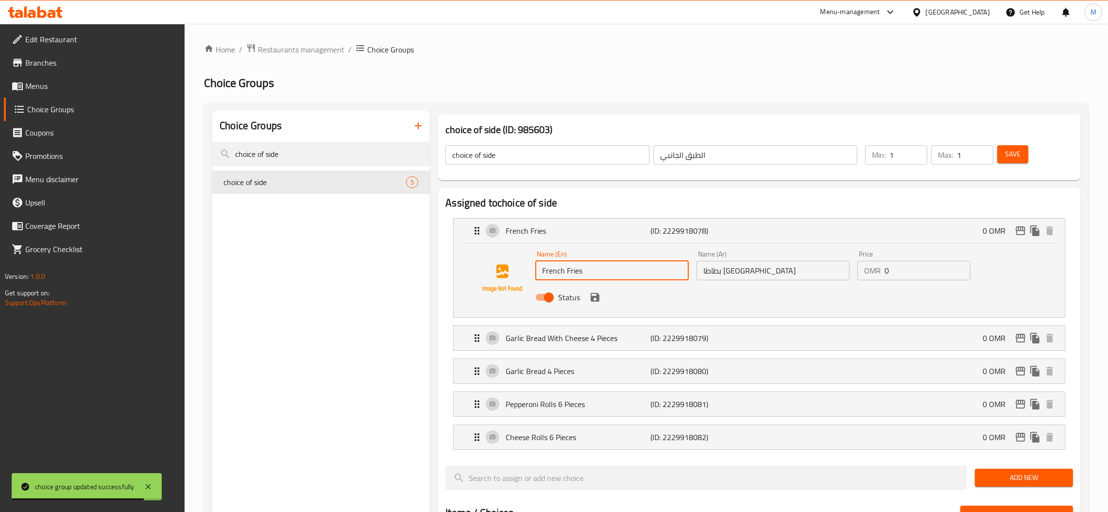
click at [541, 269] on input "French Fries" at bounding box center [611, 270] width 153 height 19
type input "Wedges French Fries"
click at [778, 267] on input "بطاطا مقلية" at bounding box center [773, 270] width 153 height 19
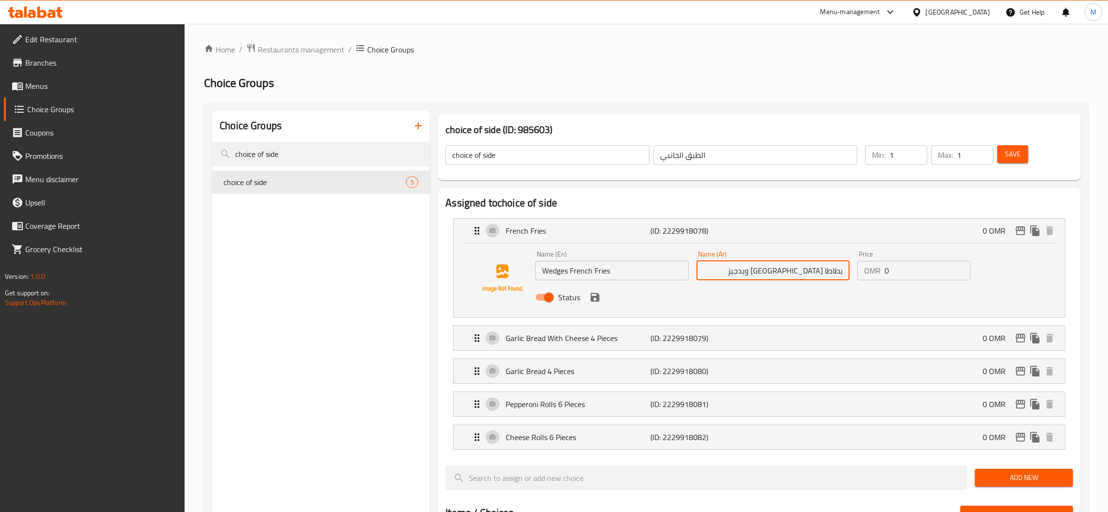
click at [558, 274] on input "Wedges French Fries" at bounding box center [611, 270] width 153 height 19
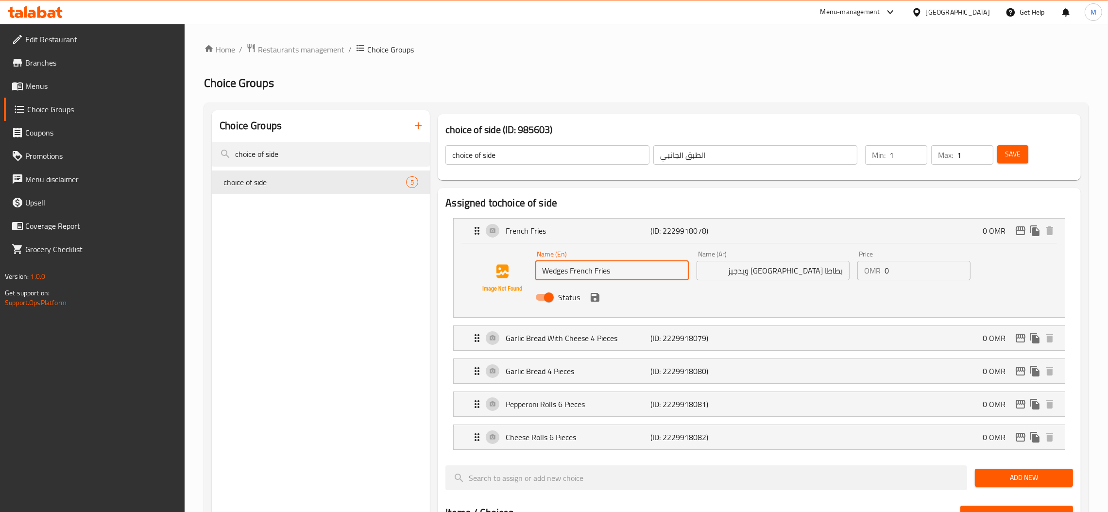
click at [558, 274] on input "Wedges French Fries" at bounding box center [611, 270] width 153 height 19
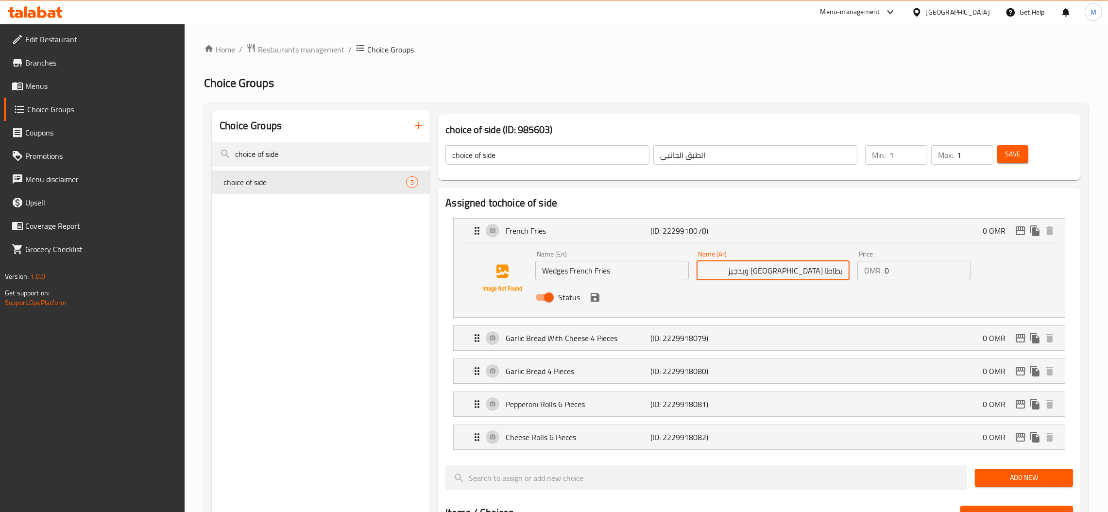
click at [786, 274] on input "بطاطا مقلية ويدجيز" at bounding box center [773, 270] width 153 height 19
click at [783, 273] on input "بطاطا مقلية ويدجيز" at bounding box center [773, 270] width 153 height 19
click at [596, 294] on icon "save" at bounding box center [595, 297] width 9 height 9
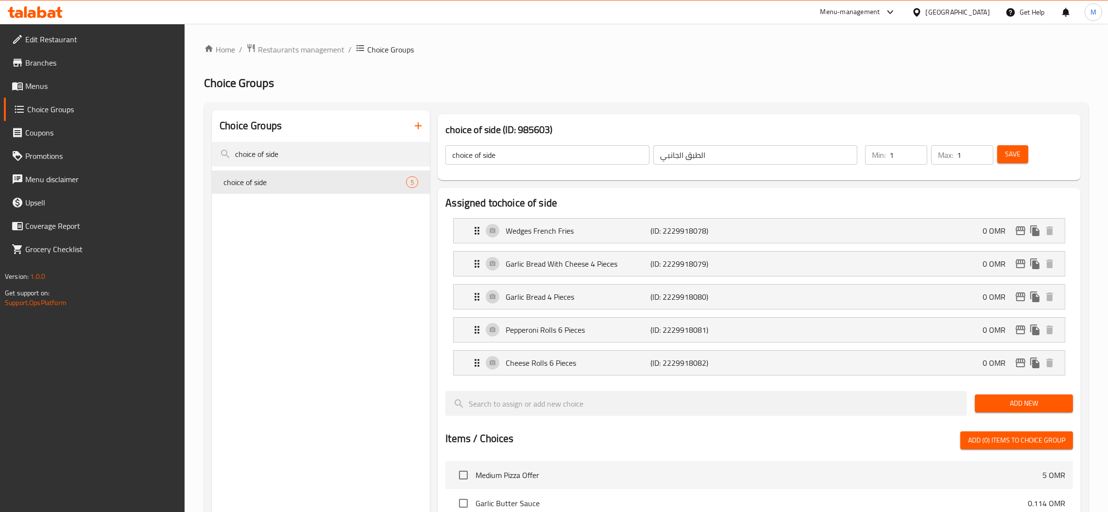
type input "بطاطا [GEOGRAPHIC_DATA] ويدجز"
click at [1018, 156] on span "Save" at bounding box center [1013, 154] width 16 height 12
click at [683, 221] on div "Wedges French Fries (ID: 2229918078) 0 OMR" at bounding box center [762, 231] width 582 height 24
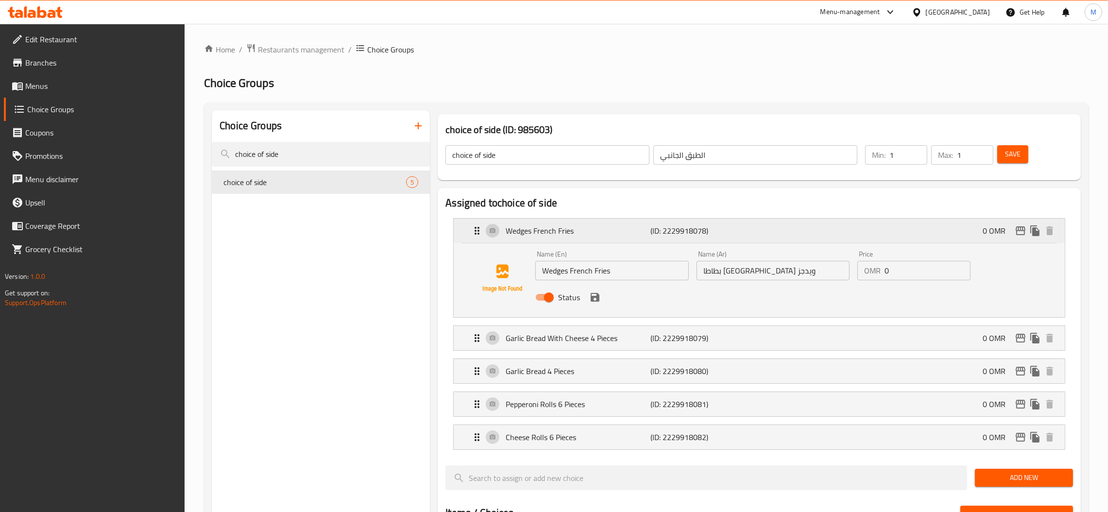
click at [688, 230] on p "(ID: 2229918078)" at bounding box center [699, 231] width 97 height 12
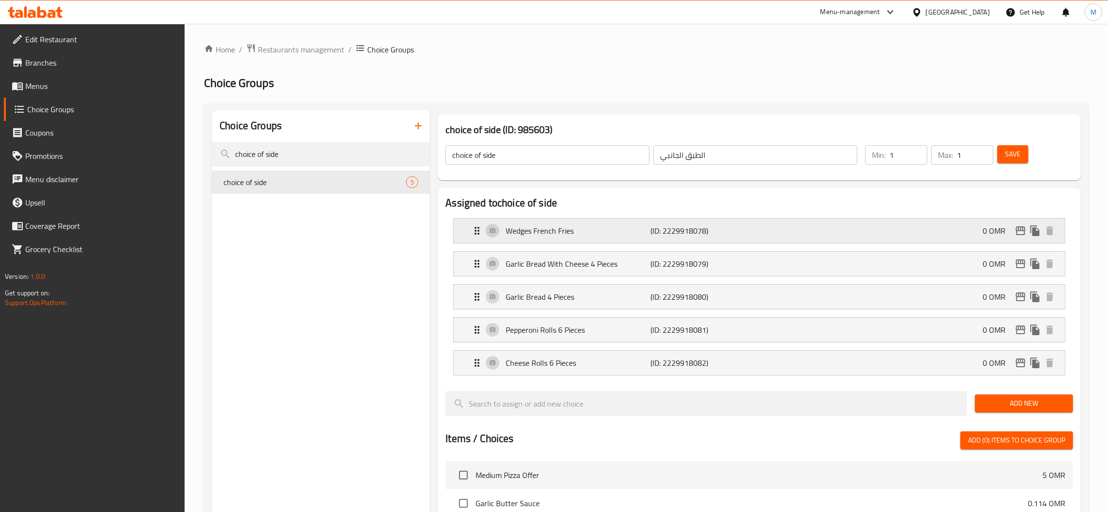
click at [688, 230] on p "(ID: 2229918078)" at bounding box center [699, 231] width 97 height 12
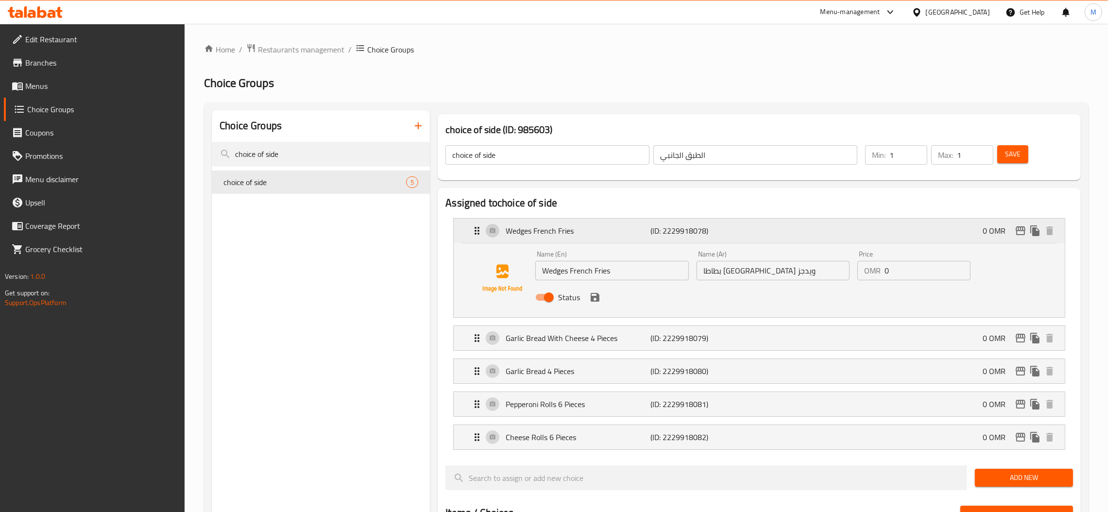
click at [688, 230] on p "(ID: 2229918078)" at bounding box center [699, 231] width 97 height 12
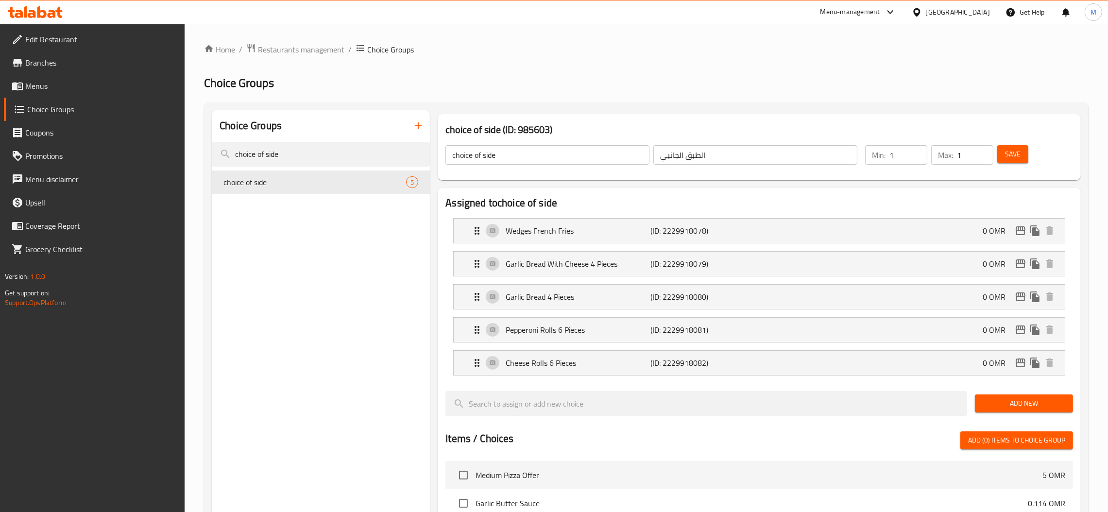
click at [64, 66] on span "Branches" at bounding box center [101, 63] width 152 height 12
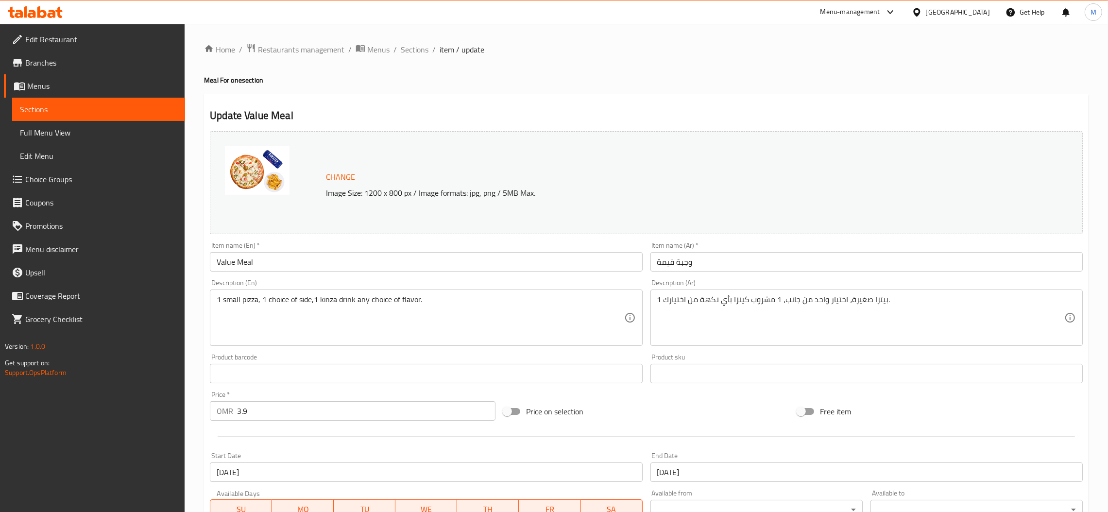
scroll to position [284, 0]
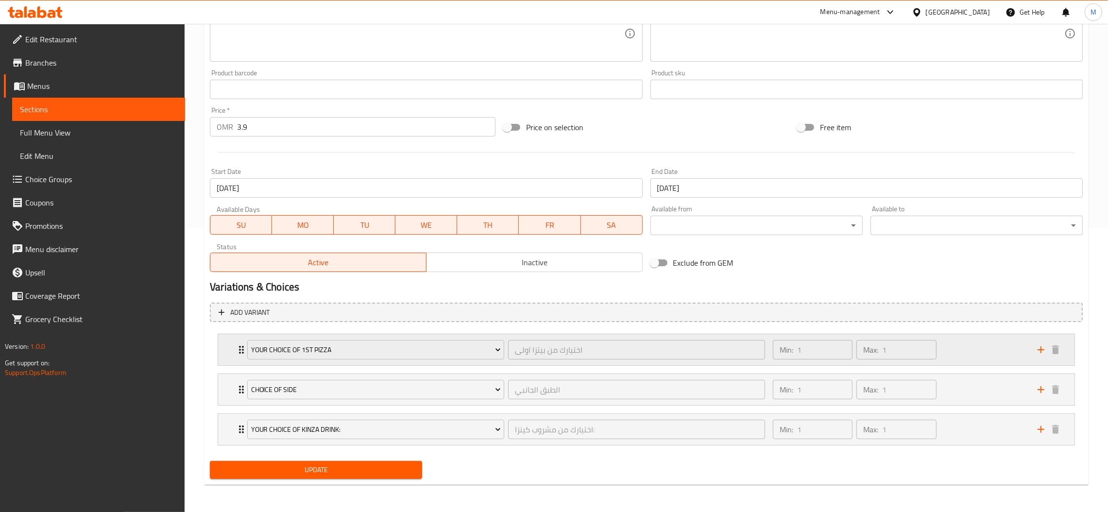
click at [502, 338] on div "Your Choice Of 1st Pizza" at bounding box center [375, 349] width 261 height 23
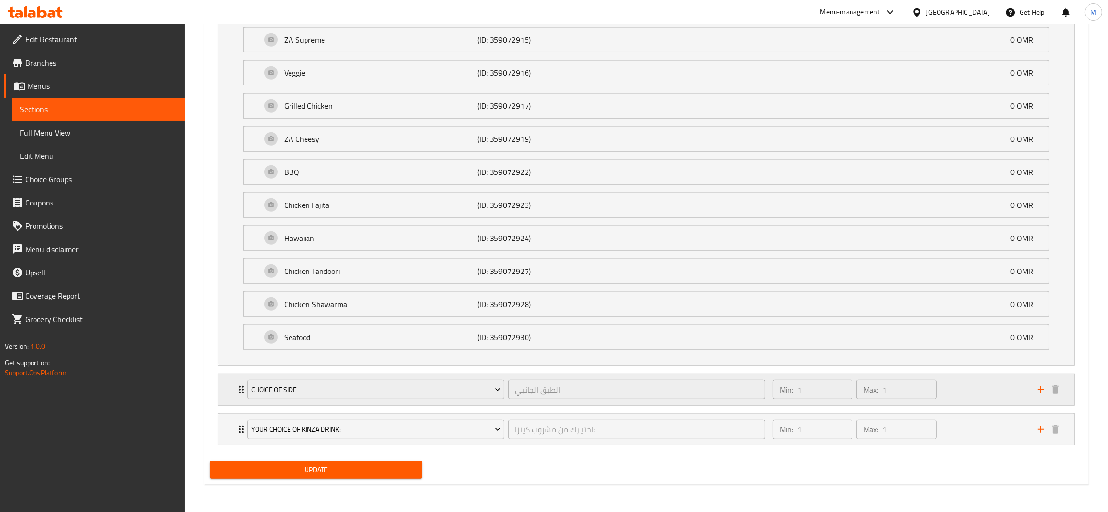
click at [506, 378] on div "الطبق الجانبي ​" at bounding box center [636, 389] width 261 height 23
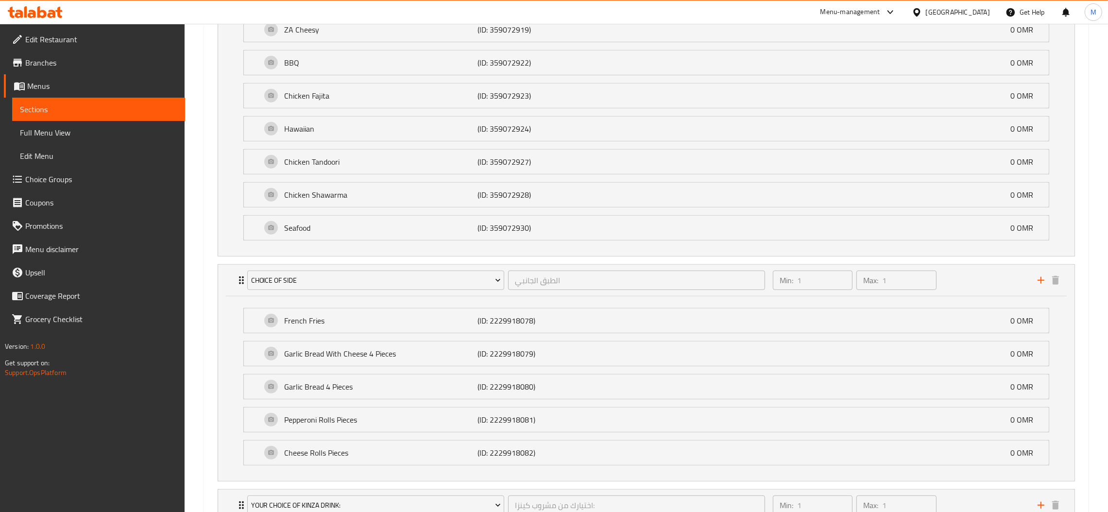
scroll to position [955, 0]
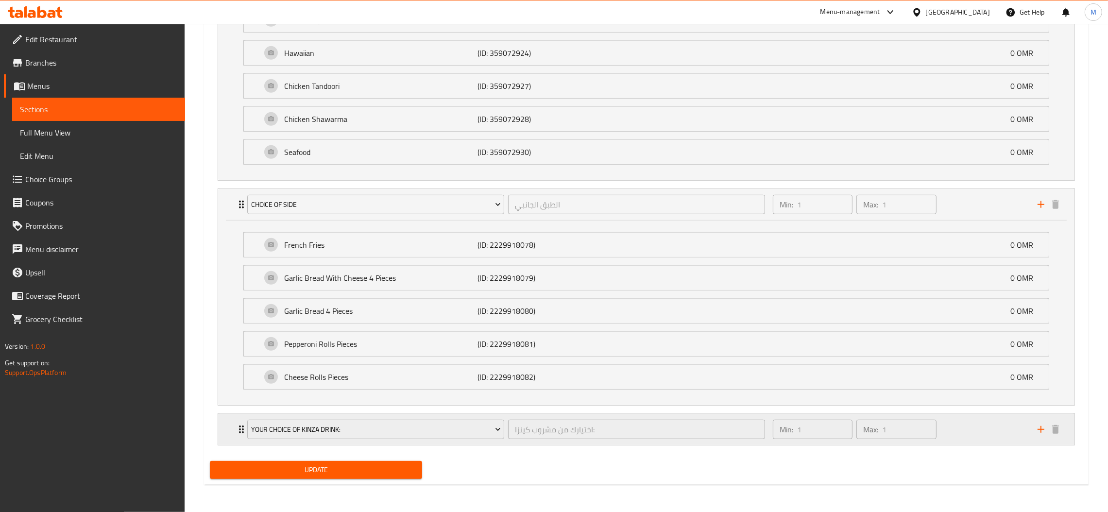
click at [509, 418] on div "اختيارك من مشروب كينزا: ​" at bounding box center [636, 429] width 261 height 23
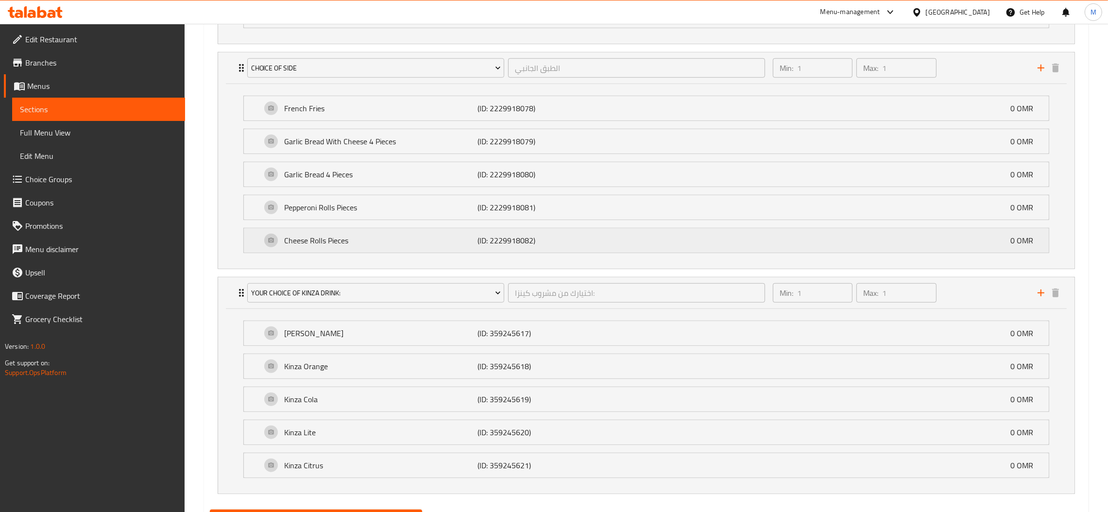
scroll to position [1141, 0]
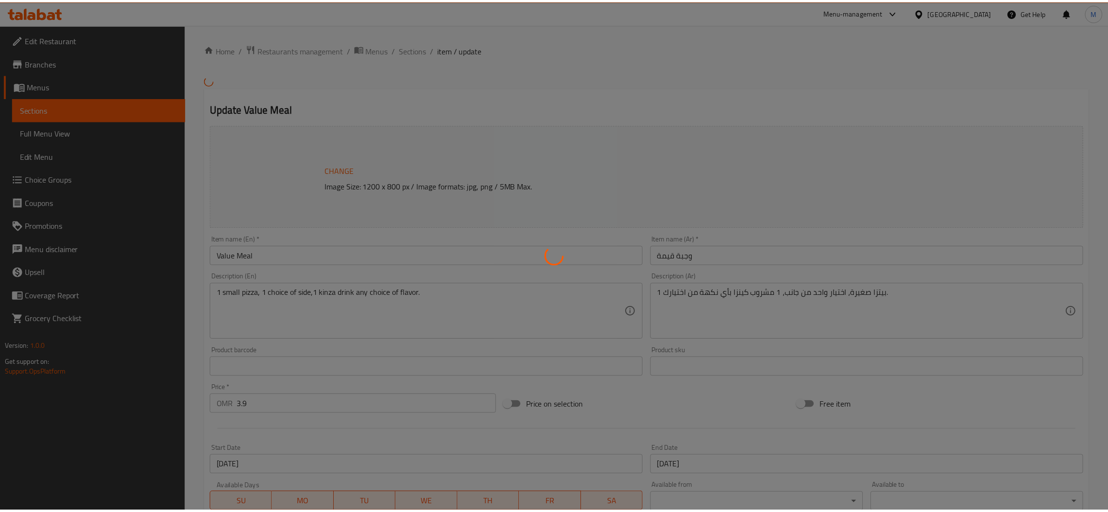
scroll to position [284, 0]
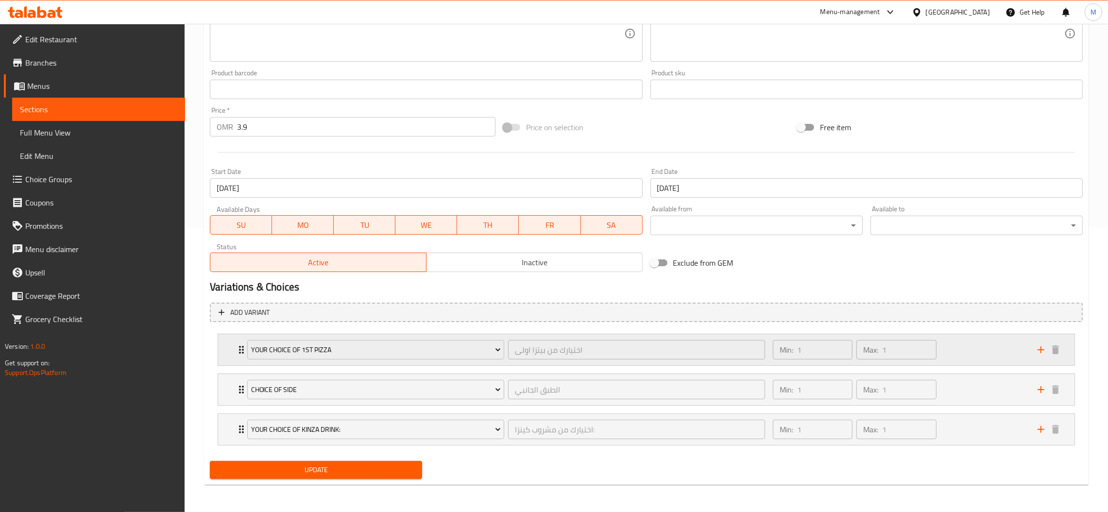
click at [503, 334] on div "Your Choice Of 1st Pizza اختيارك من بيتزا اولى ​" at bounding box center [505, 349] width 529 height 31
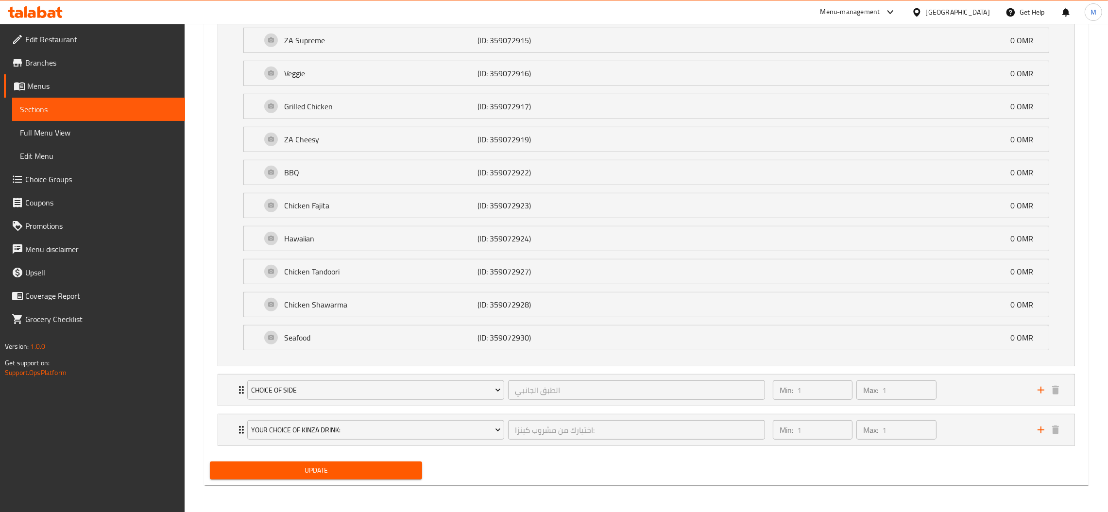
scroll to position [769, 0]
click at [500, 378] on div "choice of side" at bounding box center [375, 389] width 261 height 23
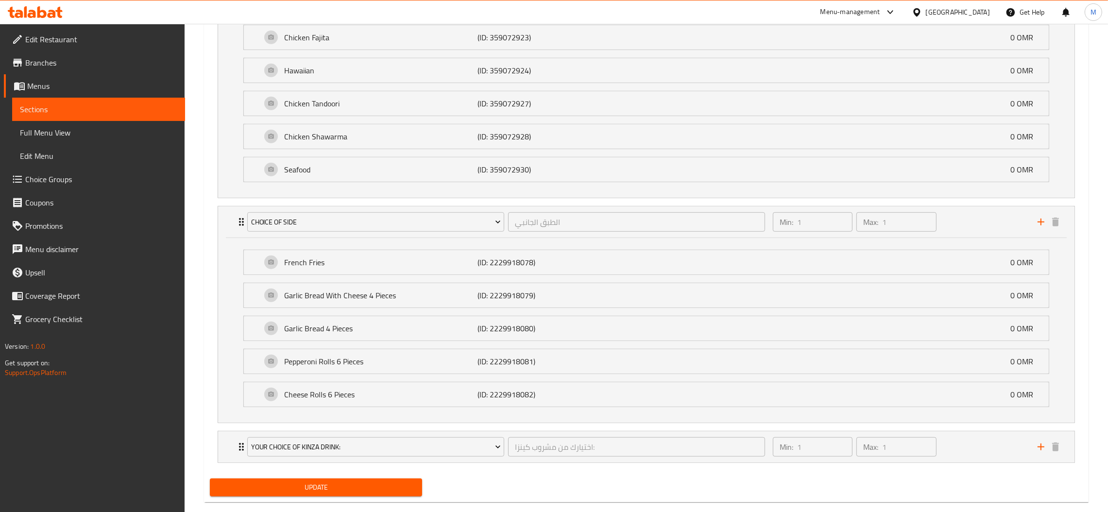
scroll to position [955, 0]
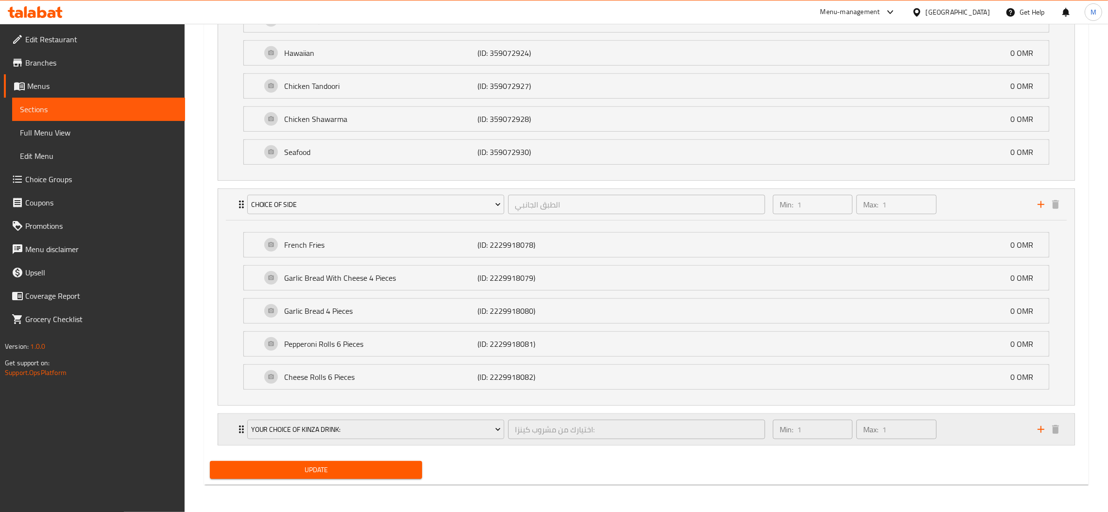
click at [503, 416] on div "Your Choice Of Kinza Drink: اختيارك من مشروب كينزا: ​" at bounding box center [505, 429] width 529 height 31
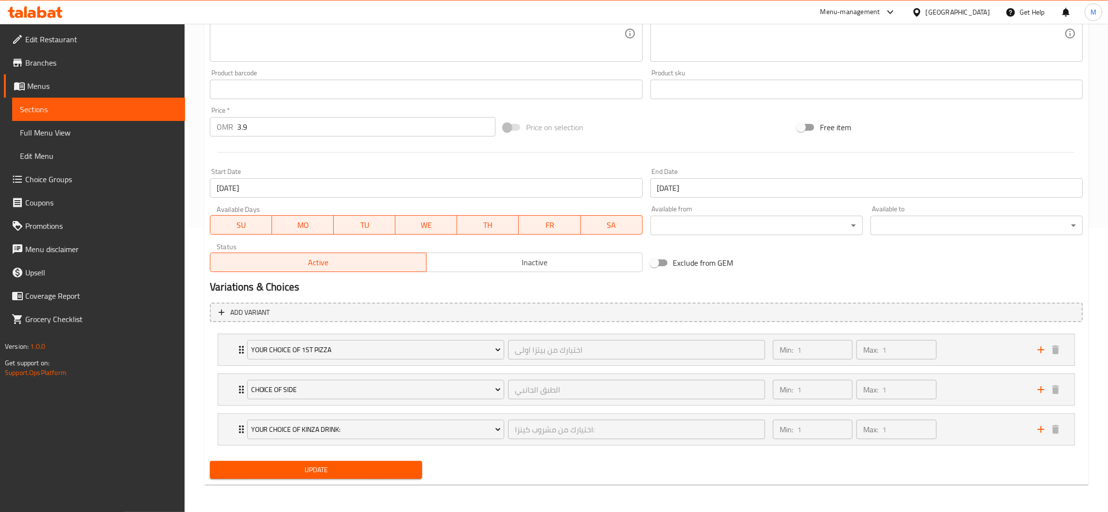
scroll to position [284, 0]
click at [506, 338] on div "اختيارك من بيتزا اولى ​" at bounding box center [636, 349] width 261 height 23
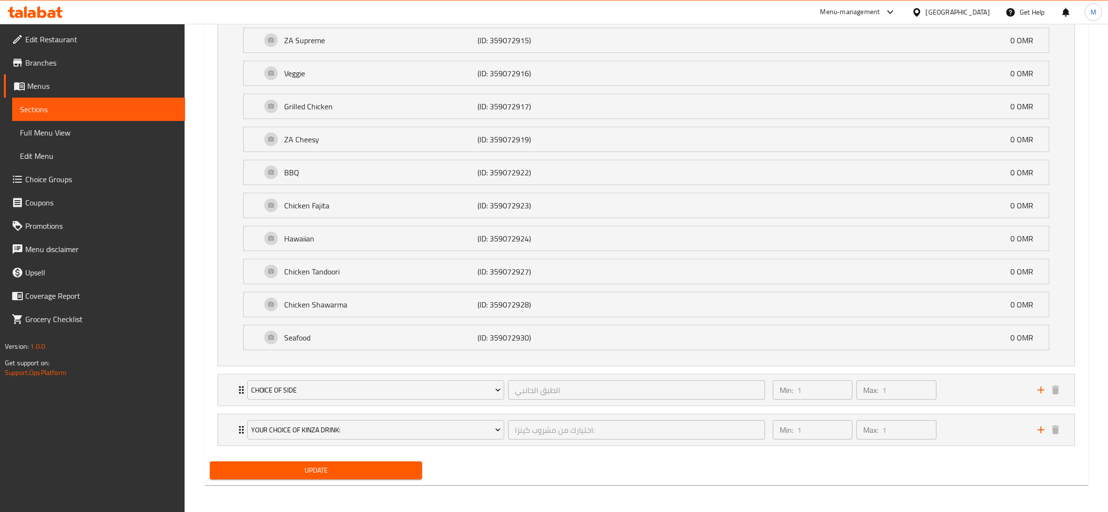
scroll to position [769, 0]
click at [505, 375] on div "choice of side الطبق الجانبي ​" at bounding box center [505, 389] width 529 height 31
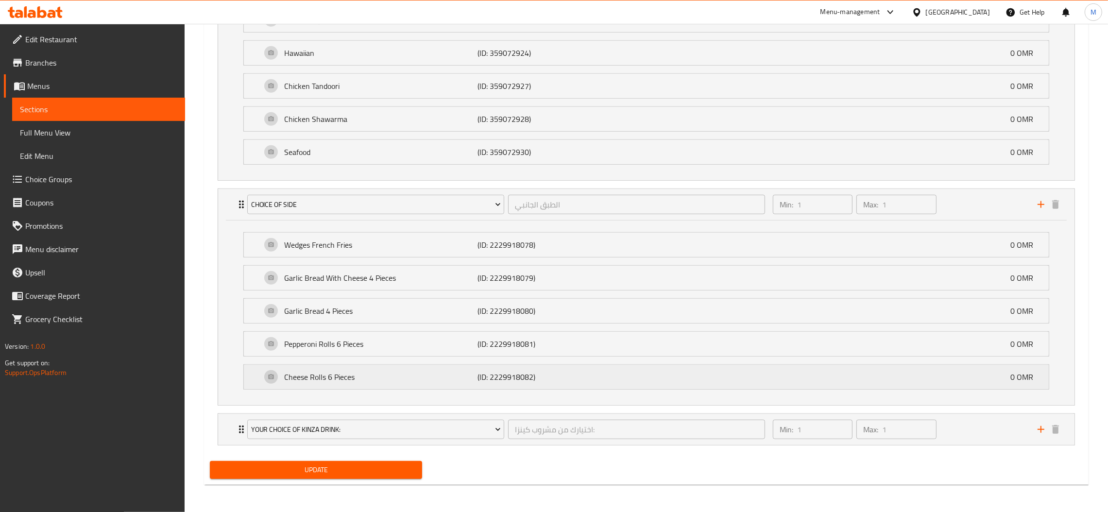
scroll to position [955, 0]
click at [508, 418] on div "اختيارك من مشروب كينزا: ​" at bounding box center [636, 429] width 261 height 23
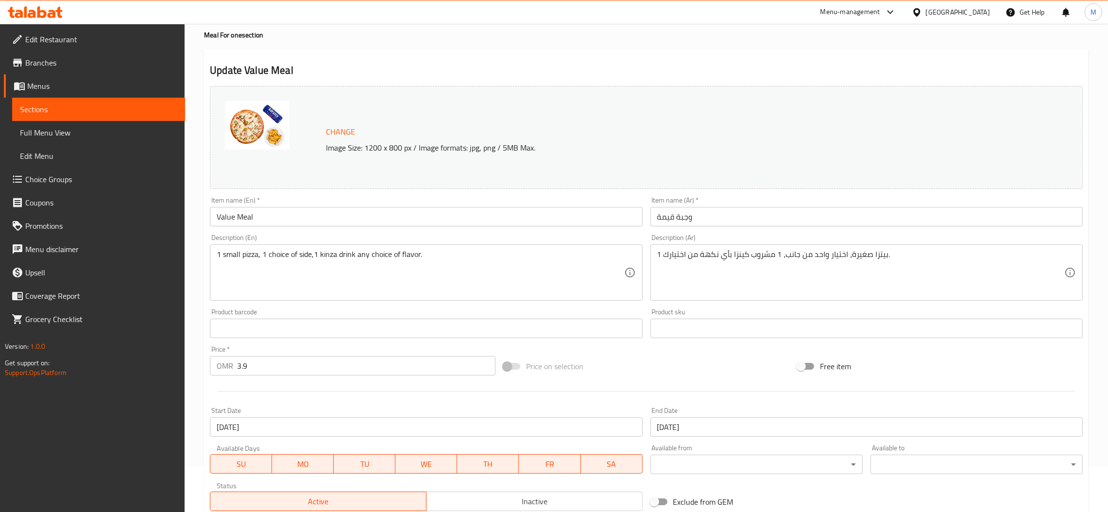
scroll to position [0, 0]
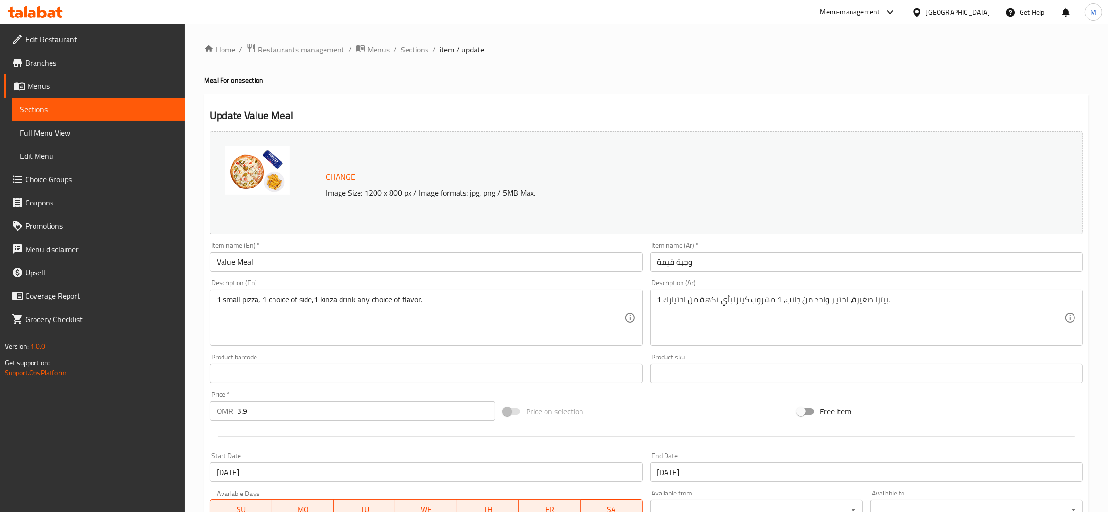
click at [323, 51] on span "Restaurants management" at bounding box center [301, 50] width 86 height 12
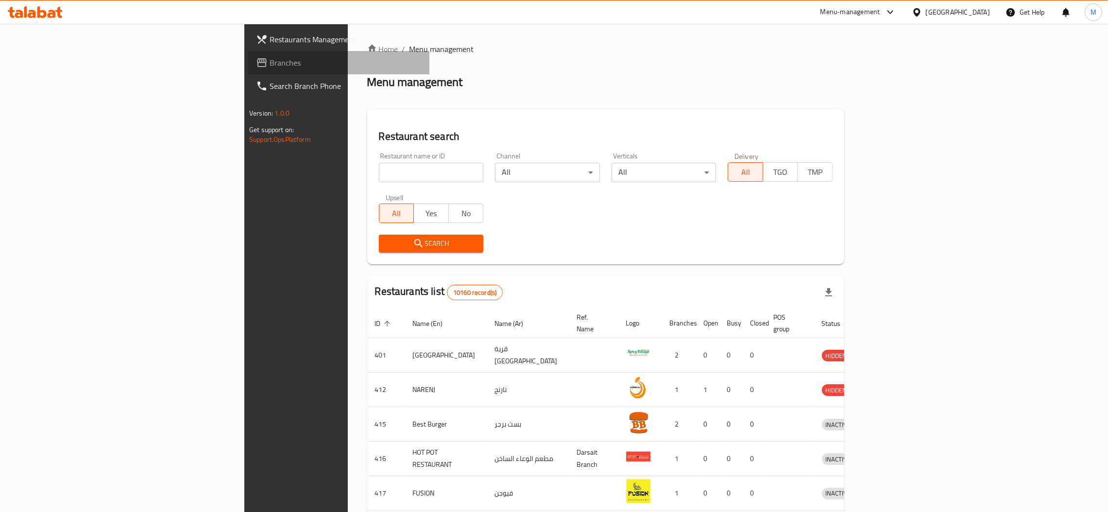
click at [270, 57] on span "Branches" at bounding box center [346, 63] width 152 height 12
